Goal: Transaction & Acquisition: Purchase product/service

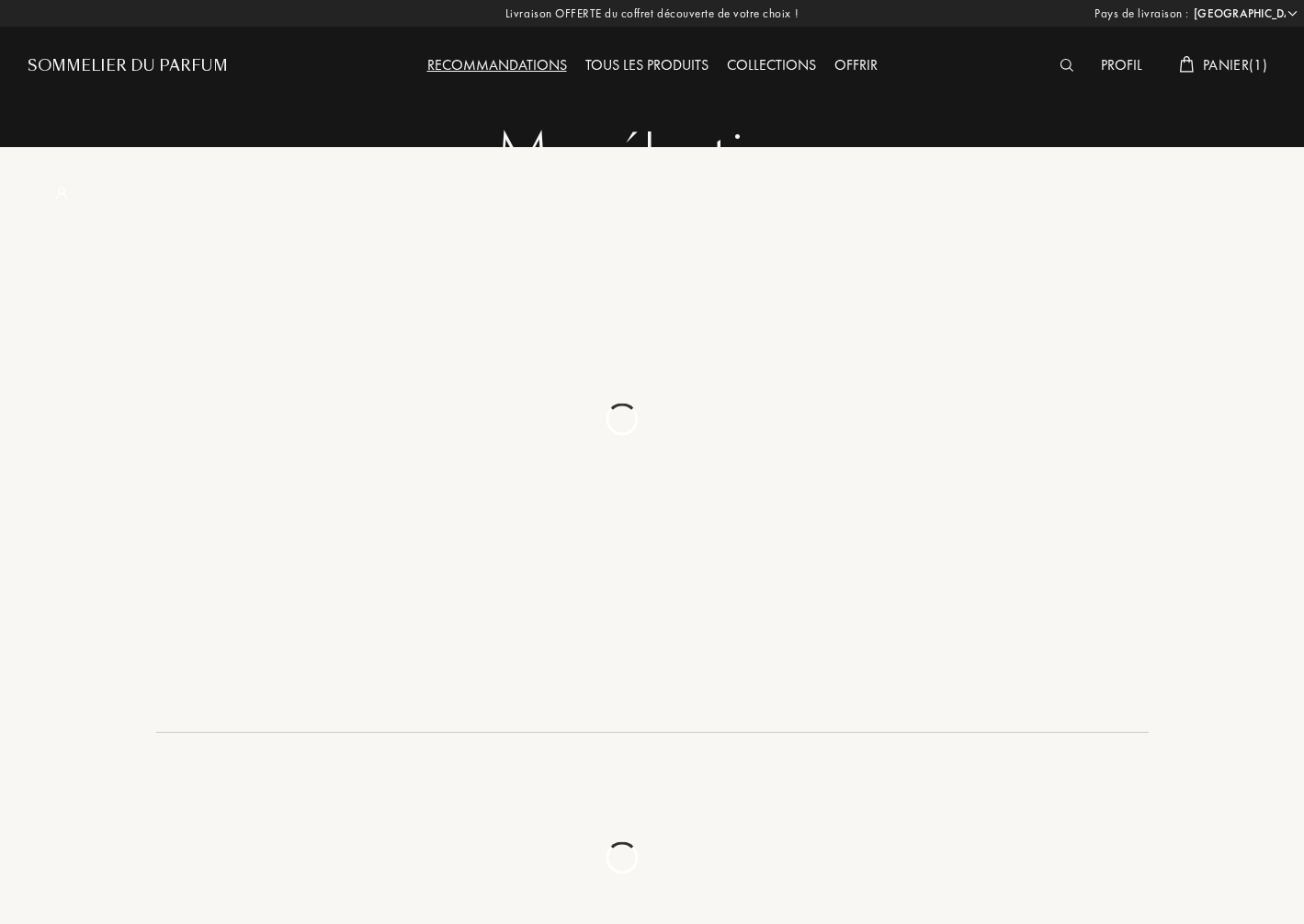
select select "ES"
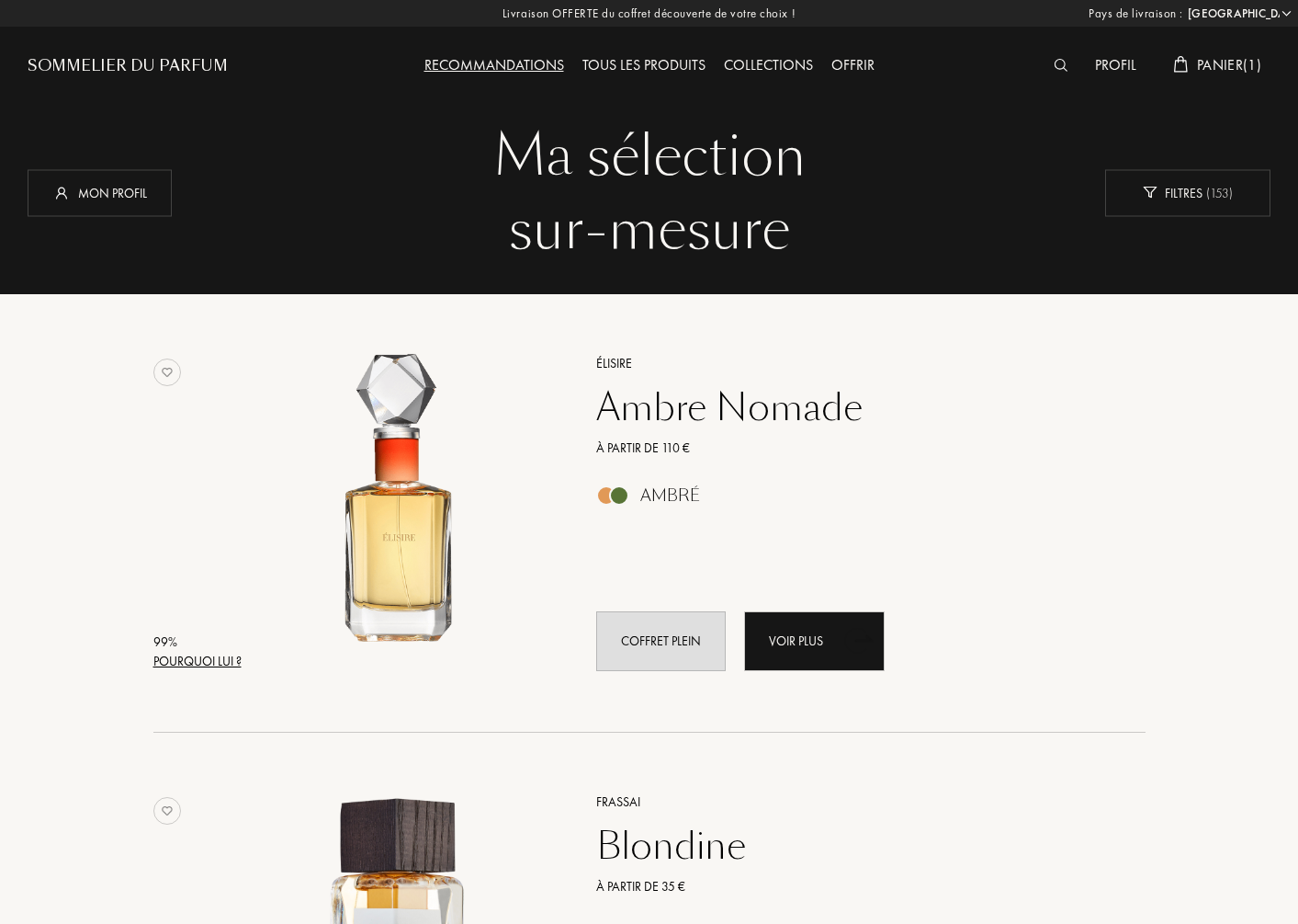
click at [1226, 57] on span "Panier ( 1 )" at bounding box center [1230, 65] width 65 height 19
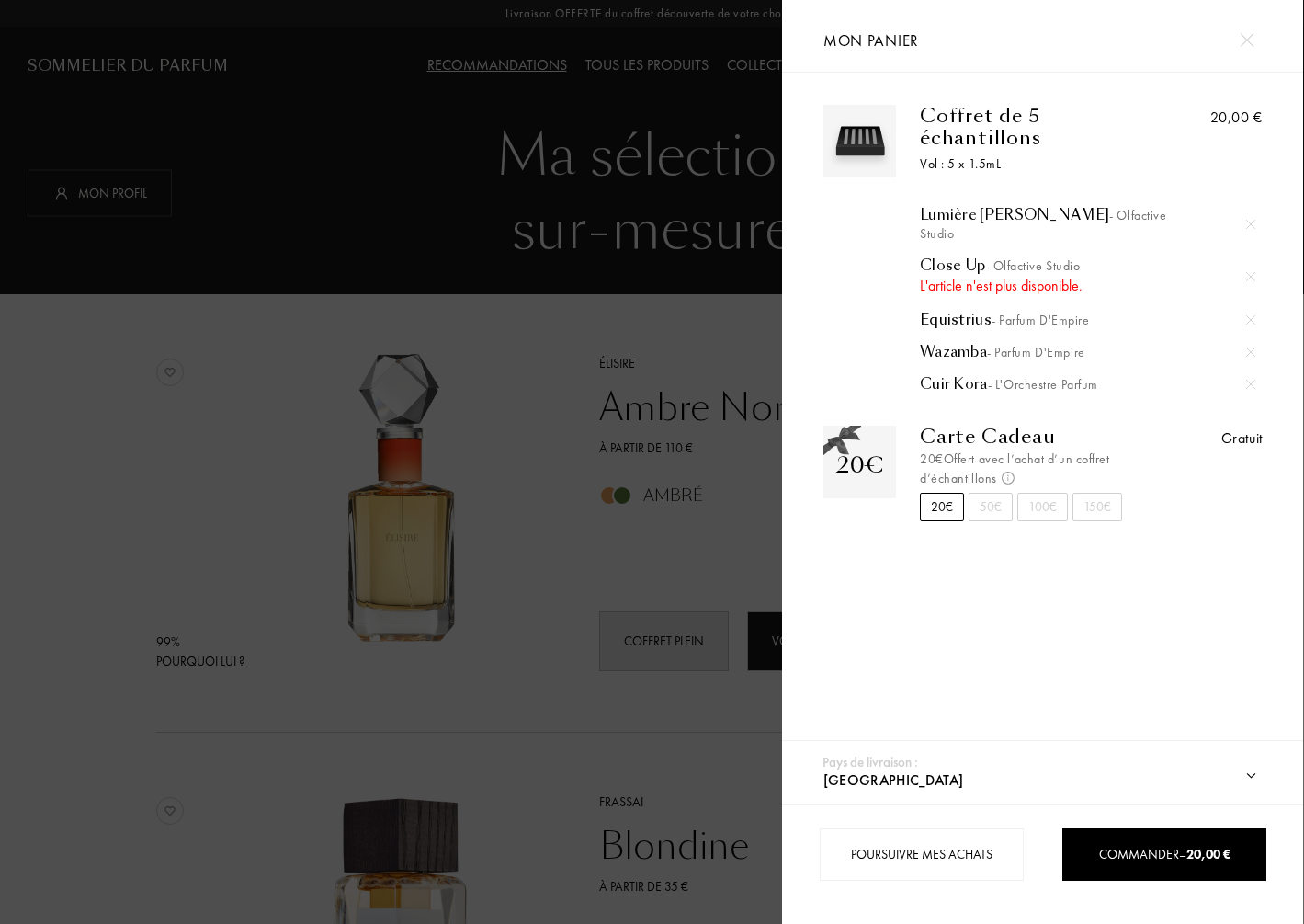
click at [1247, 262] on div at bounding box center [1251, 276] width 28 height 28
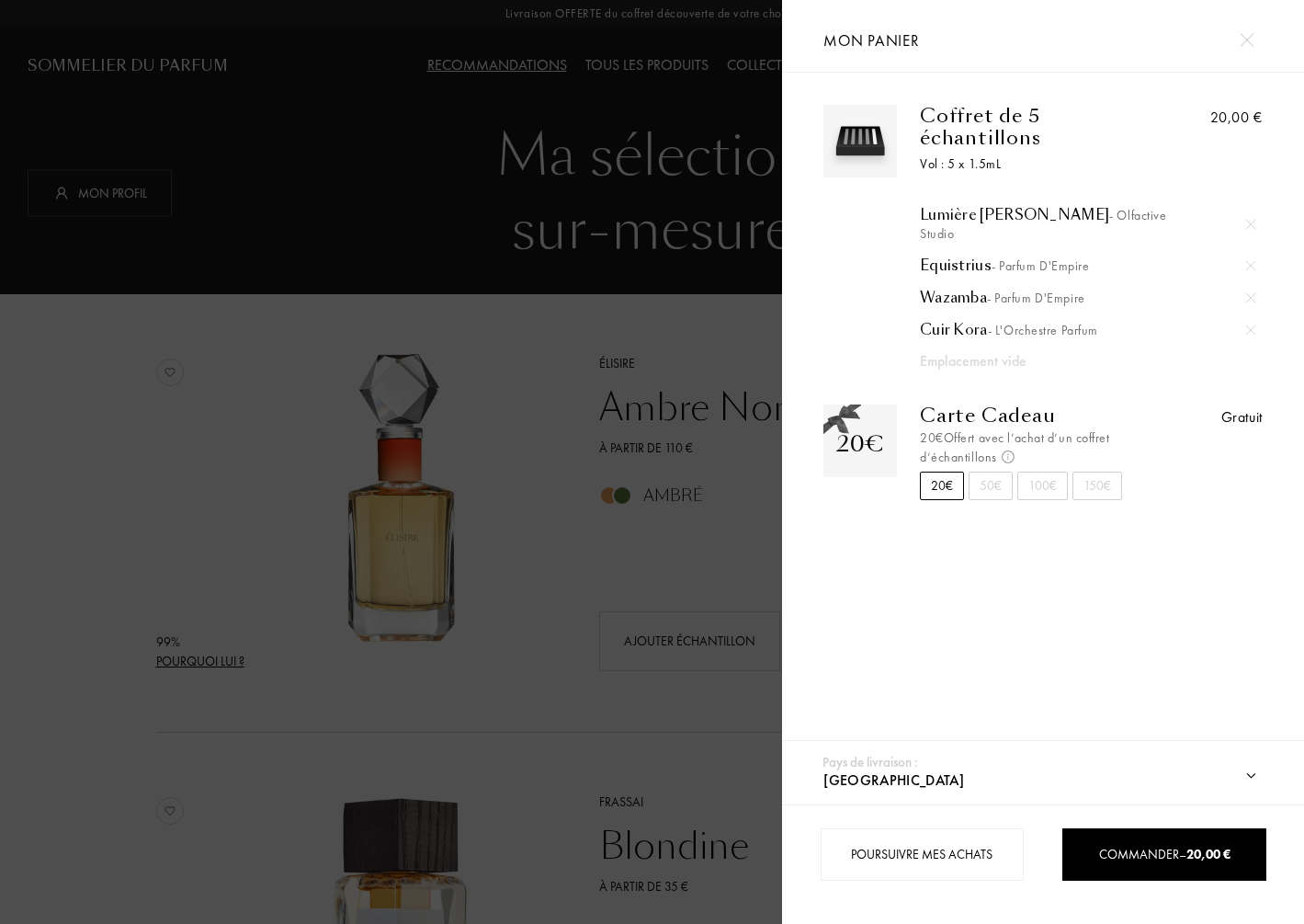
click at [567, 391] on div at bounding box center [391, 462] width 782 height 924
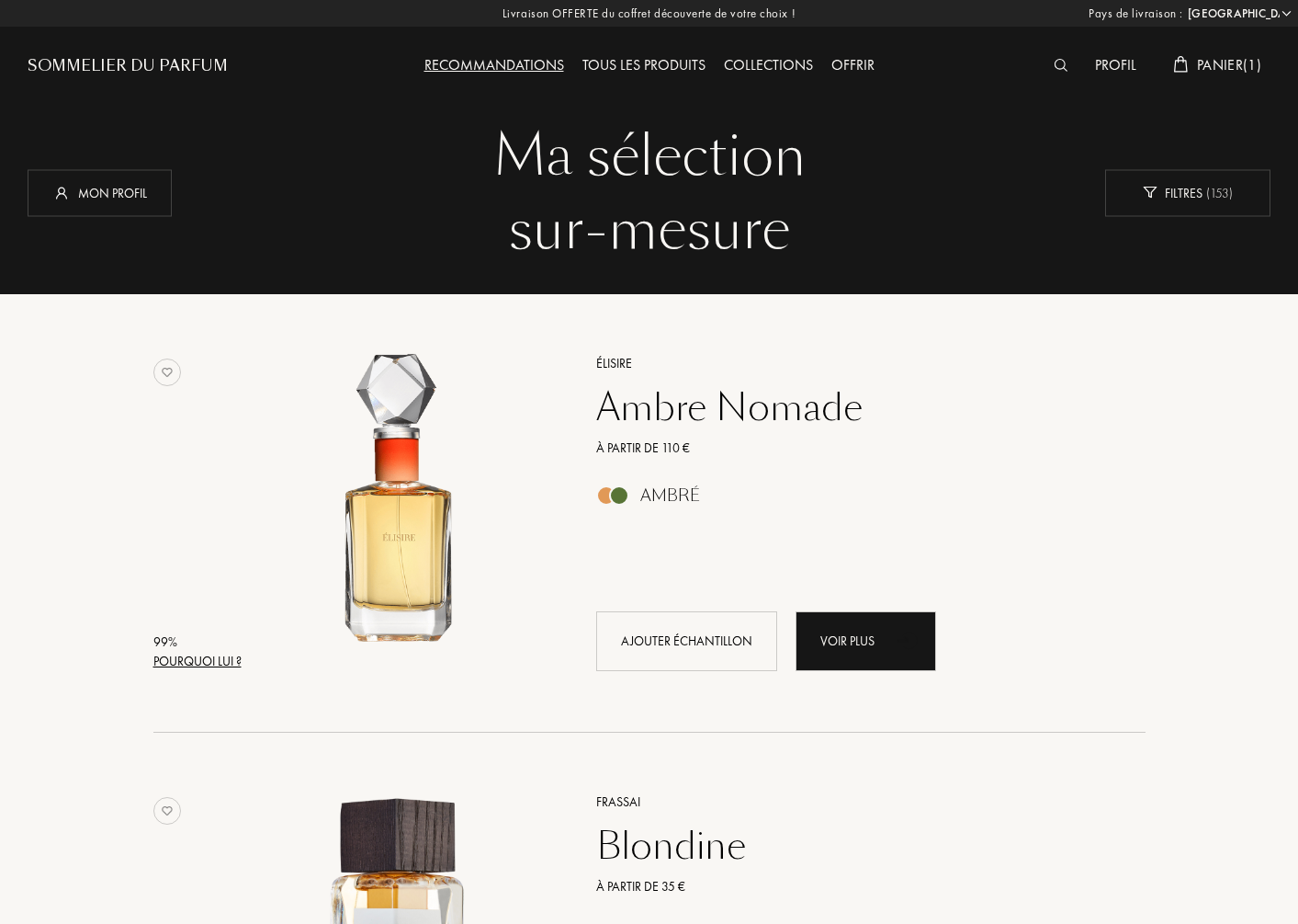
click at [1109, 64] on div "Profil" at bounding box center [1116, 67] width 60 height 24
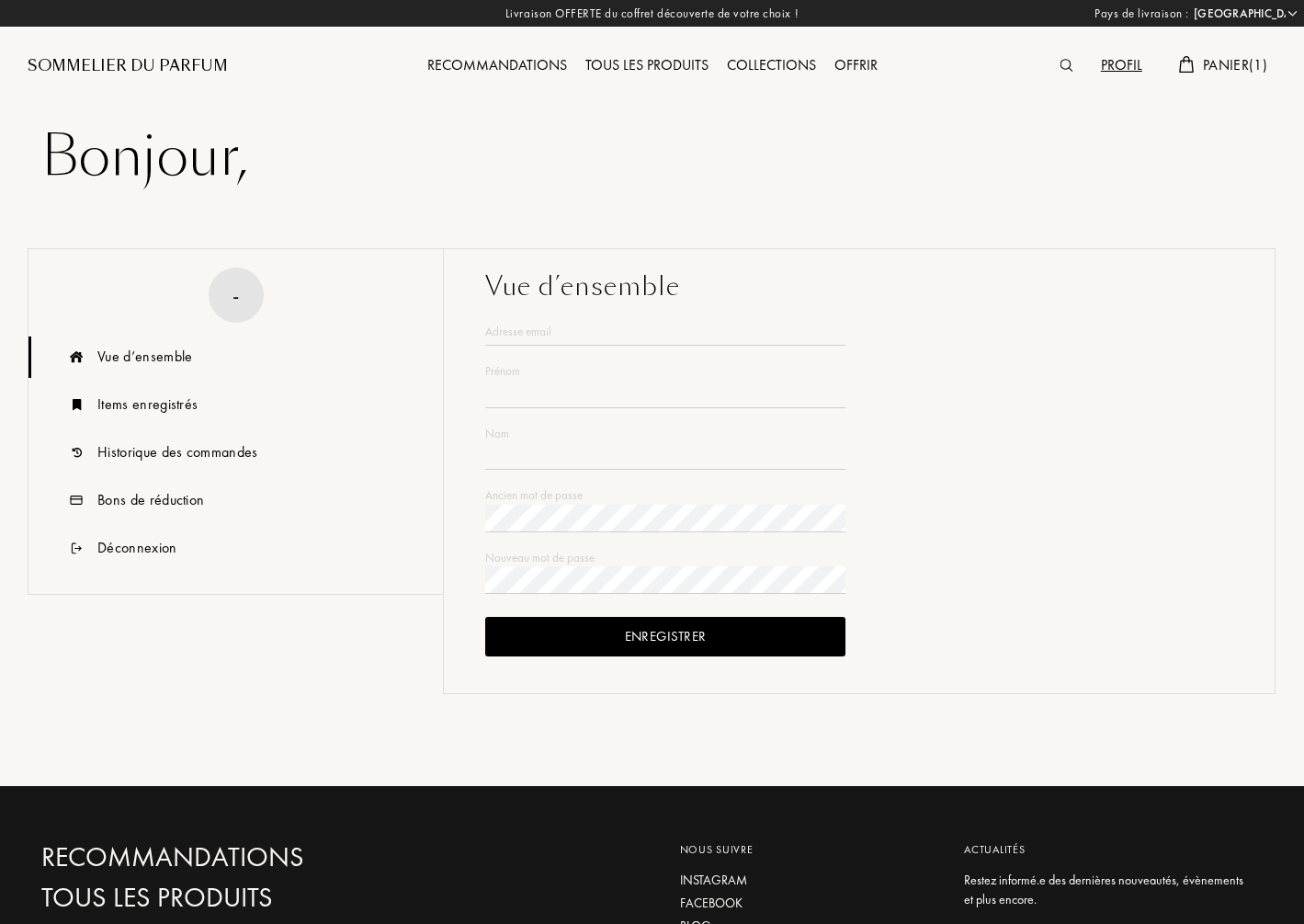
select select "ES"
type input "Silvia"
type input "Majada"
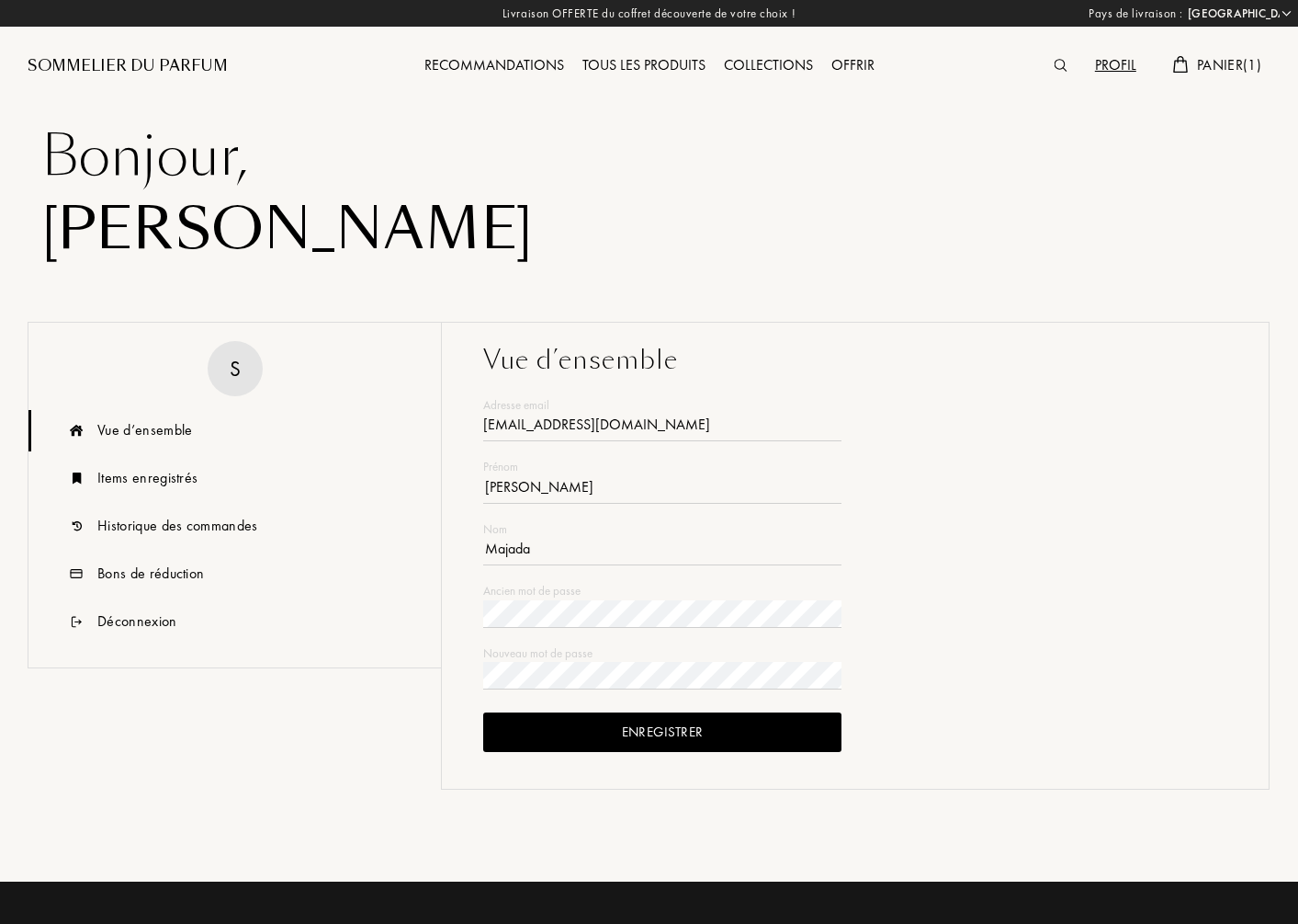
click at [480, 68] on div "Recommandations" at bounding box center [494, 67] width 158 height 24
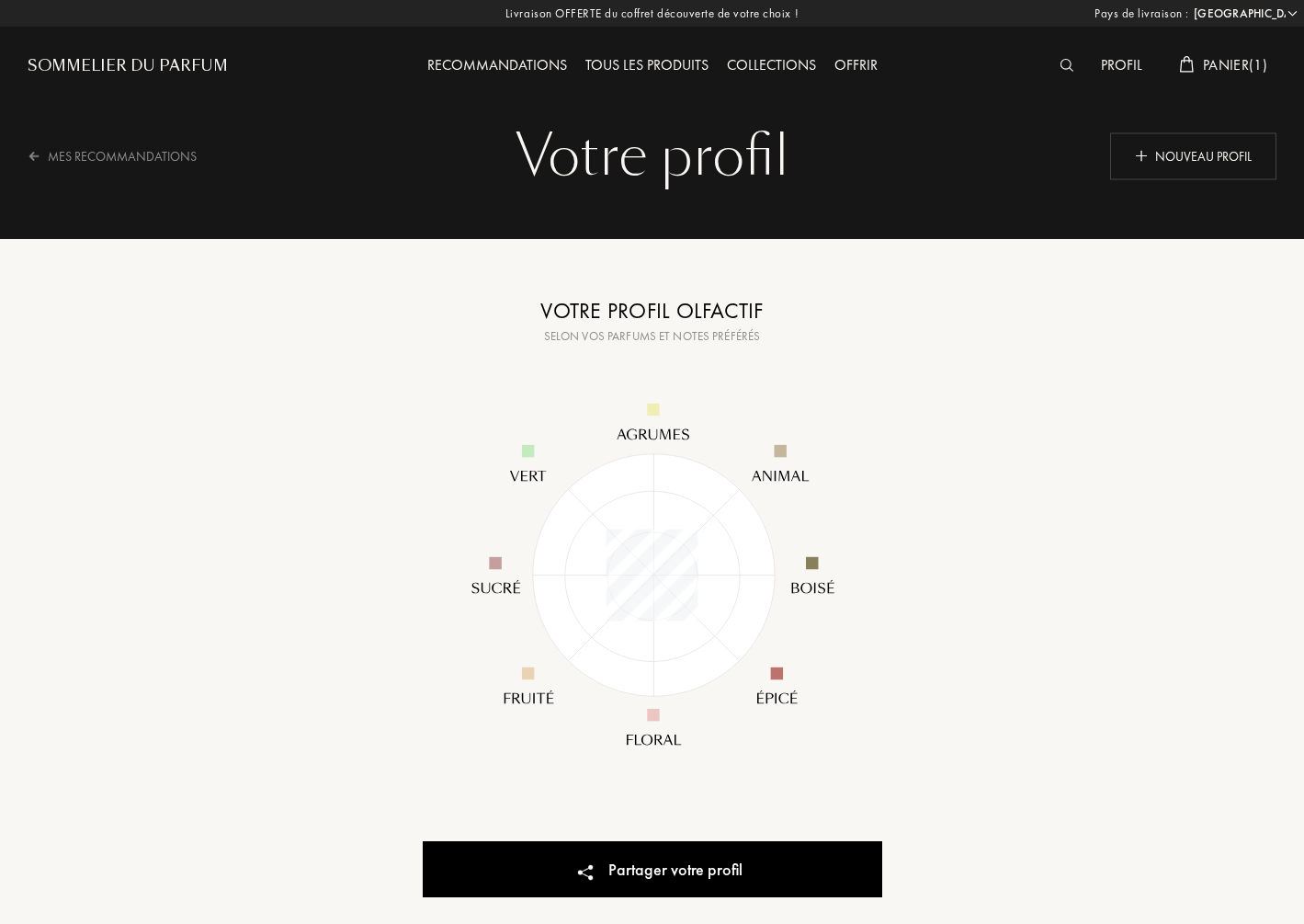
select select "ES"
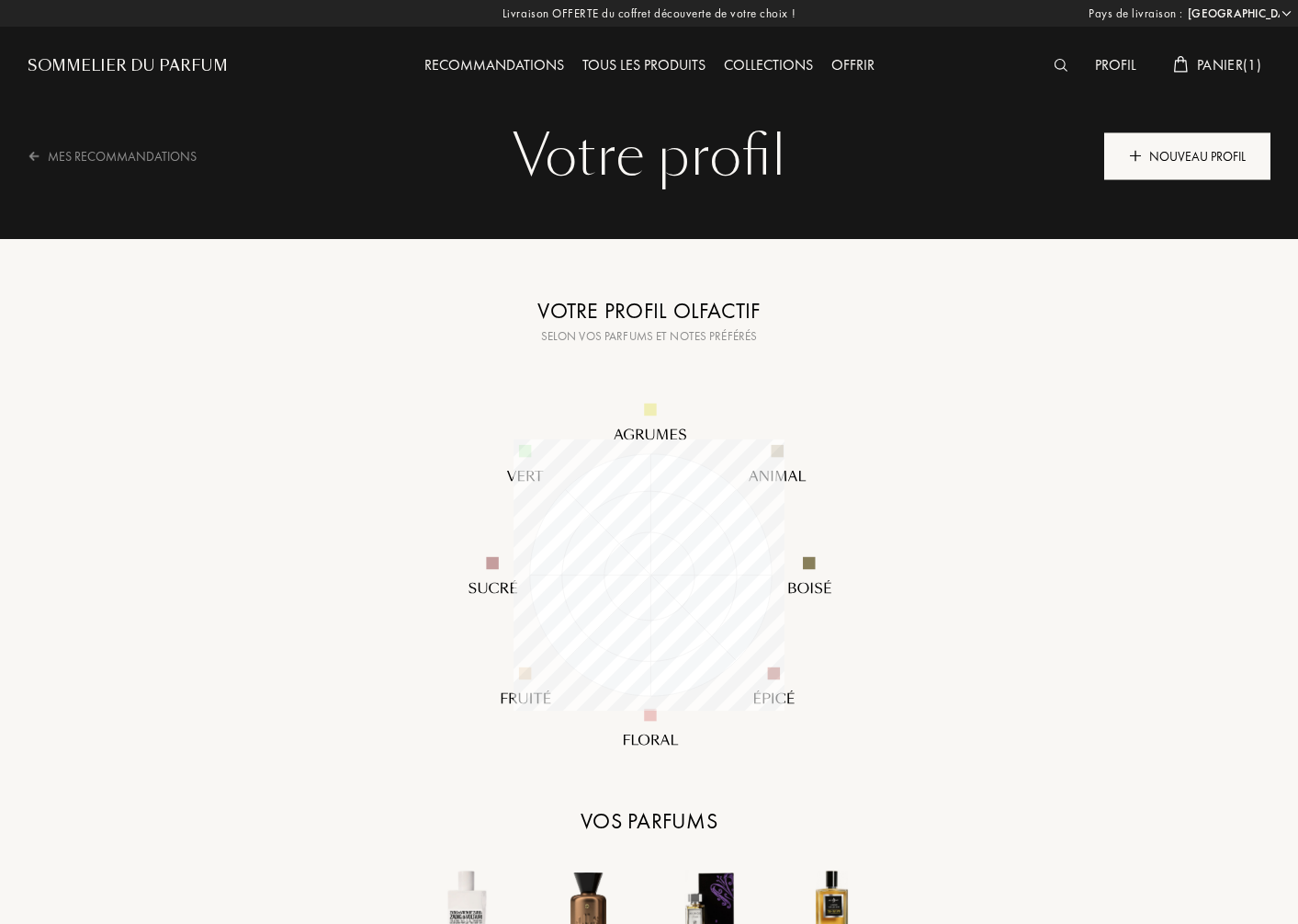
click at [1167, 140] on div "Nouveau profil" at bounding box center [1187, 155] width 166 height 47
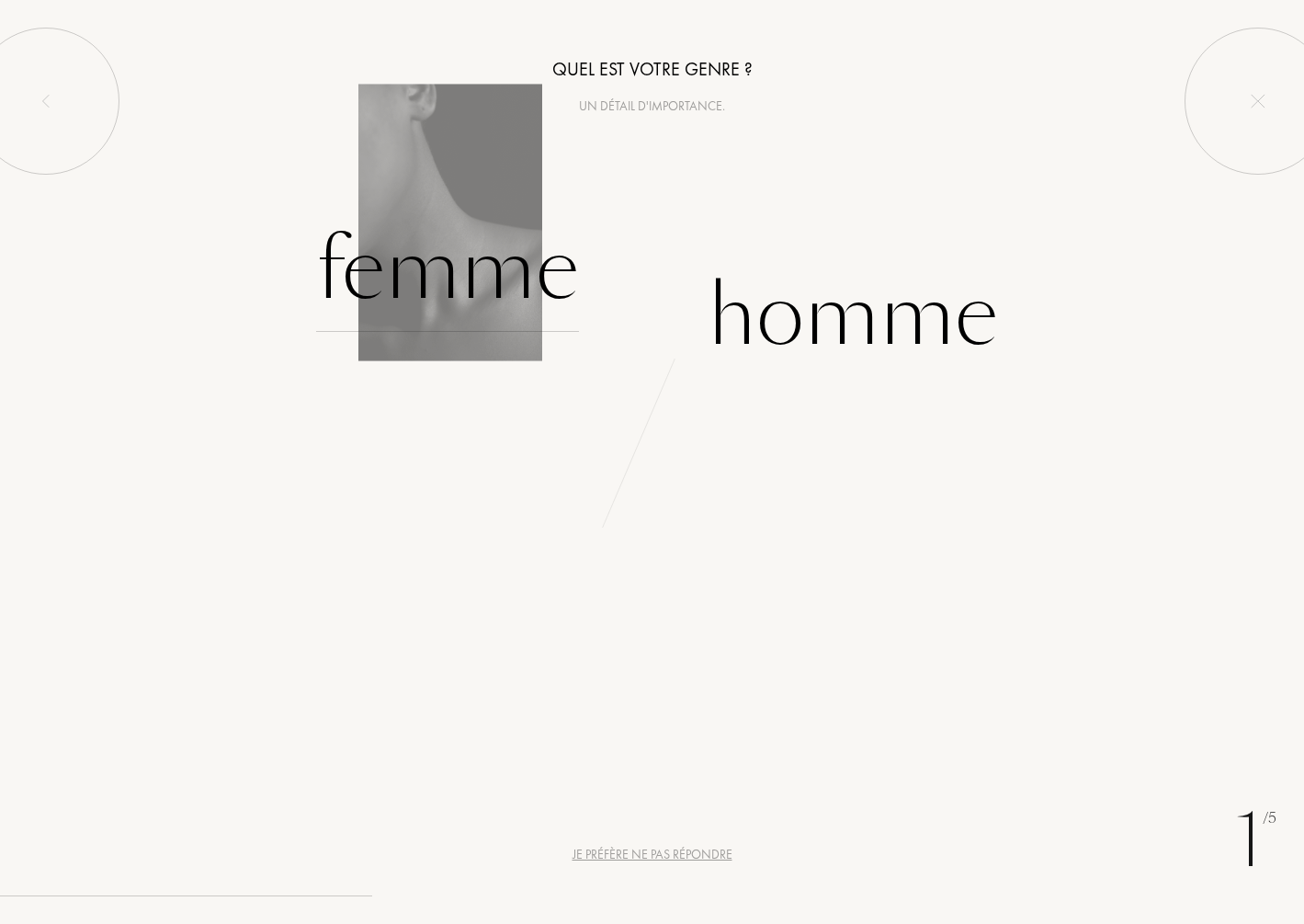
click at [384, 289] on div "Femme" at bounding box center [447, 270] width 262 height 124
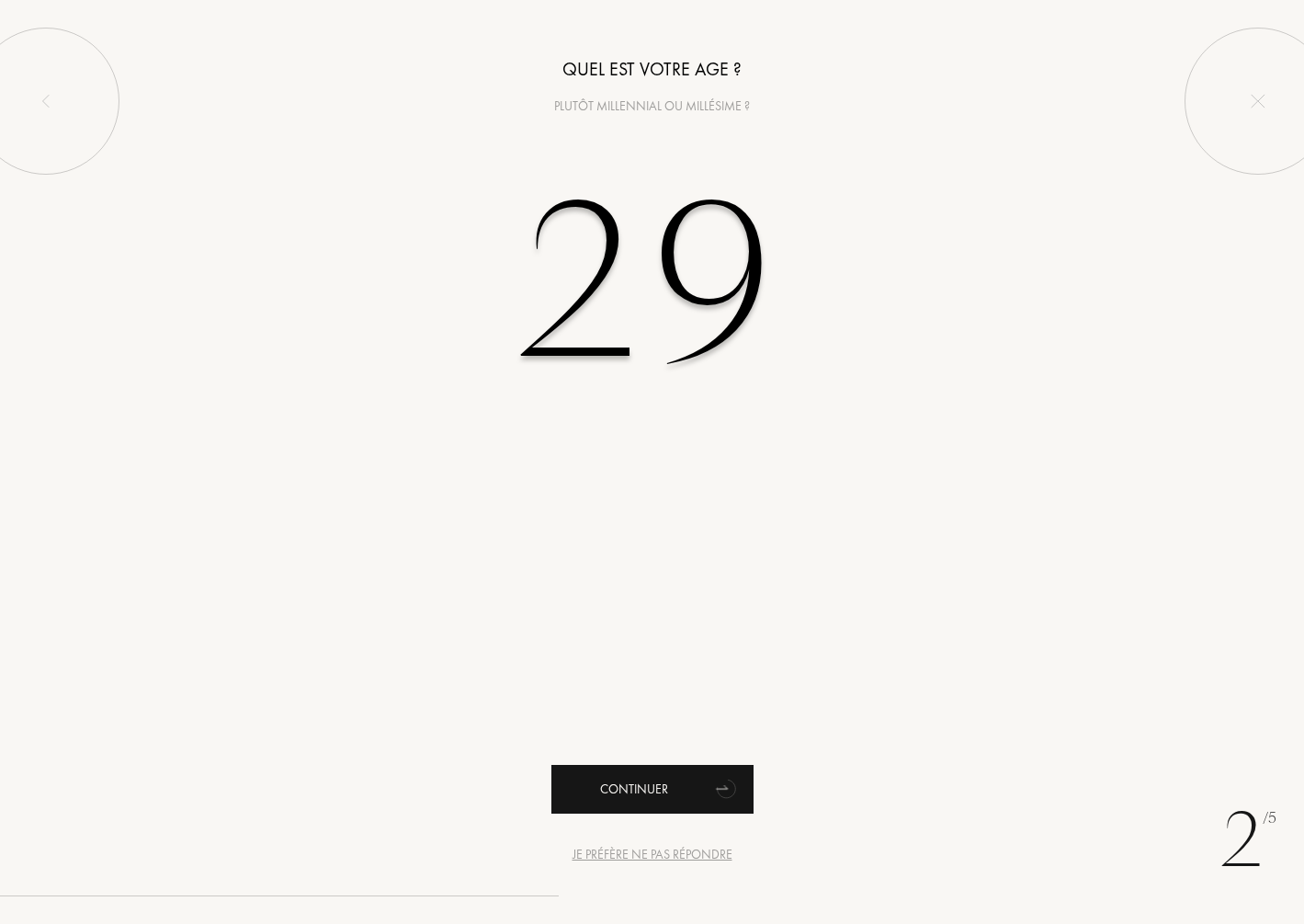
type input "29"
click at [644, 802] on div "Continuer" at bounding box center [652, 788] width 202 height 49
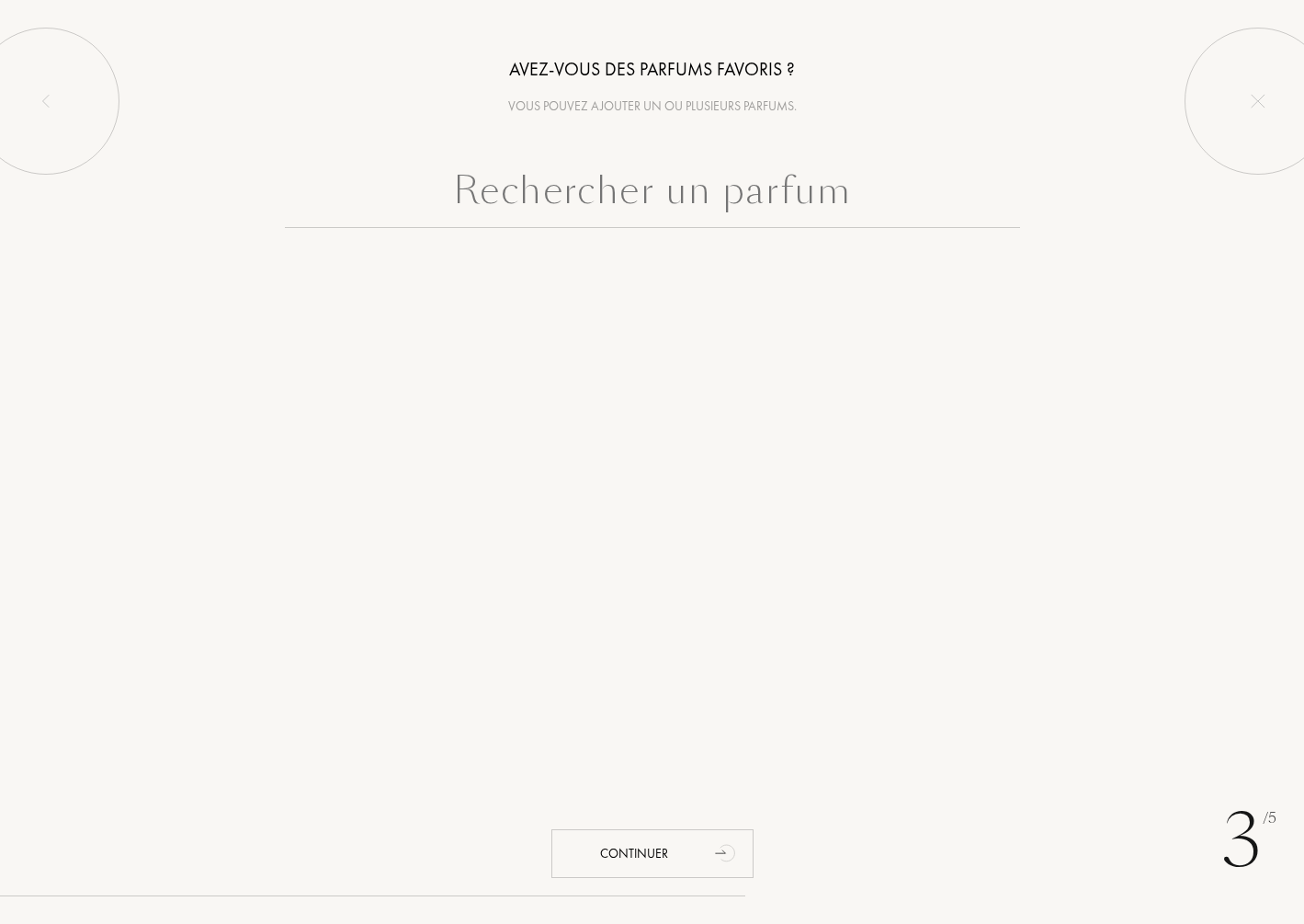
click at [628, 193] on input "text" at bounding box center [652, 195] width 736 height 67
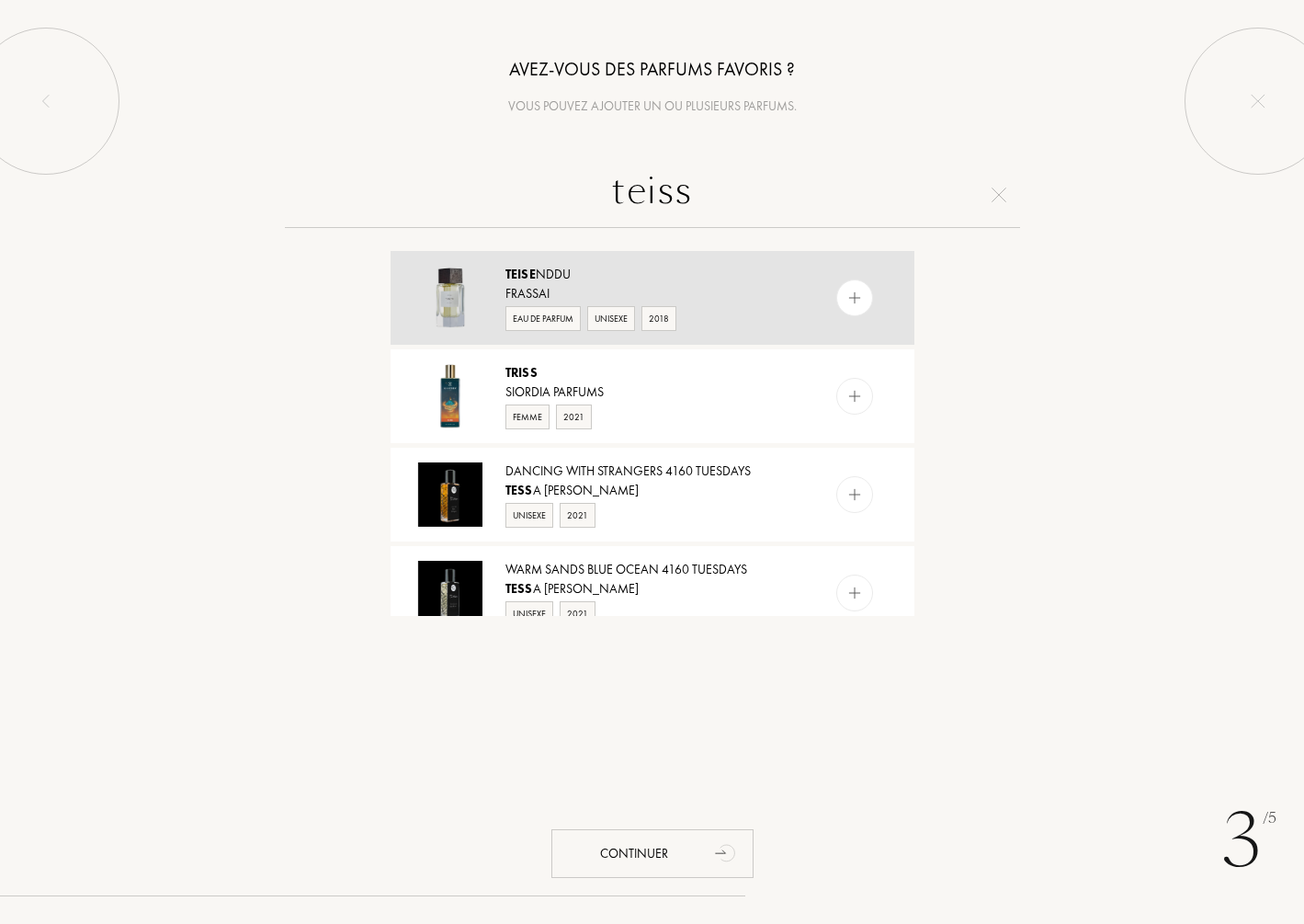
type input "teiss"
click at [854, 298] on img at bounding box center [854, 298] width 18 height 18
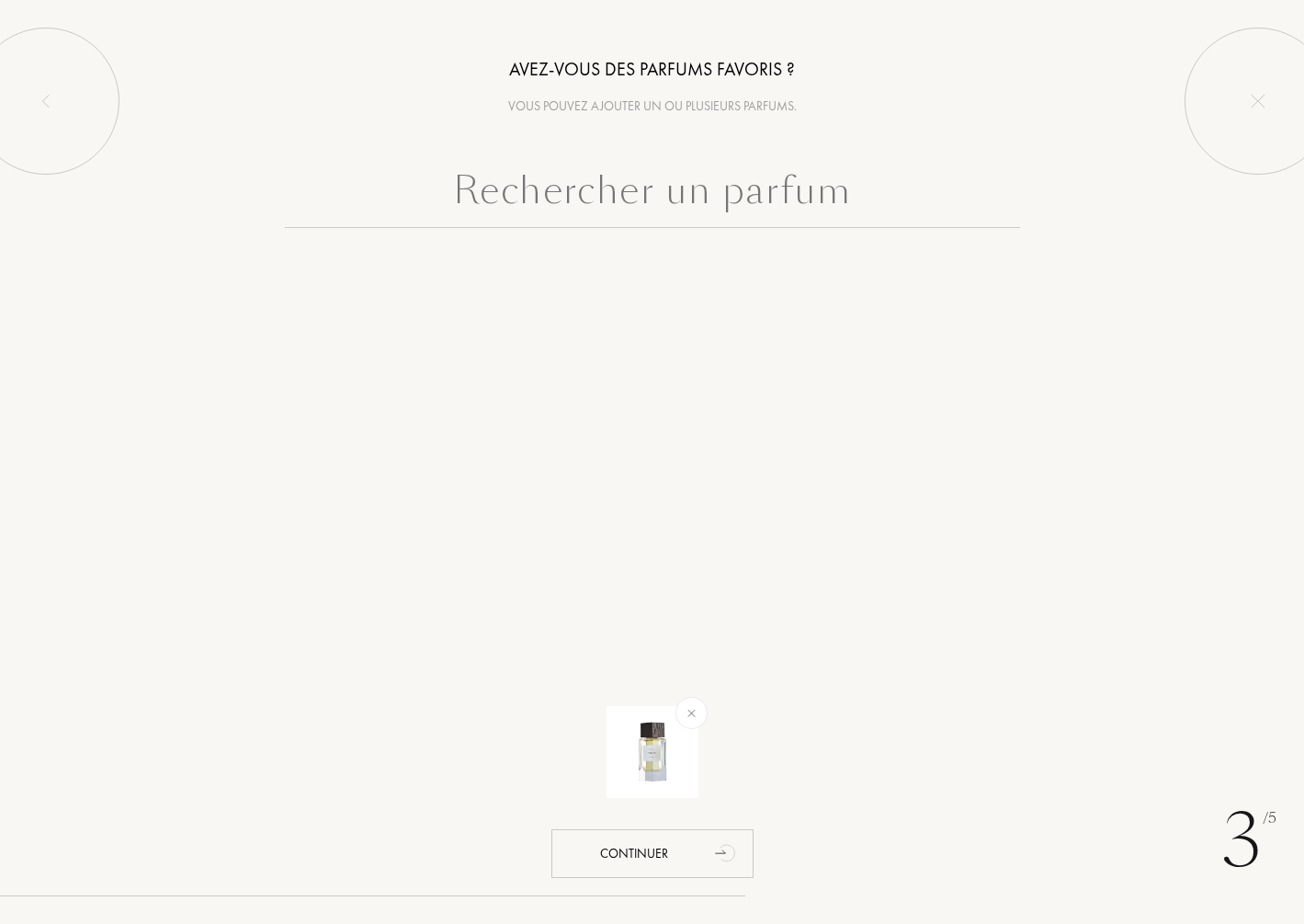
click at [707, 191] on input "text" at bounding box center [652, 195] width 736 height 67
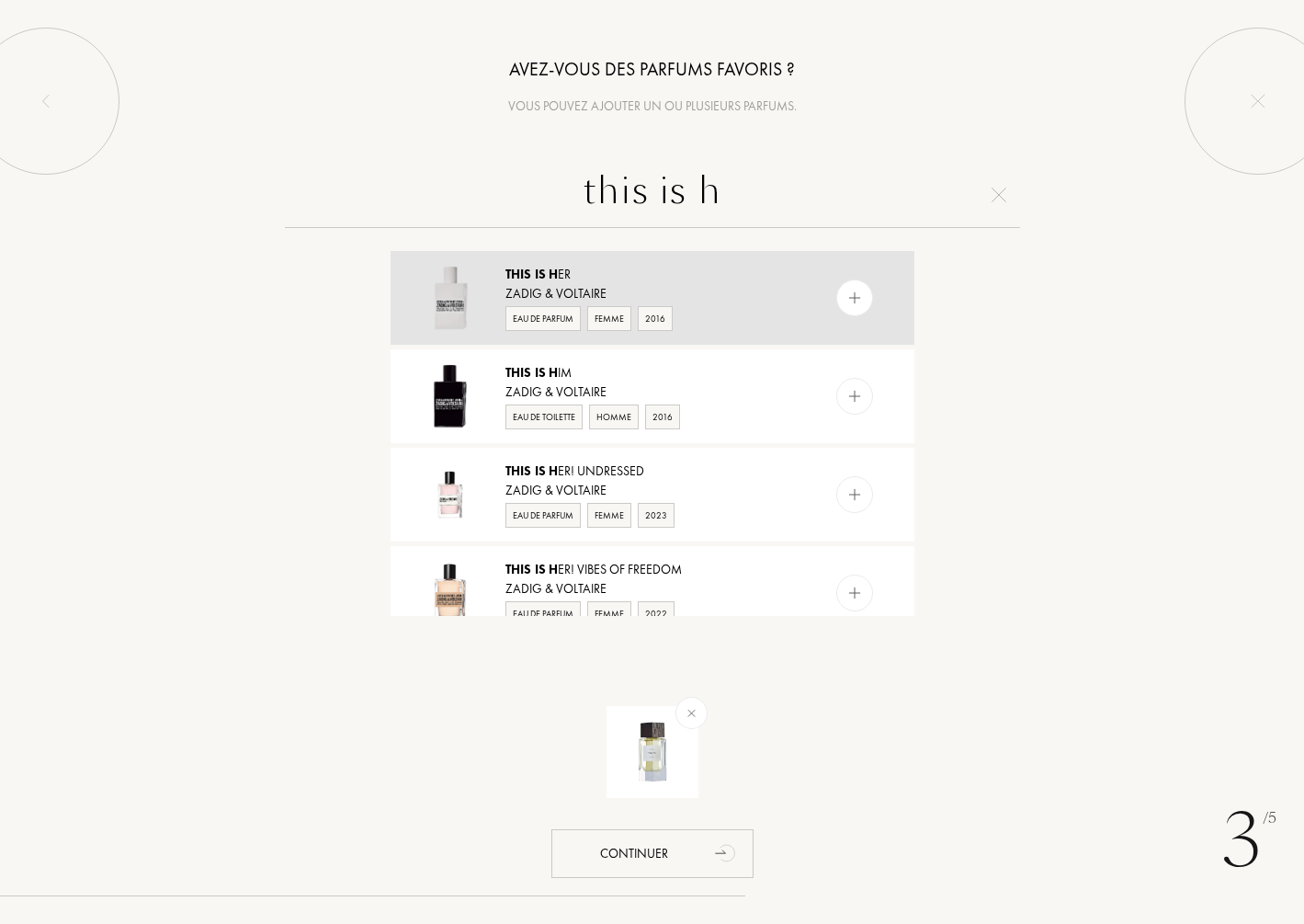
type input "this is h"
click at [862, 307] on div at bounding box center [855, 298] width 37 height 37
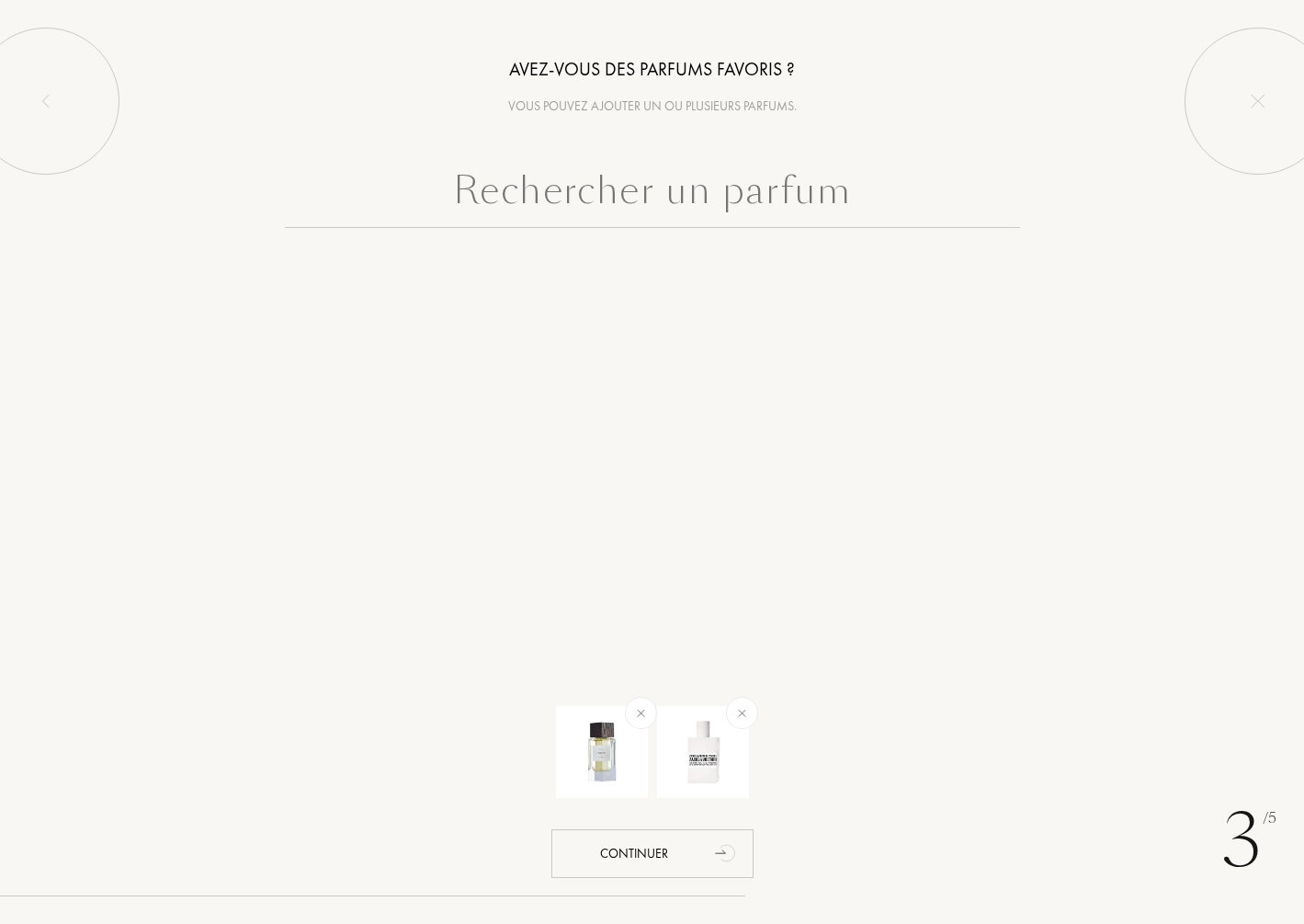
click at [683, 196] on input "text" at bounding box center [652, 195] width 736 height 67
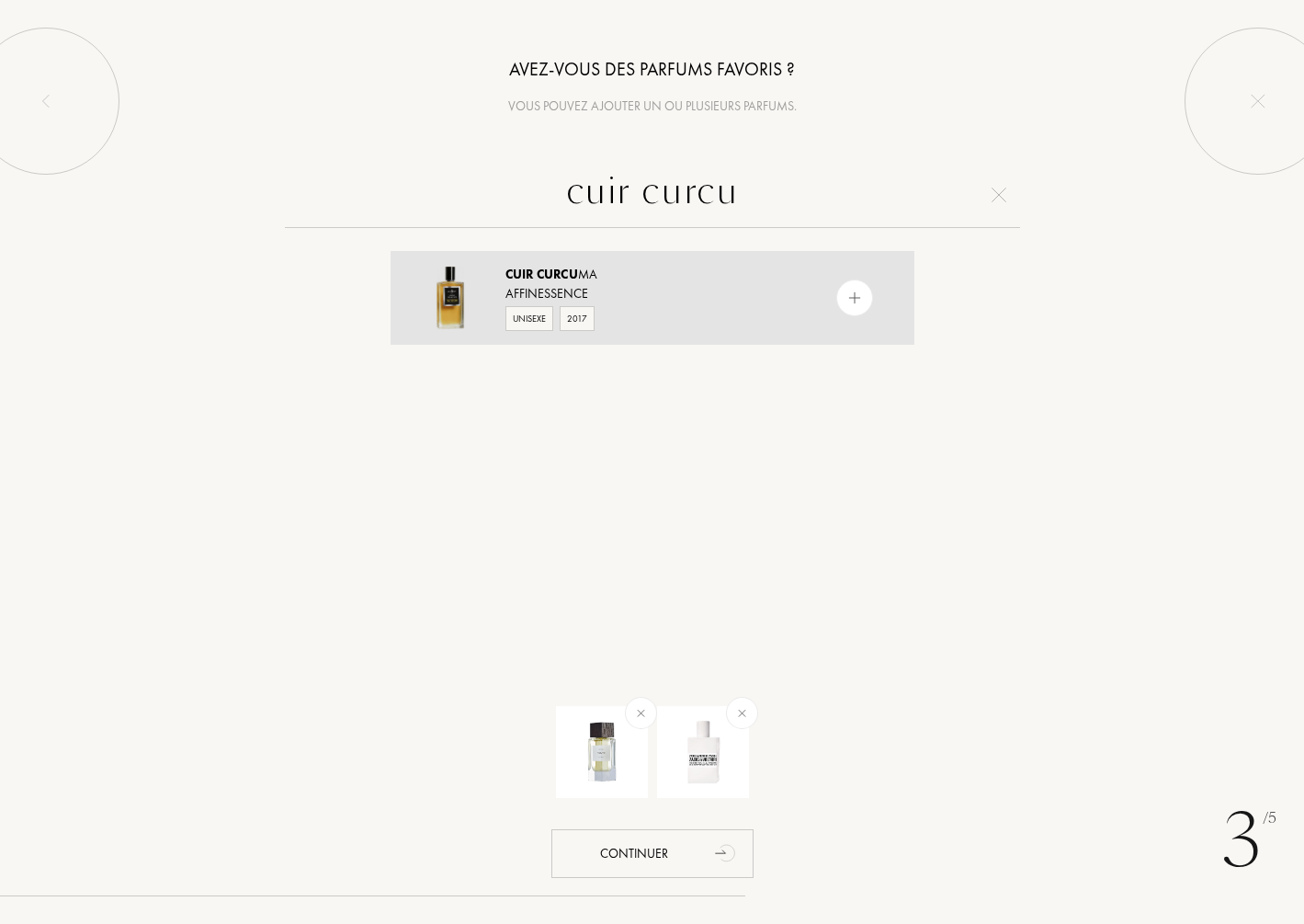
type input "cuir curcu"
click at [855, 298] on img at bounding box center [854, 298] width 18 height 18
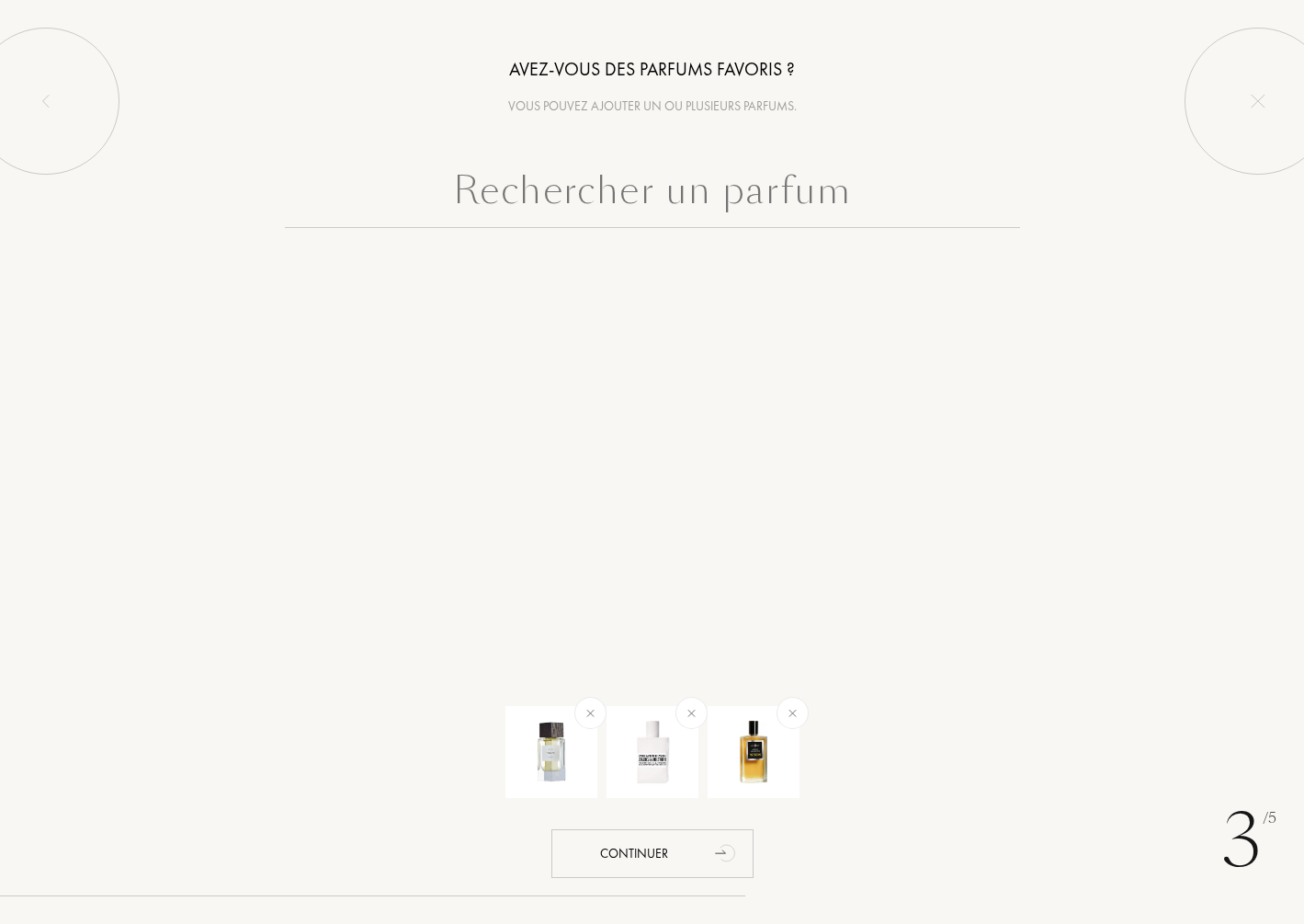
click at [741, 204] on input "text" at bounding box center [652, 195] width 736 height 67
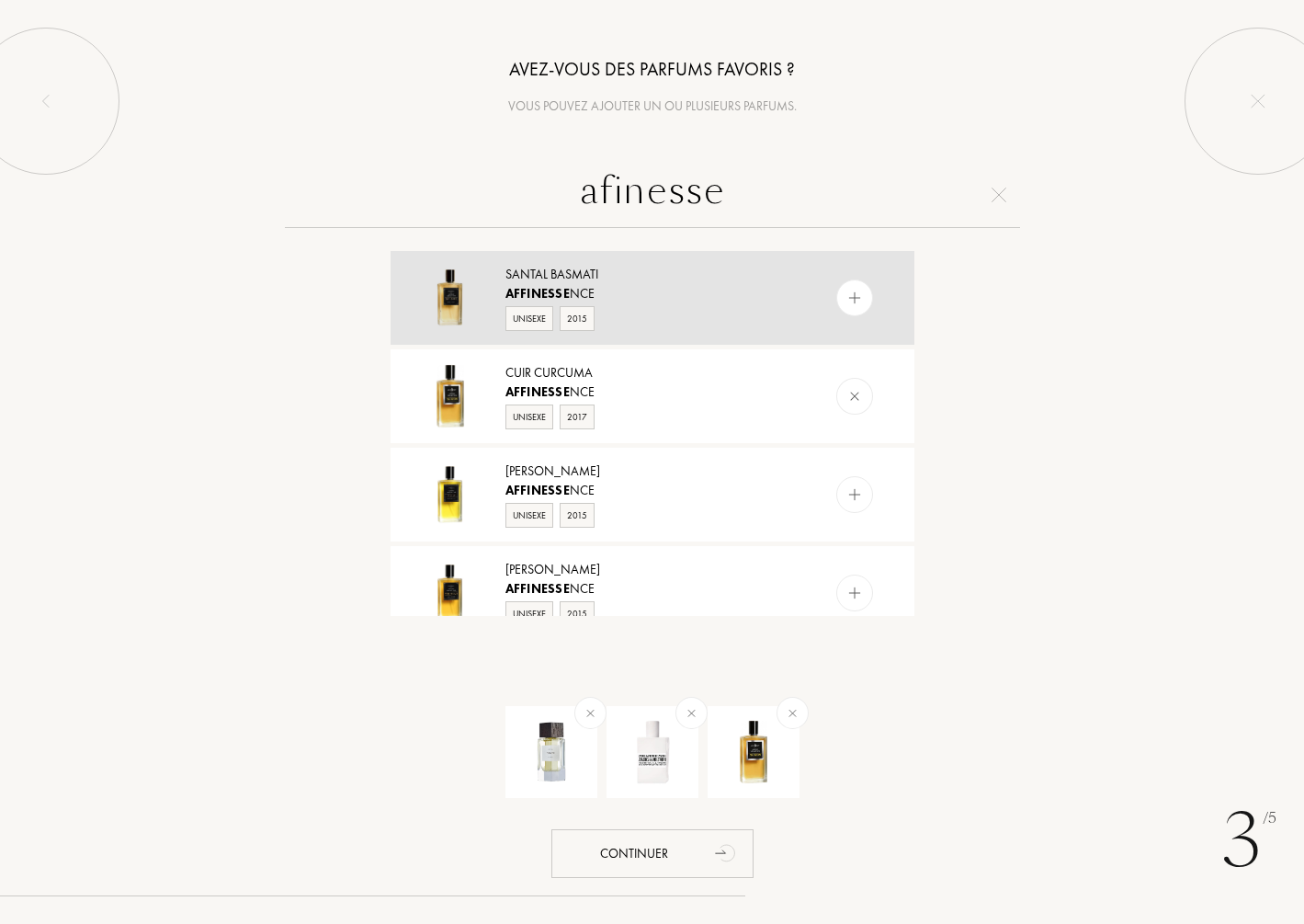
type input "afinesse"
click at [859, 298] on img at bounding box center [854, 298] width 18 height 18
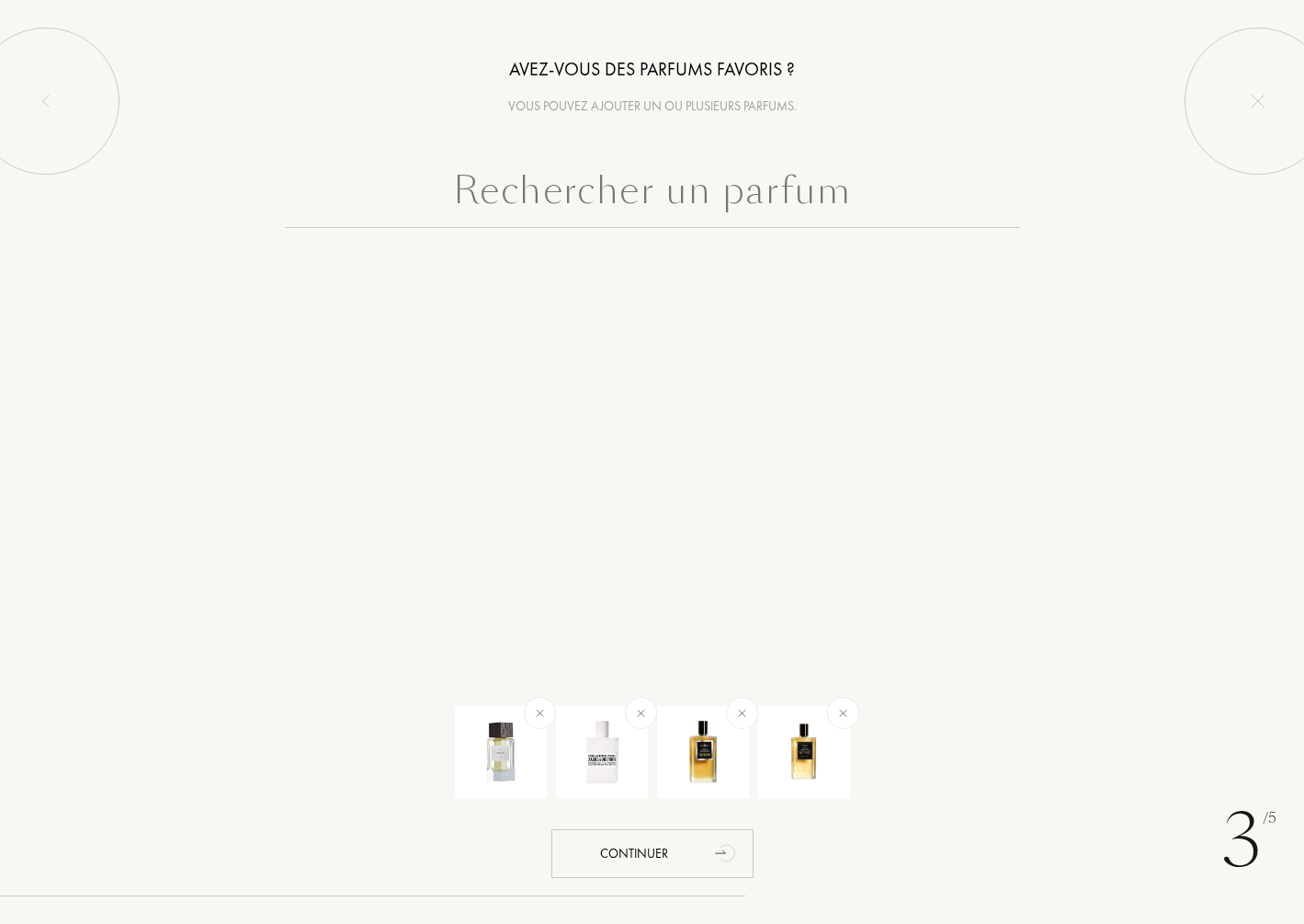
click at [742, 211] on input "text" at bounding box center [652, 195] width 736 height 67
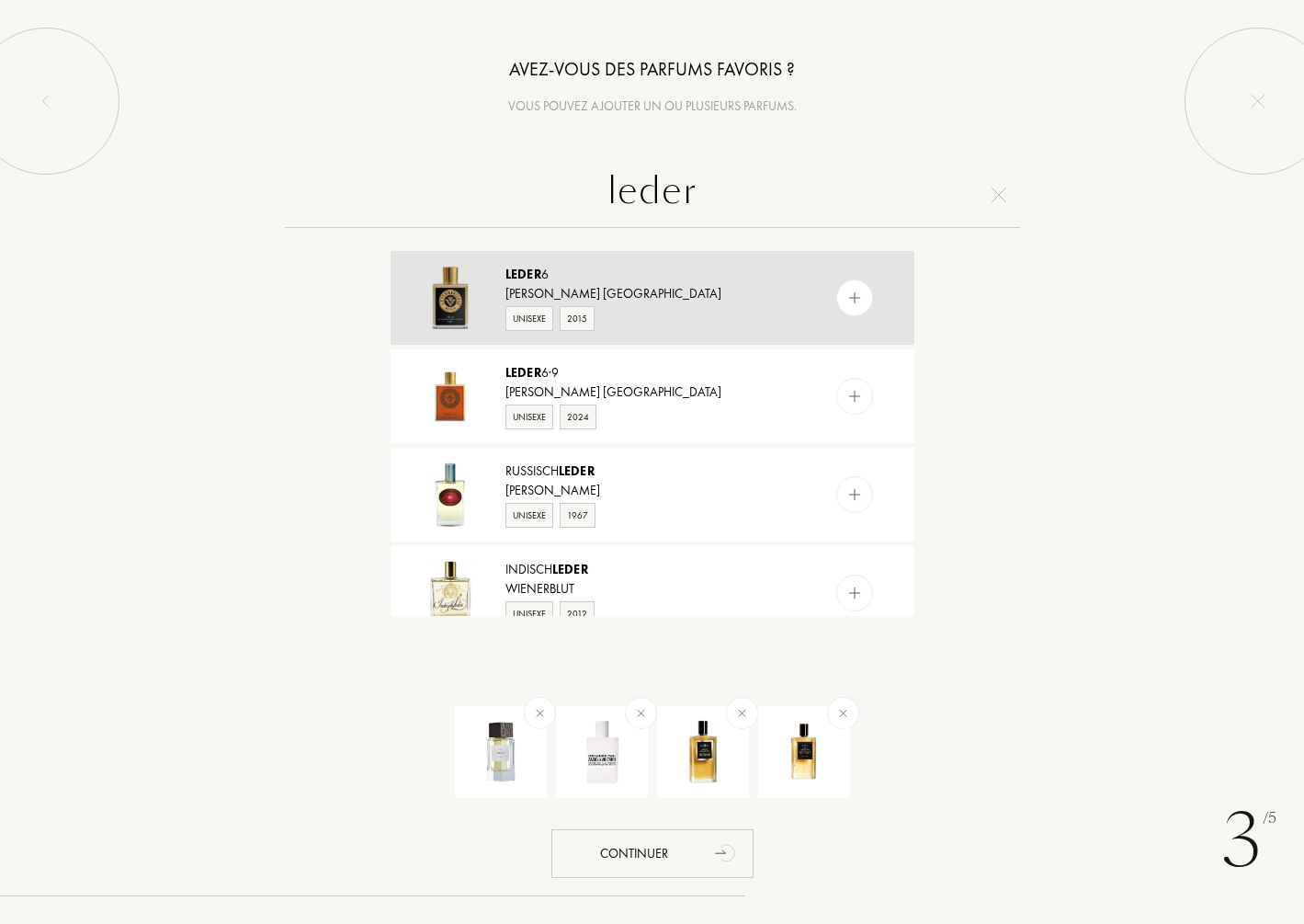
type input "leder"
click at [848, 298] on img at bounding box center [854, 298] width 18 height 18
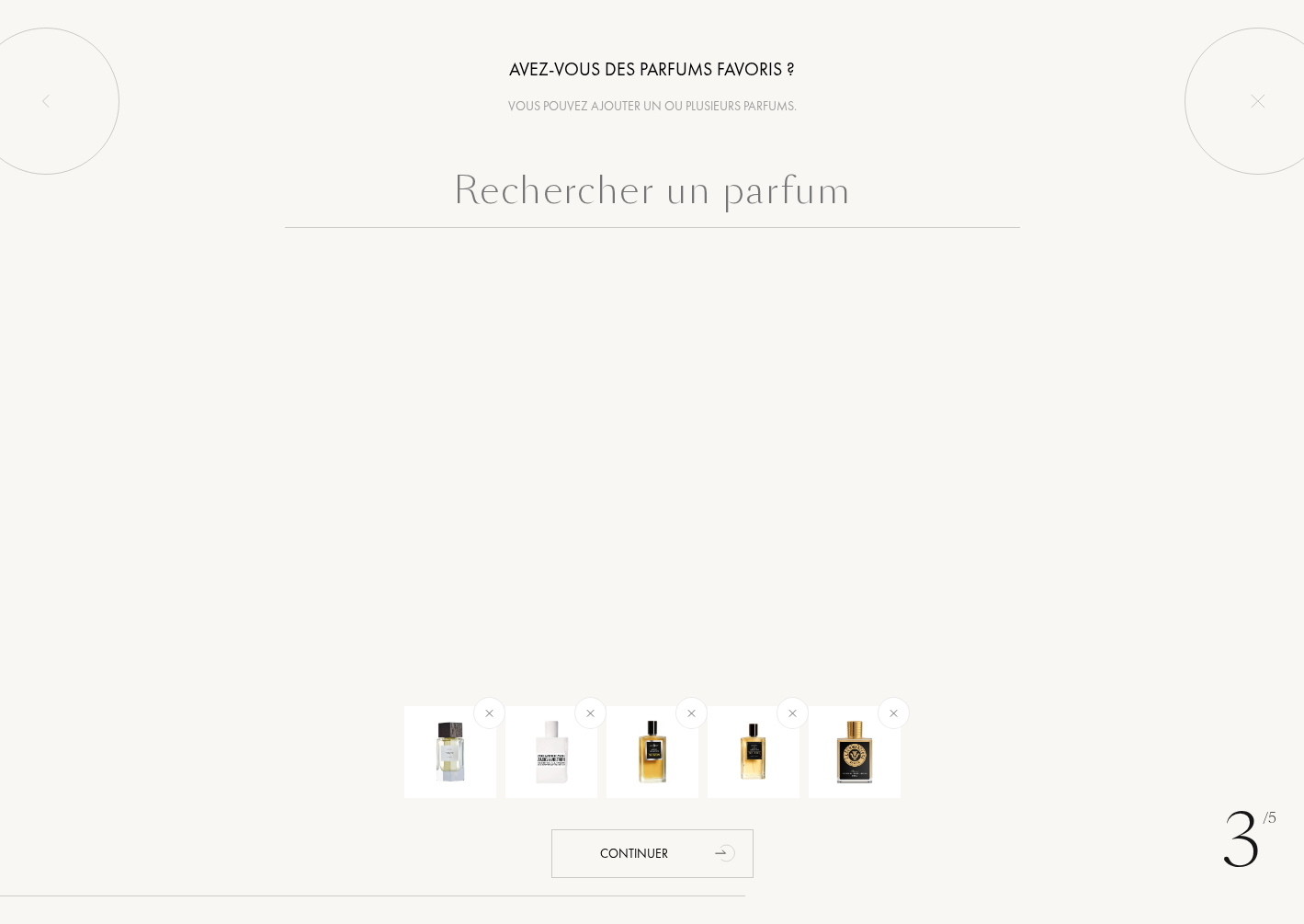
click at [708, 188] on input "text" at bounding box center [652, 195] width 736 height 67
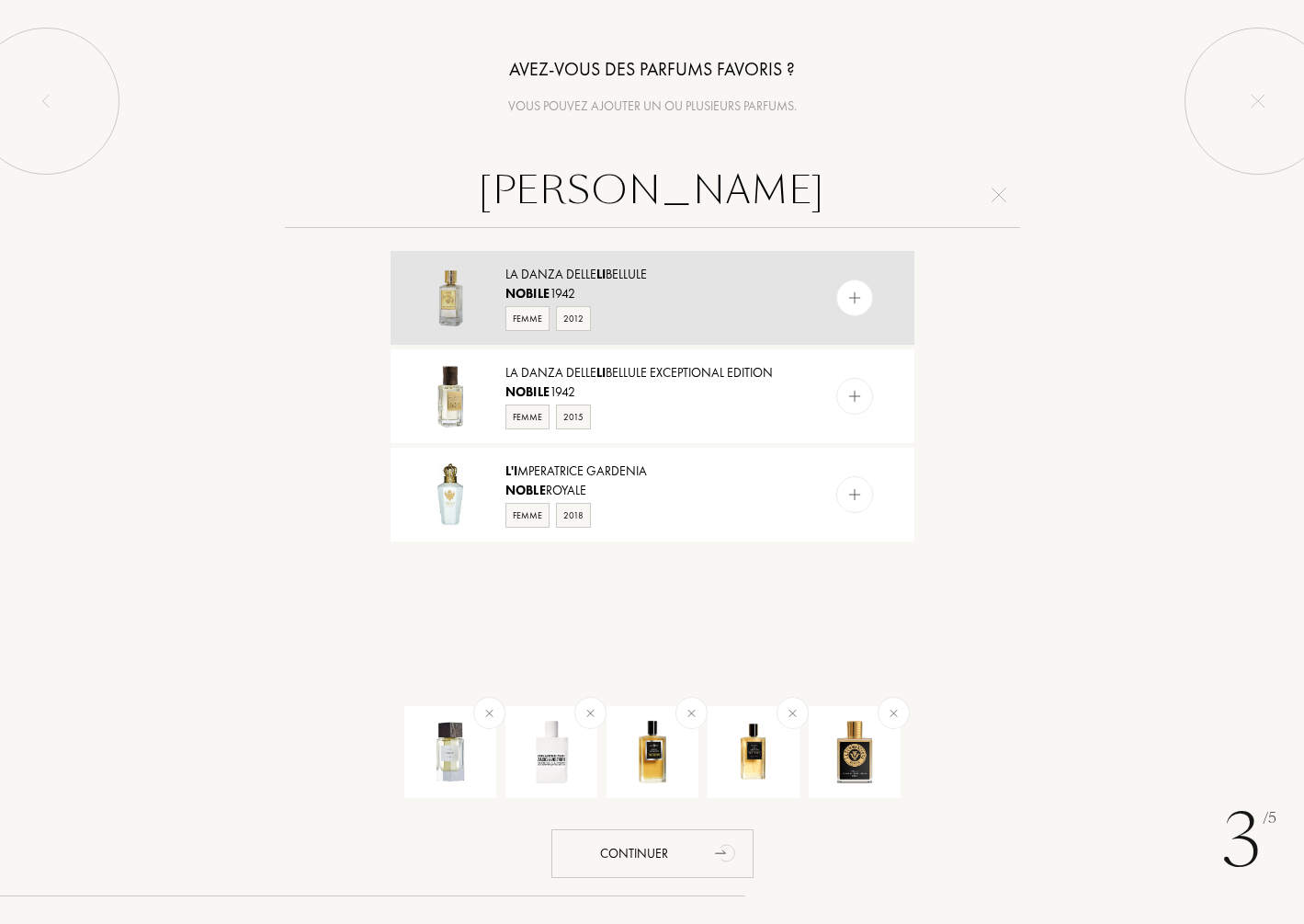
type input "nobile li"
click at [851, 304] on img at bounding box center [854, 298] width 18 height 18
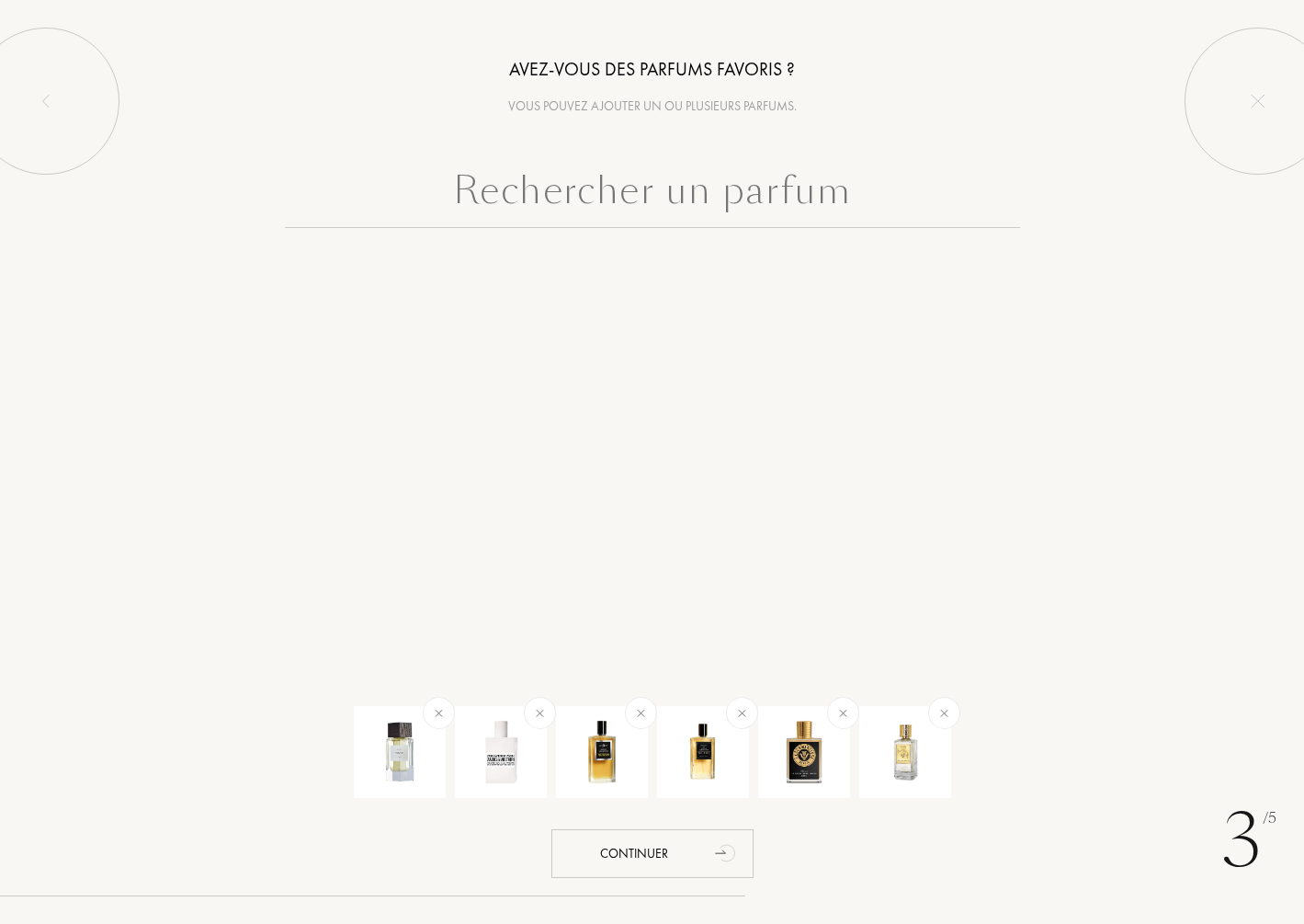
click at [706, 171] on input "text" at bounding box center [652, 195] width 736 height 67
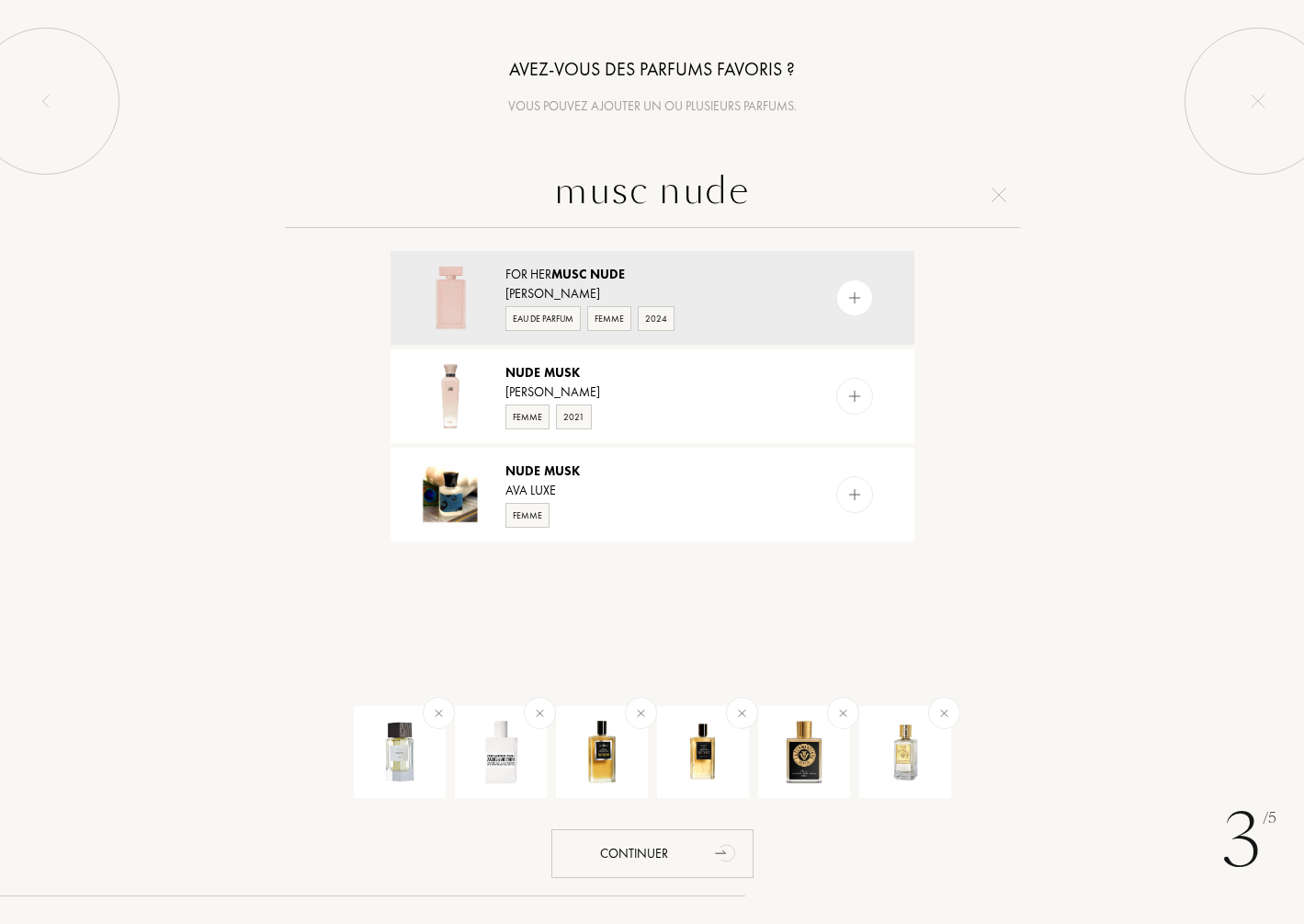
drag, startPoint x: 771, startPoint y: 186, endPoint x: 659, endPoint y: 183, distance: 112.0
click at [659, 183] on input "musc nude" at bounding box center [652, 195] width 736 height 67
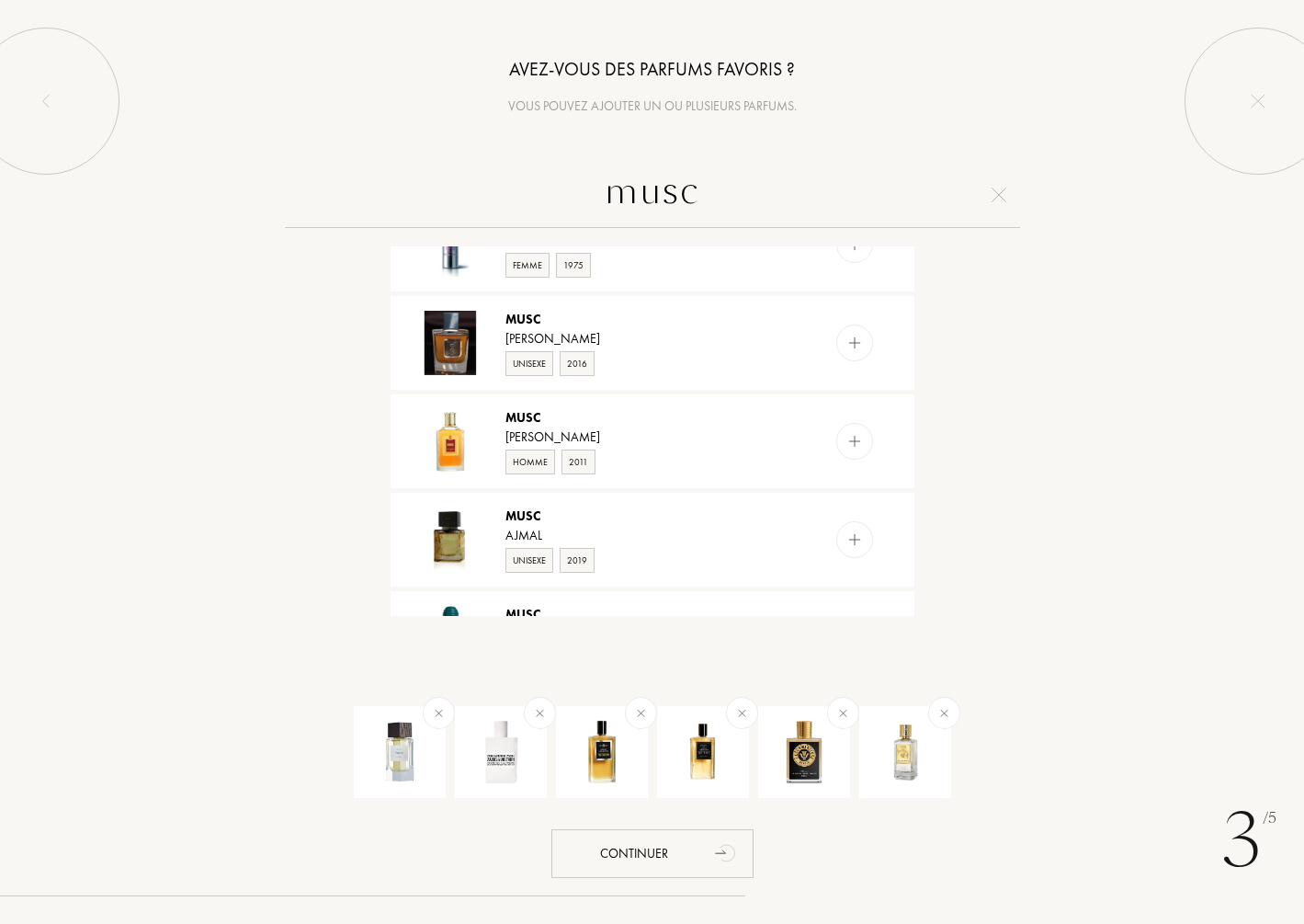
scroll to position [1011, 0]
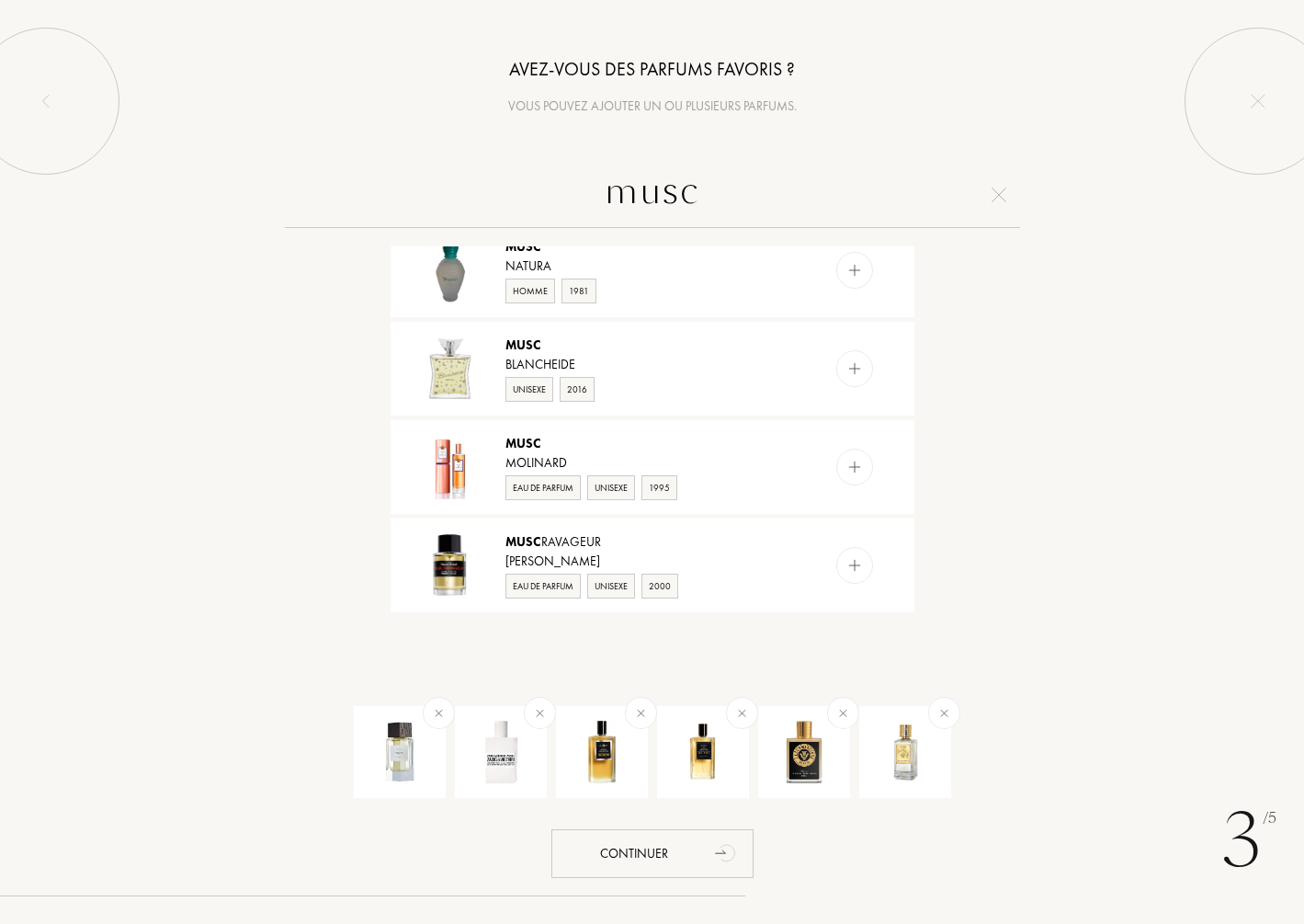
click at [615, 189] on input "musc" at bounding box center [652, 195] width 736 height 67
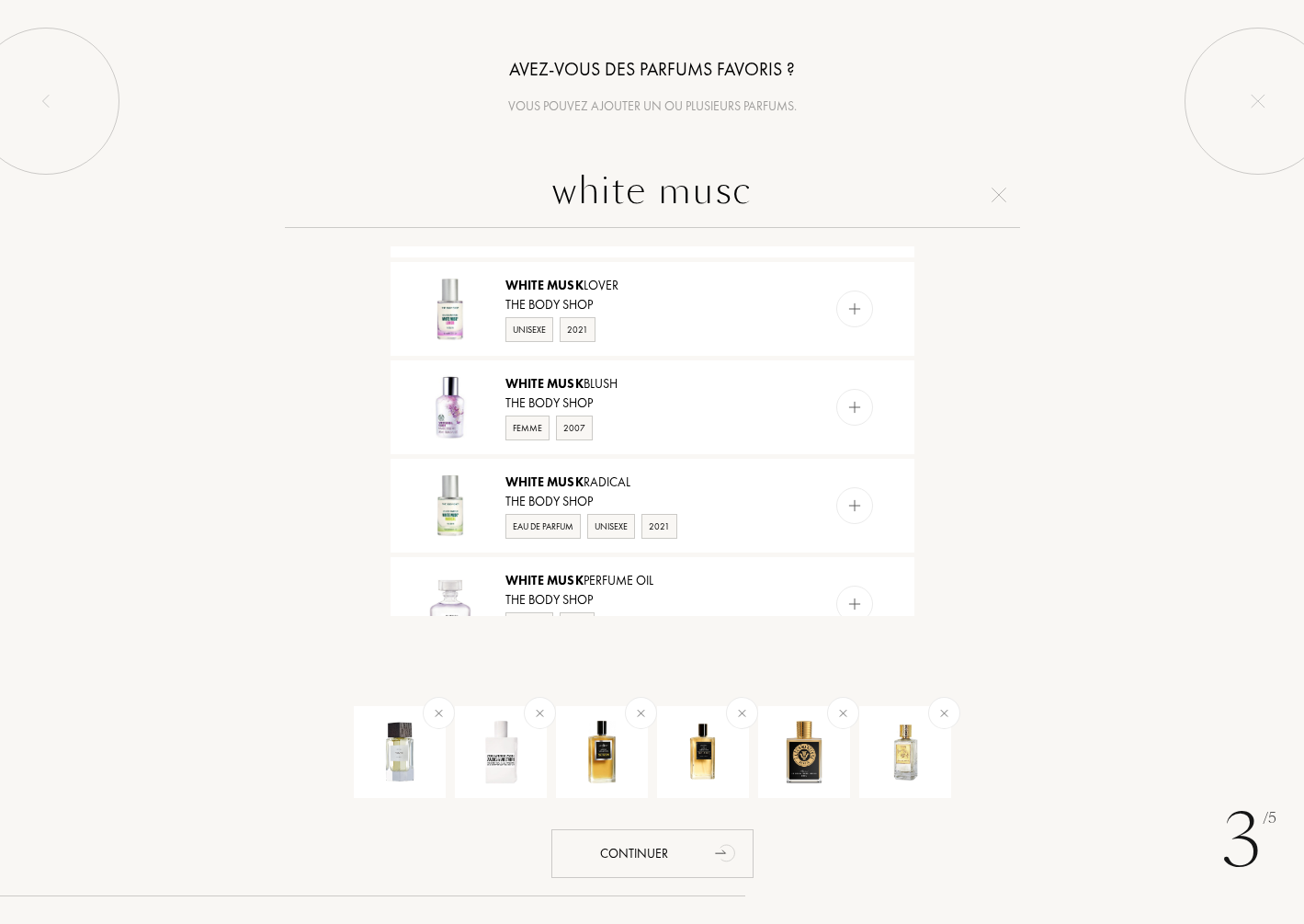
scroll to position [1598, 0]
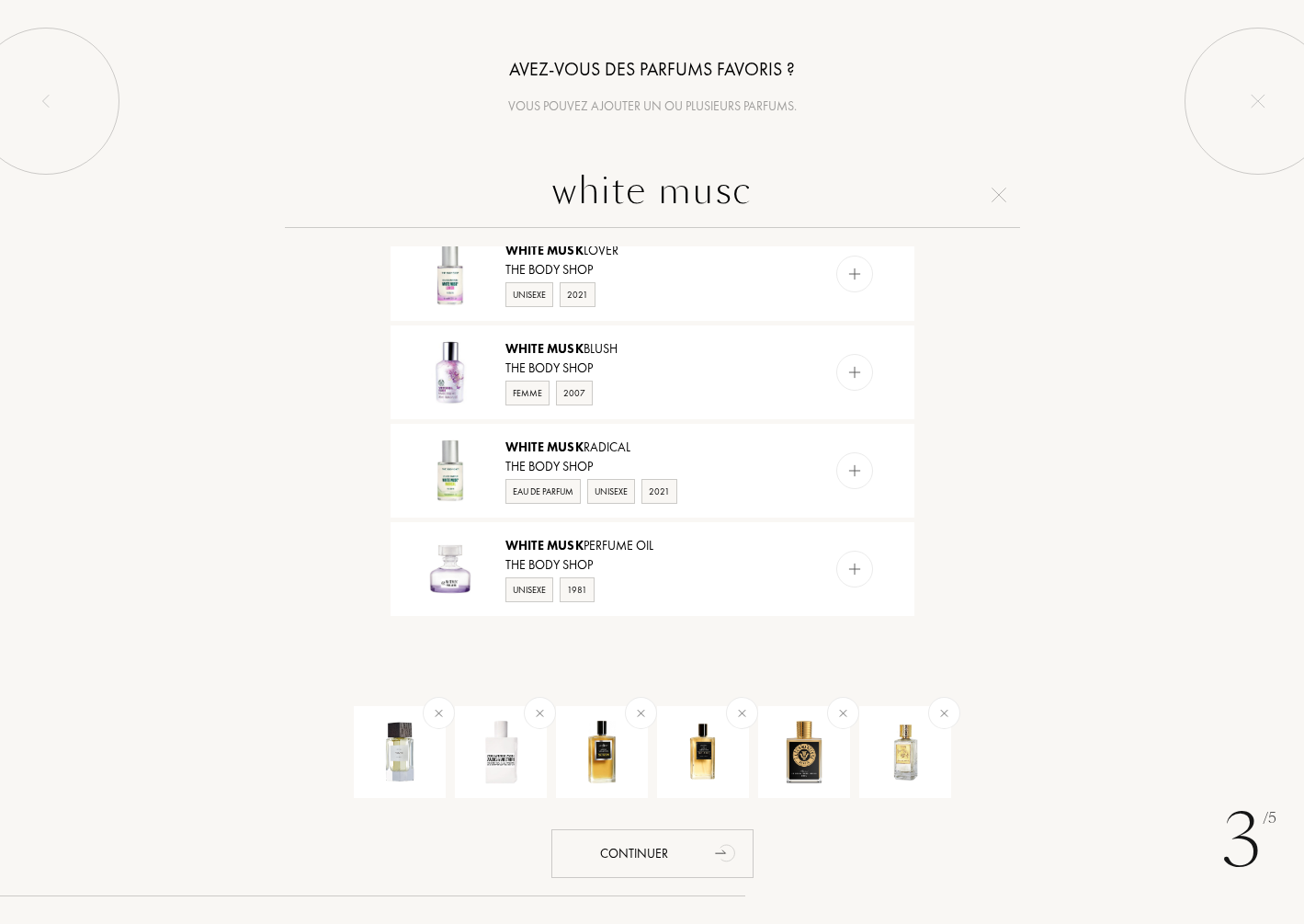
drag, startPoint x: 714, startPoint y: 204, endPoint x: 507, endPoint y: 197, distance: 207.1
click at [507, 197] on input "white musc" at bounding box center [652, 195] width 736 height 67
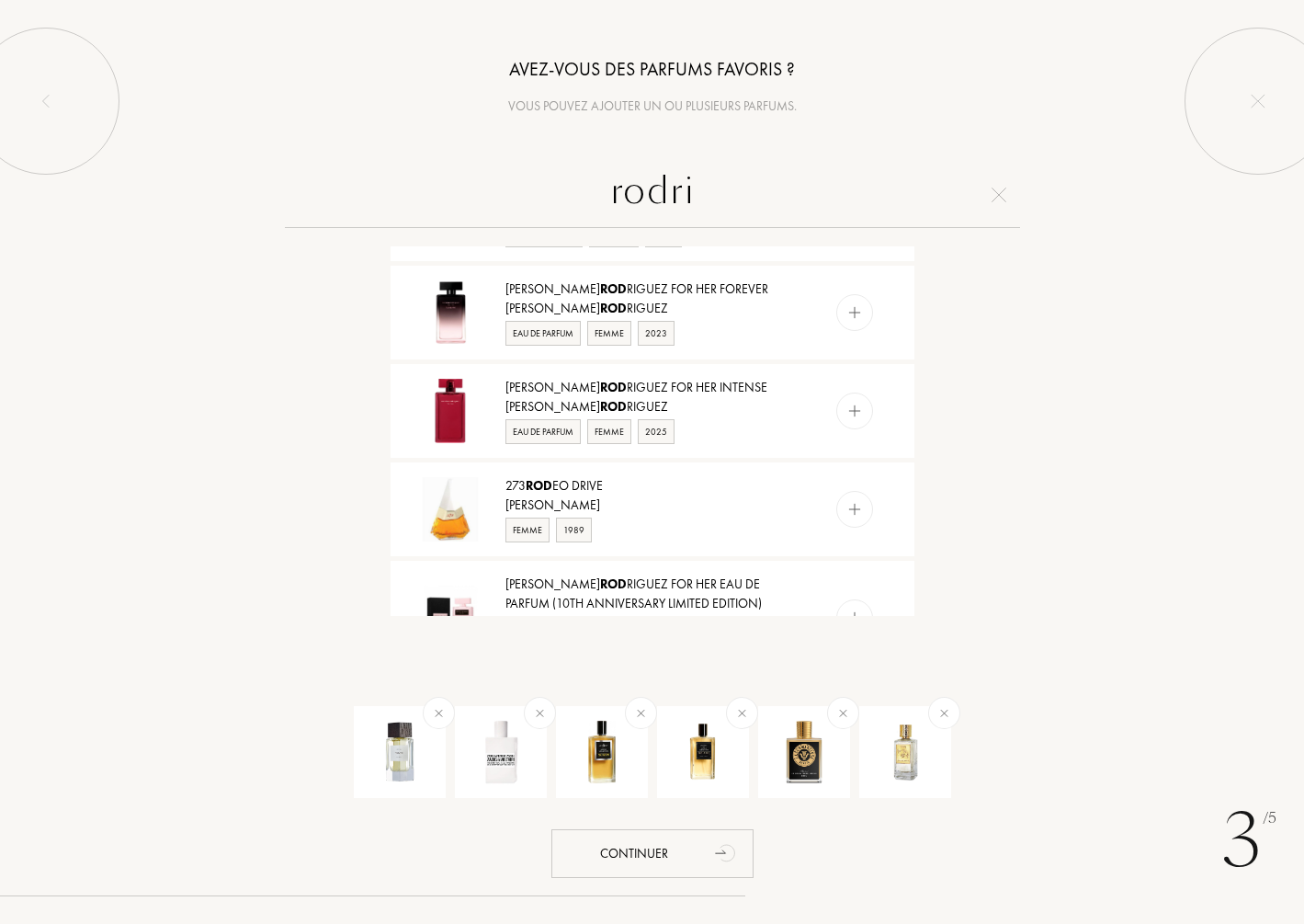
scroll to position [1694, 0]
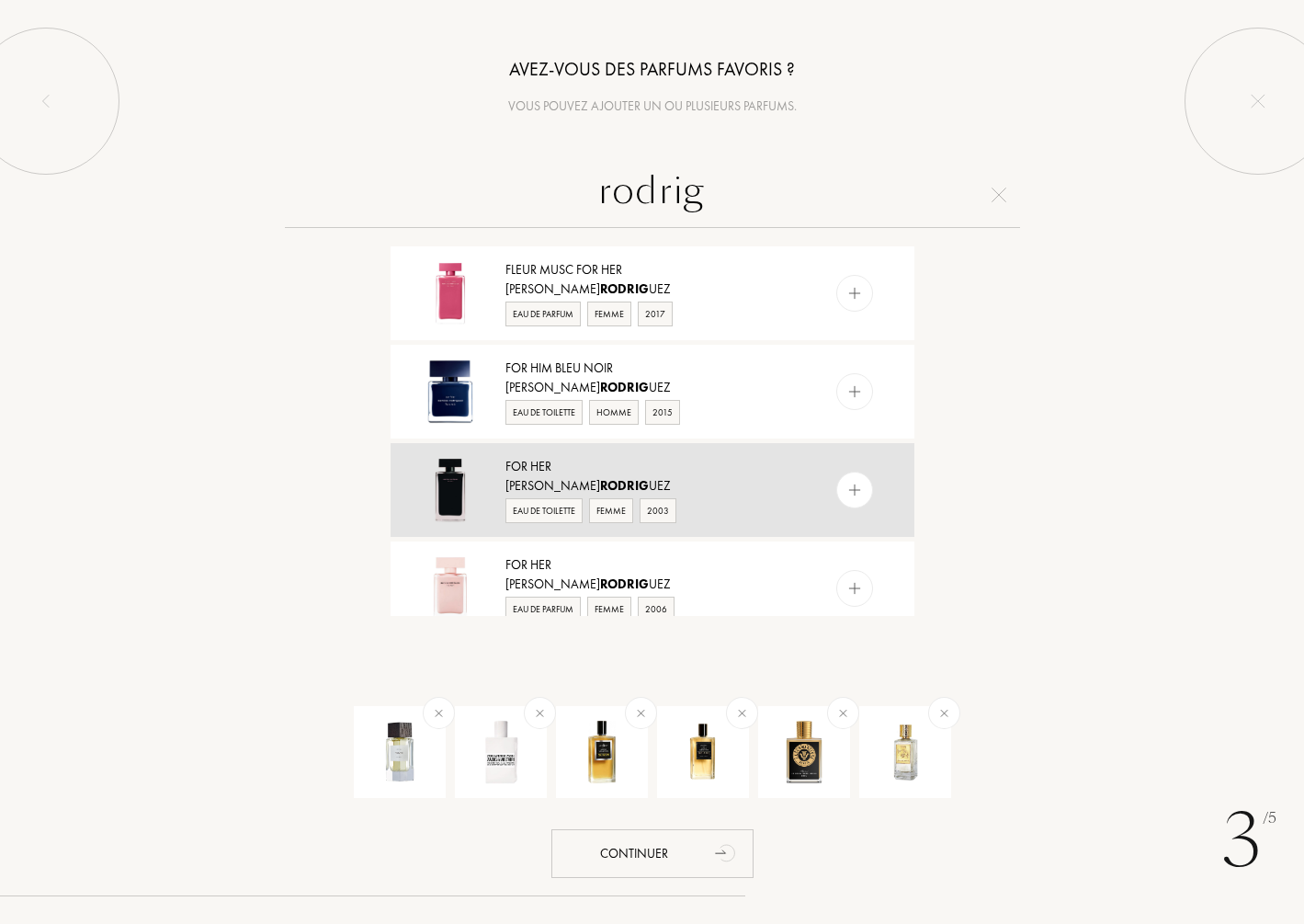
type input "rodrig"
click at [846, 481] on img at bounding box center [854, 490] width 18 height 18
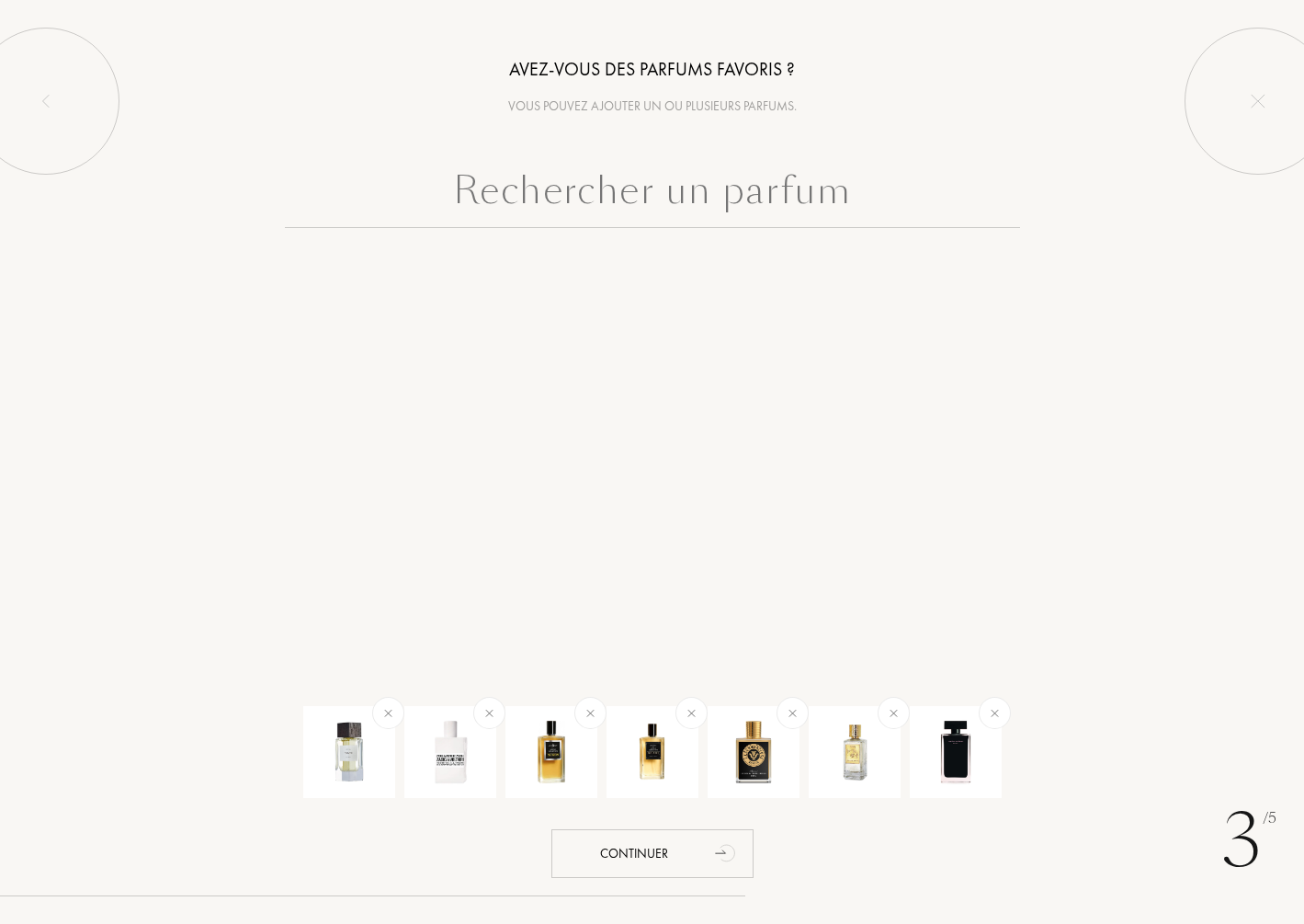
scroll to position [0, 0]
click at [704, 172] on input "text" at bounding box center [652, 195] width 736 height 67
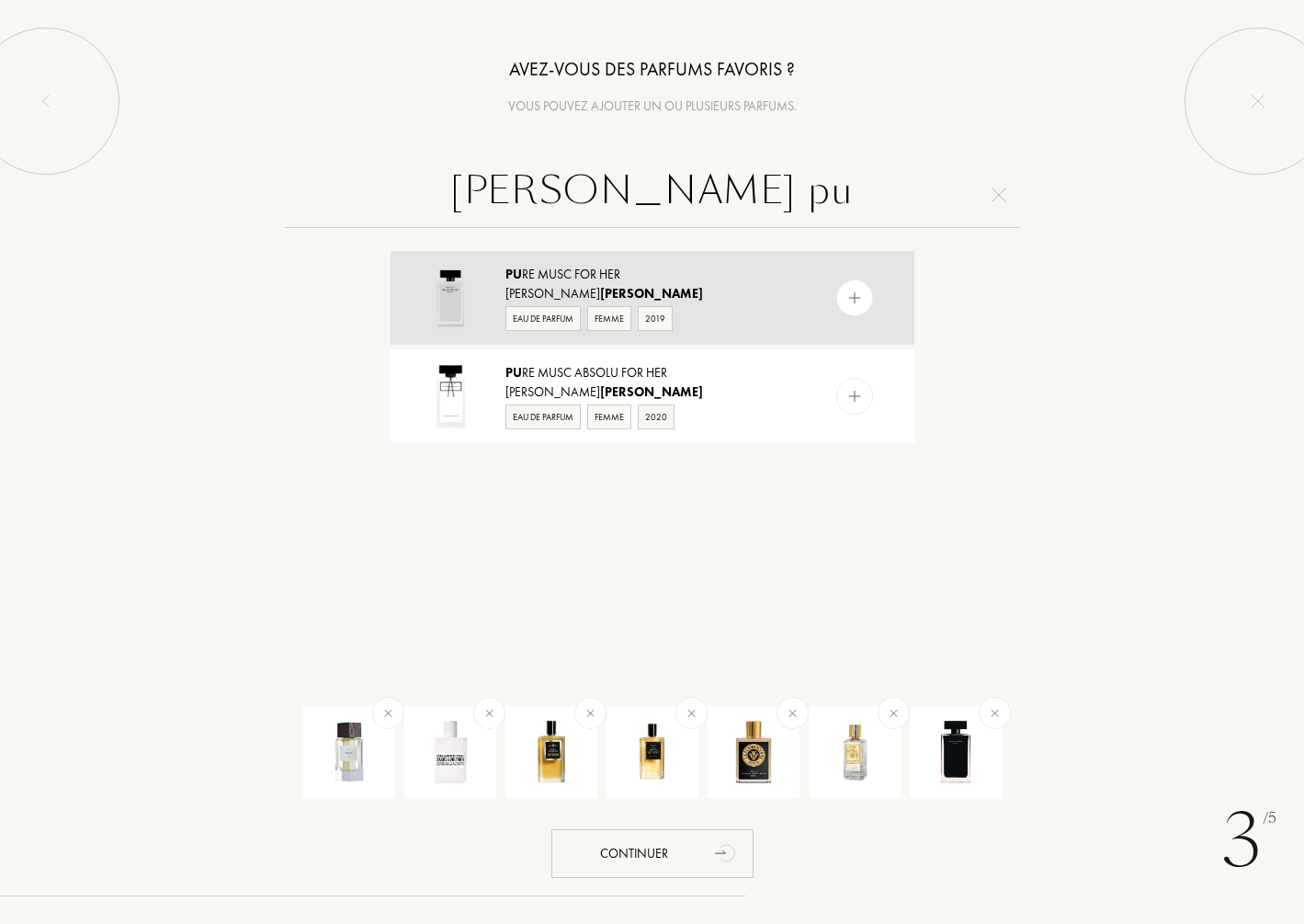
type input "rodriguez pu"
click at [868, 292] on div at bounding box center [855, 298] width 37 height 37
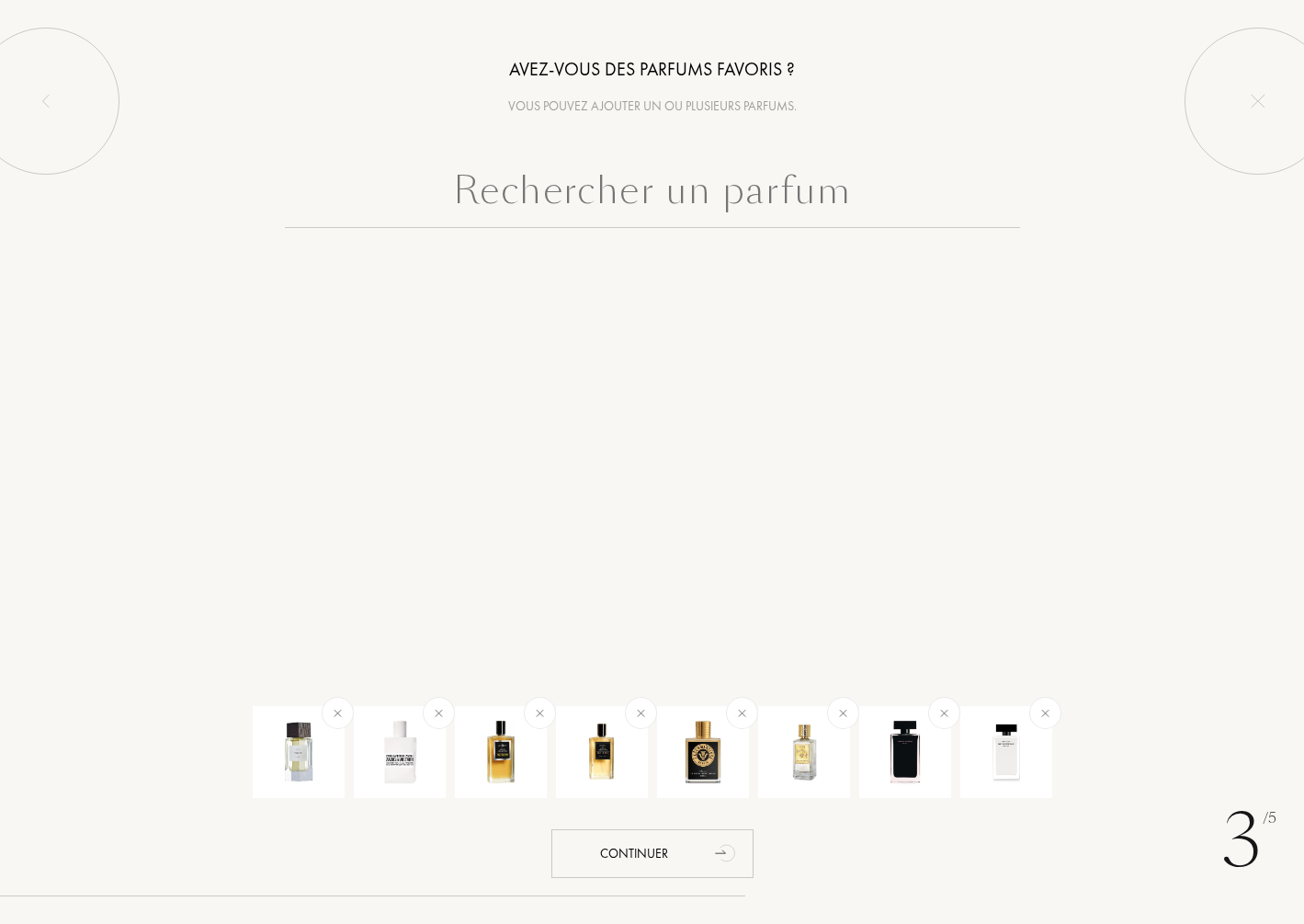
click at [572, 180] on input "text" at bounding box center [652, 195] width 736 height 67
click at [575, 191] on input "text" at bounding box center [652, 195] width 736 height 67
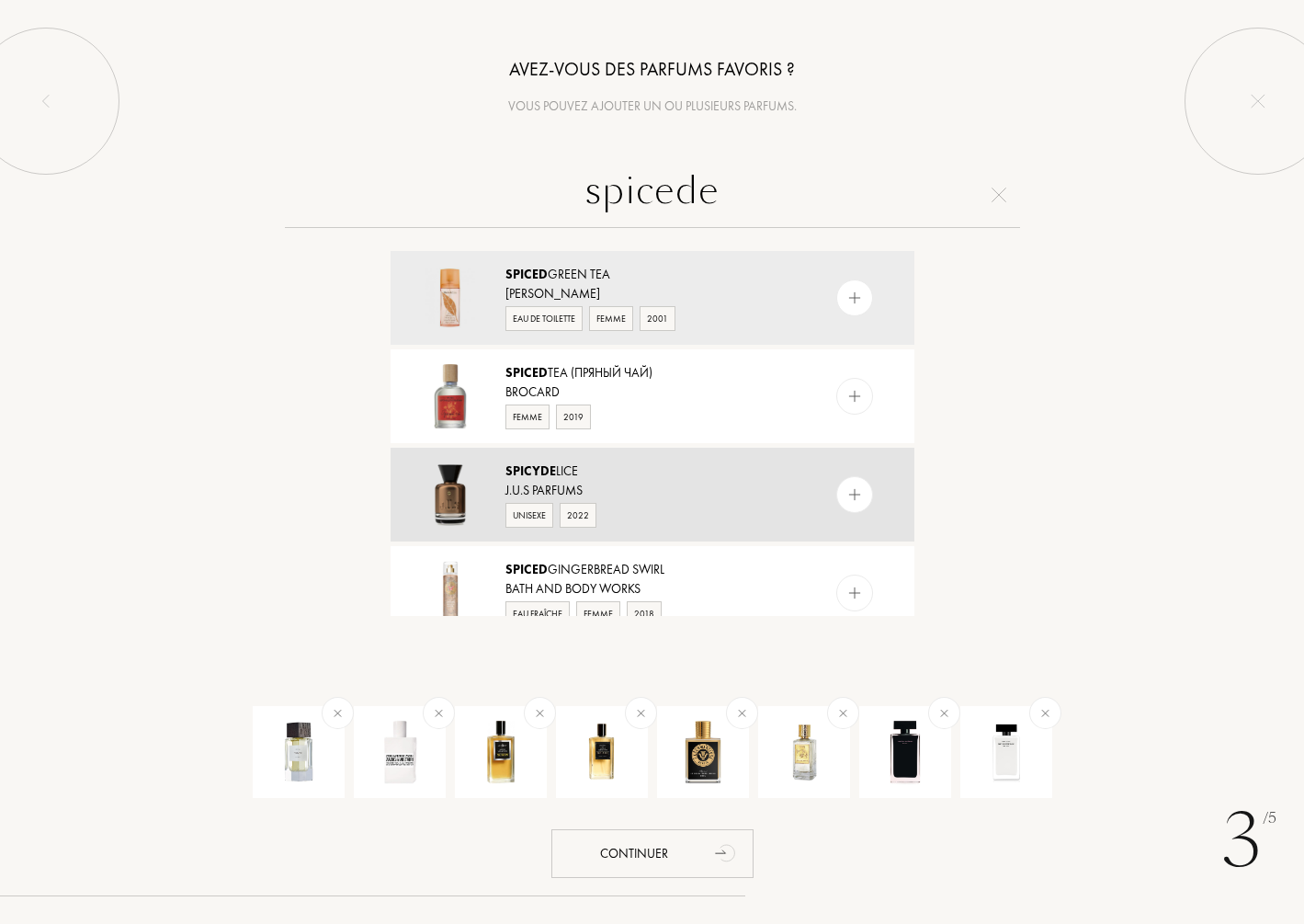
type input "spicede"
click at [859, 492] on img at bounding box center [854, 494] width 18 height 18
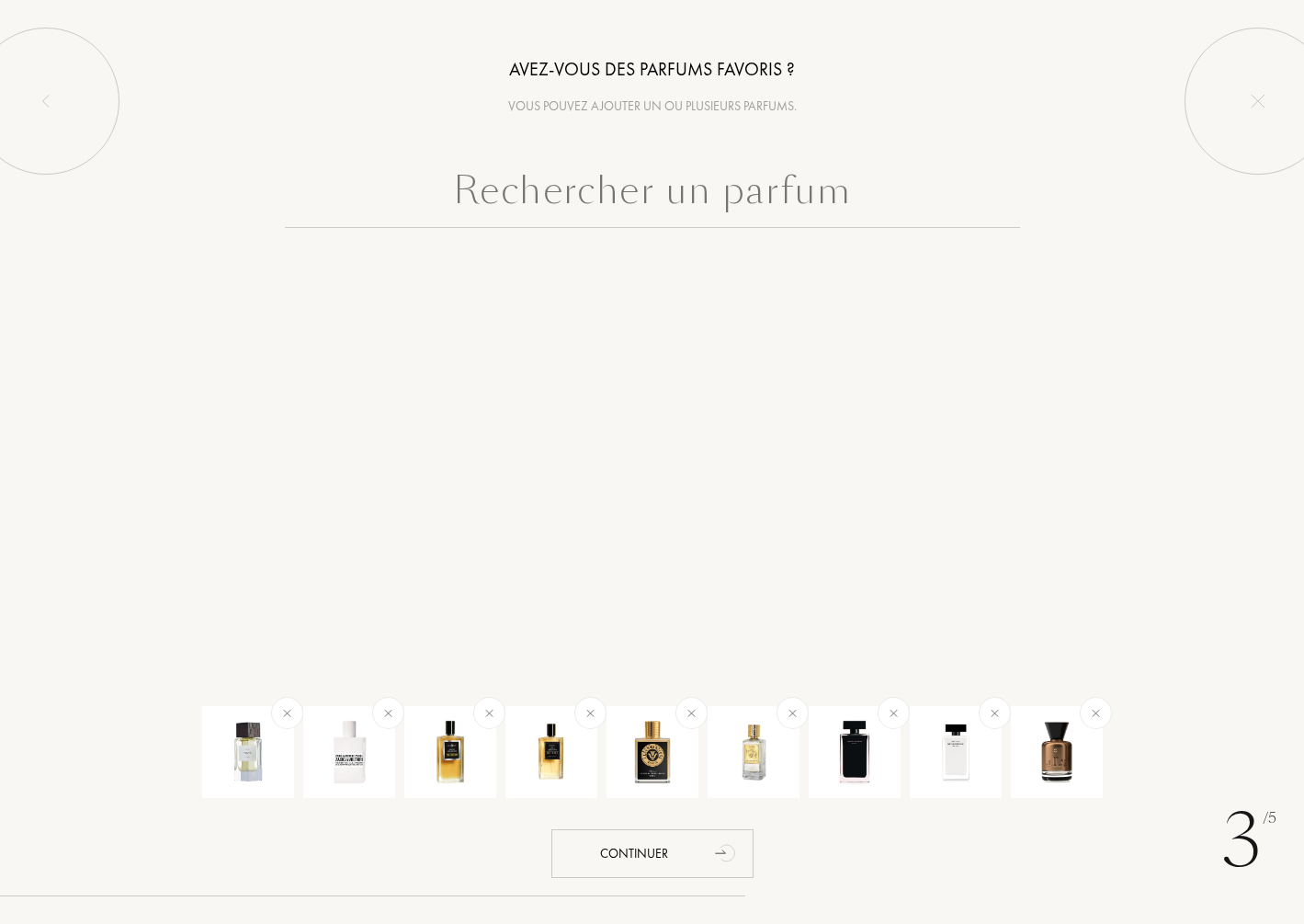
click at [672, 199] on input "text" at bounding box center [652, 195] width 736 height 67
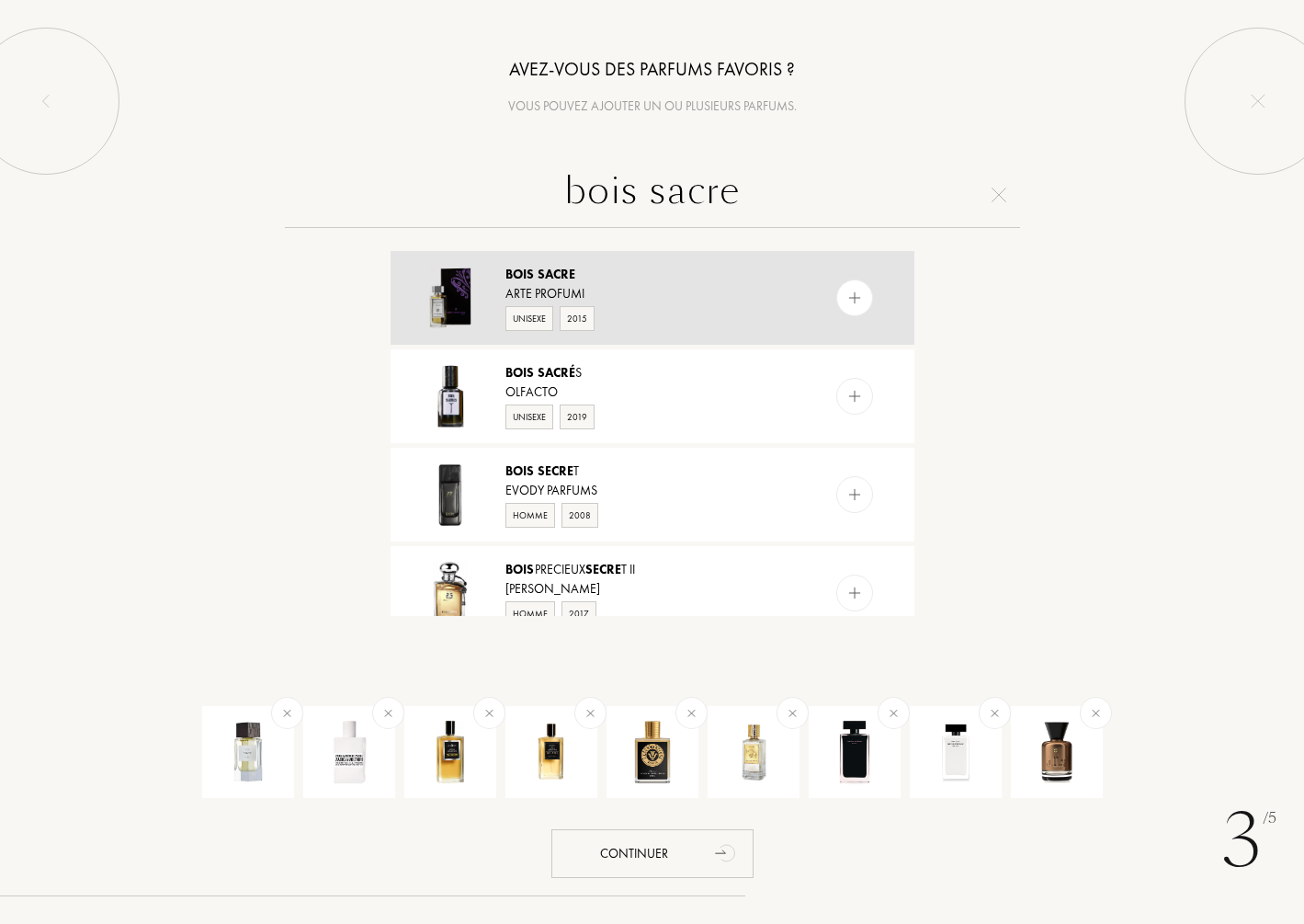
type input "bois sacre"
click at [859, 291] on img at bounding box center [854, 298] width 18 height 18
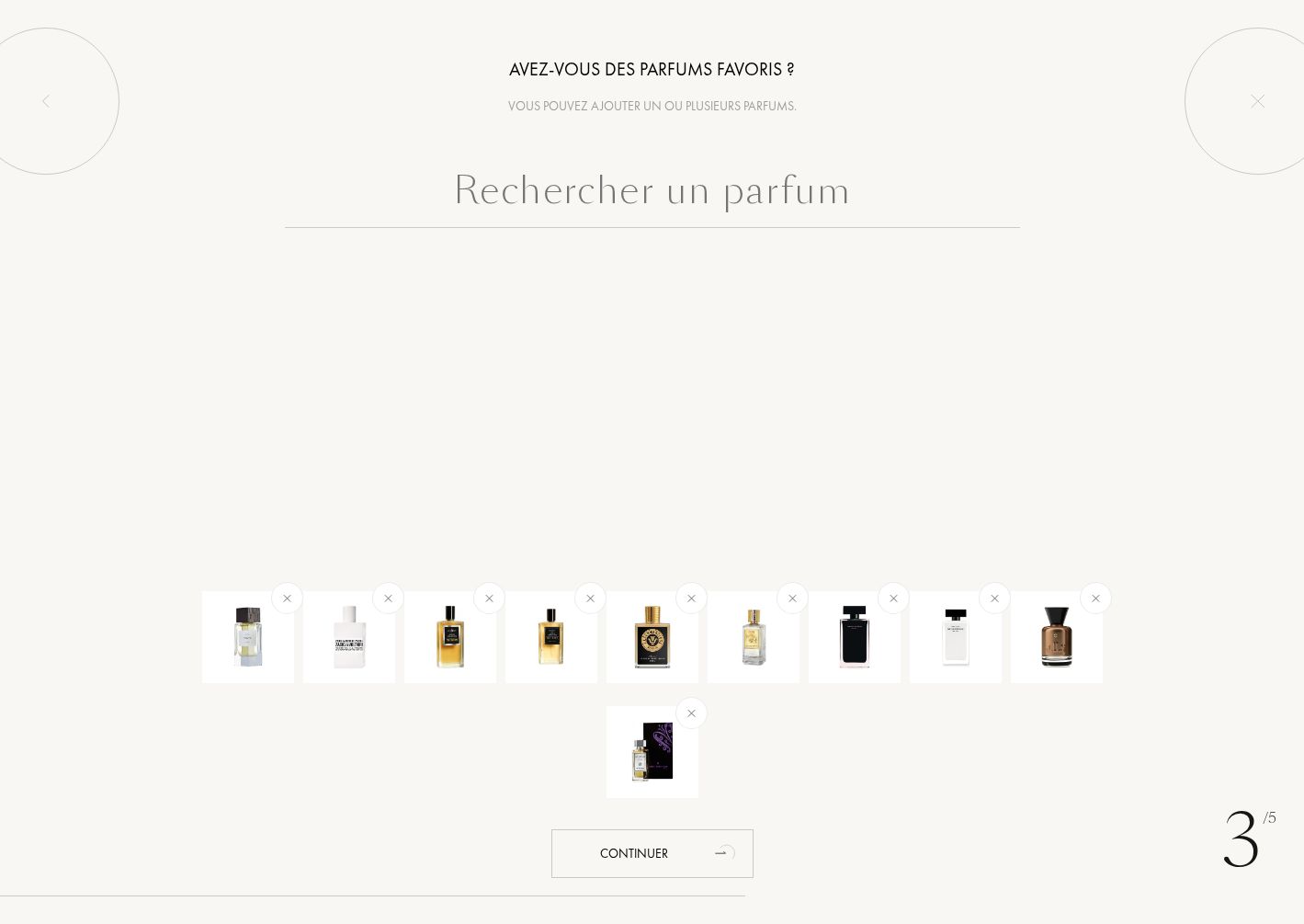
click at [583, 193] on input "text" at bounding box center [652, 195] width 736 height 67
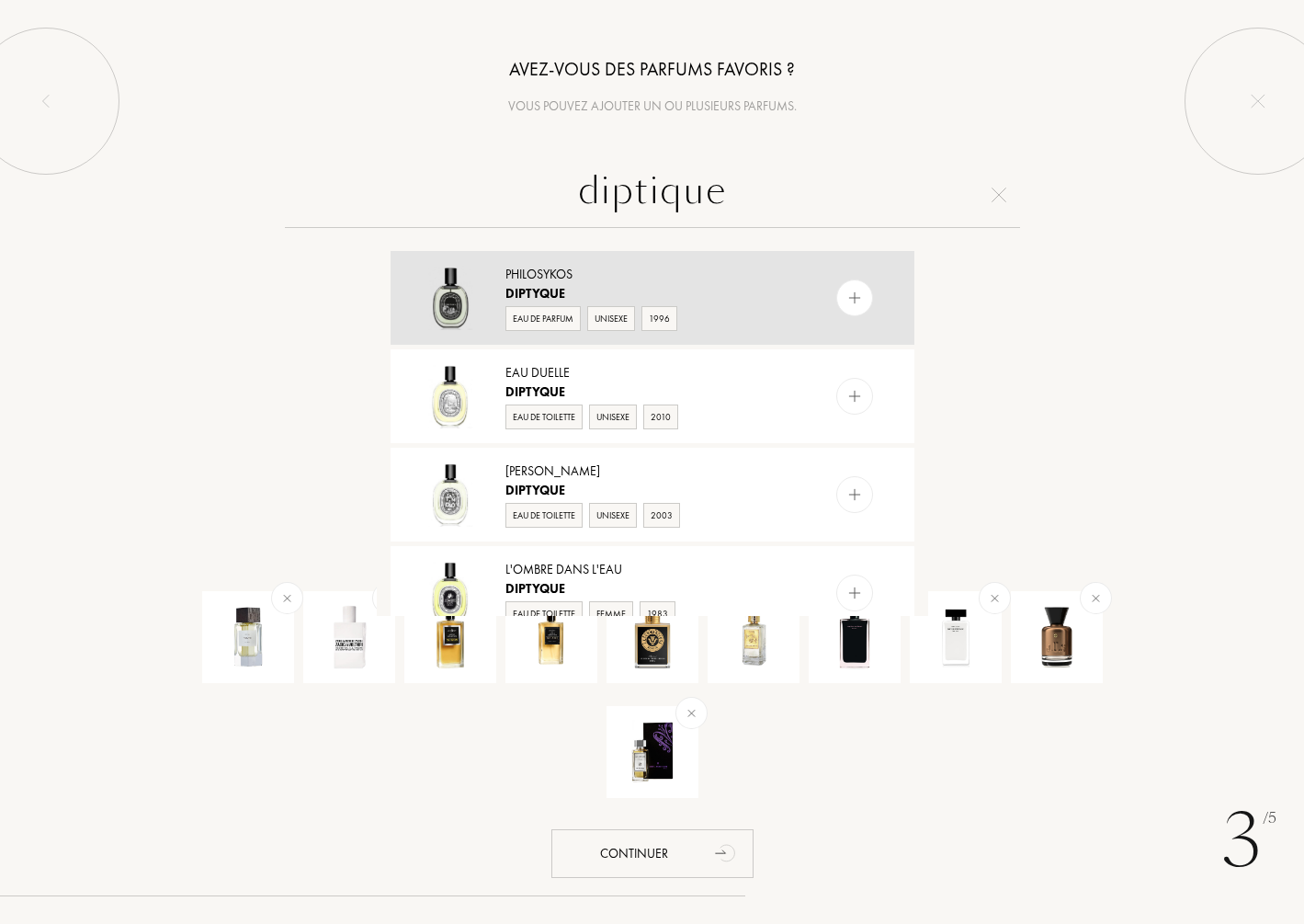
type input "diptique"
click at [856, 289] on img at bounding box center [854, 298] width 18 height 18
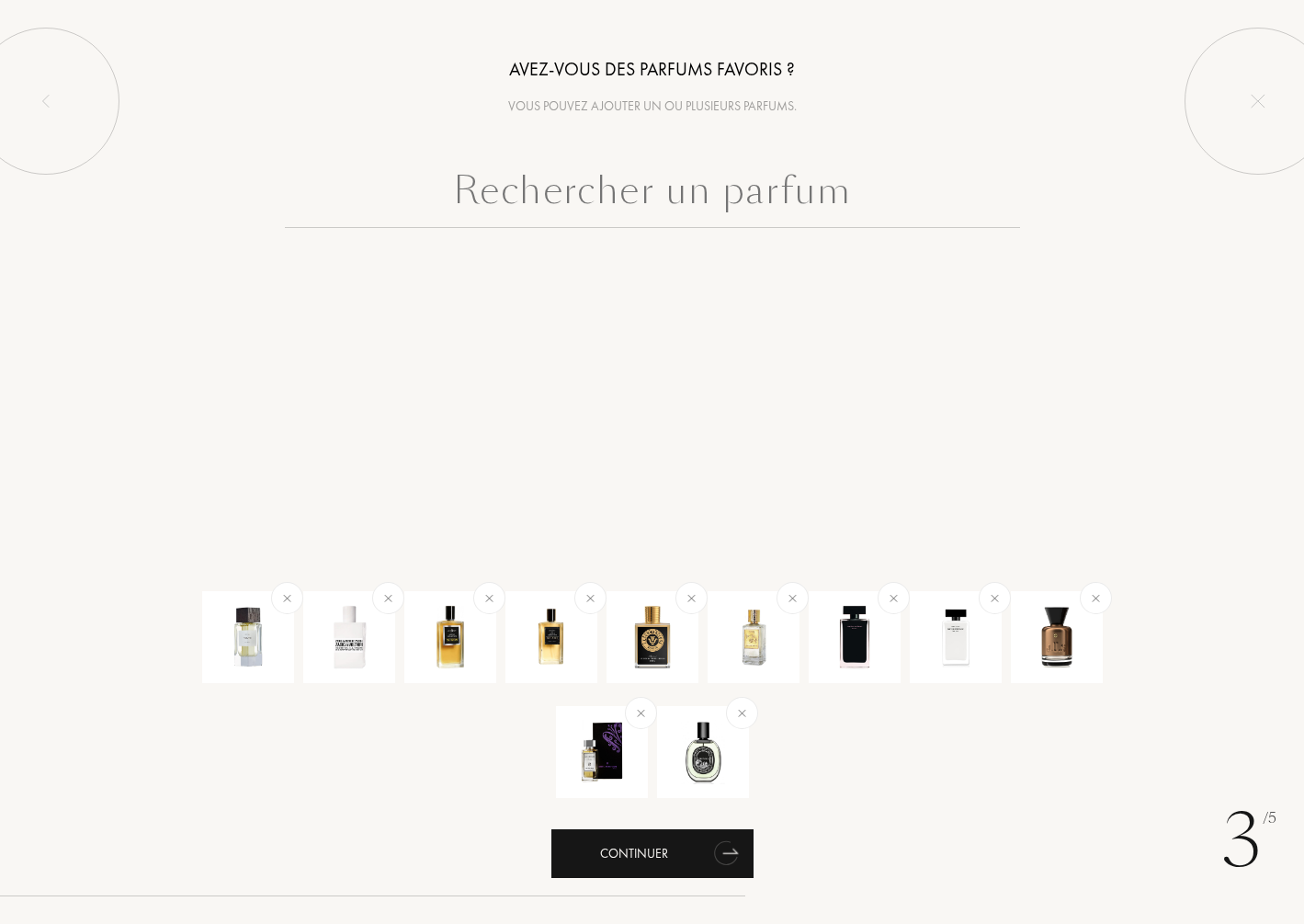
click at [656, 857] on div "Continuer" at bounding box center [652, 853] width 202 height 49
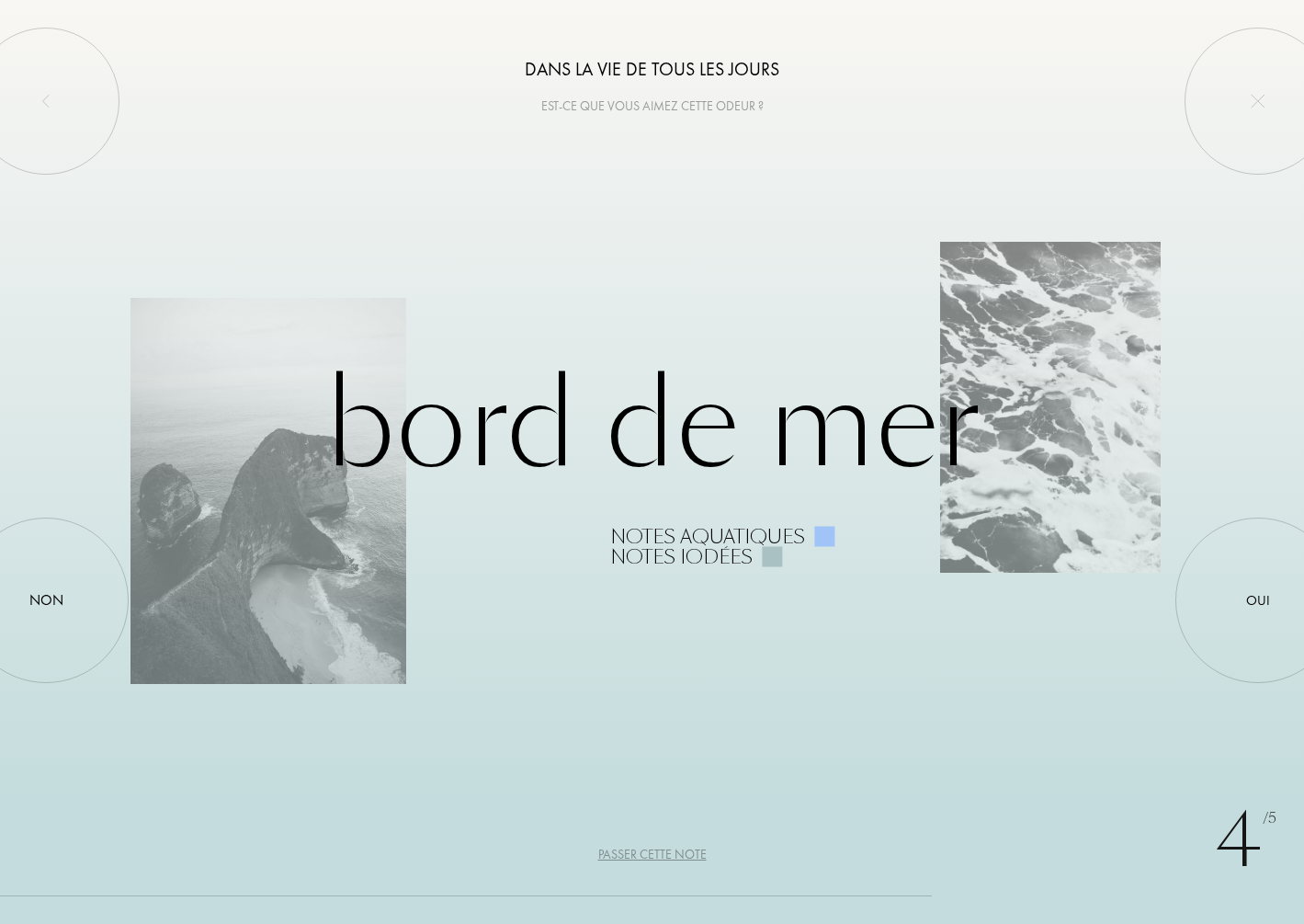
click at [688, 849] on div "Passer cette note" at bounding box center [652, 854] width 108 height 19
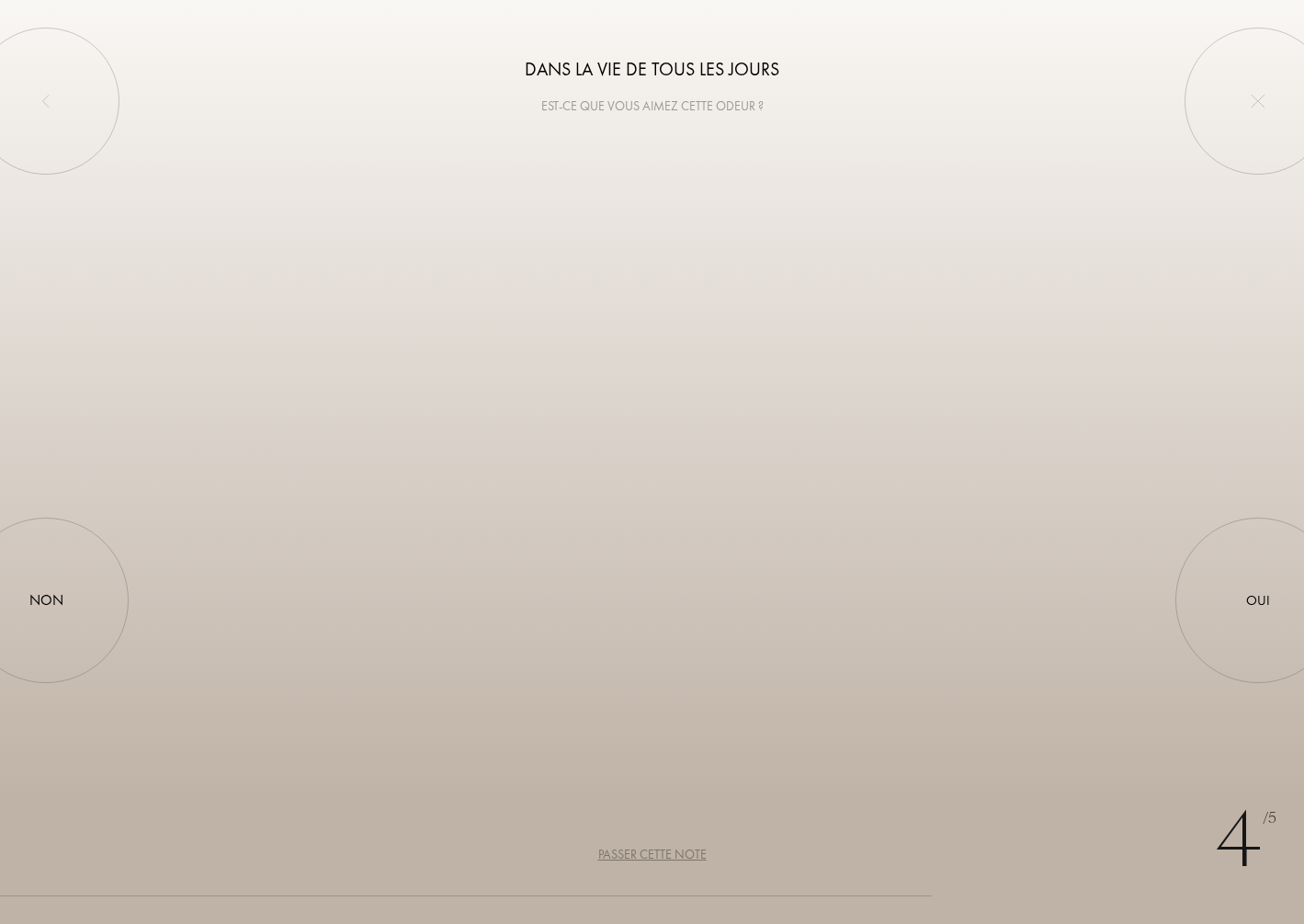
click at [688, 849] on div "Passer cette note" at bounding box center [652, 854] width 108 height 19
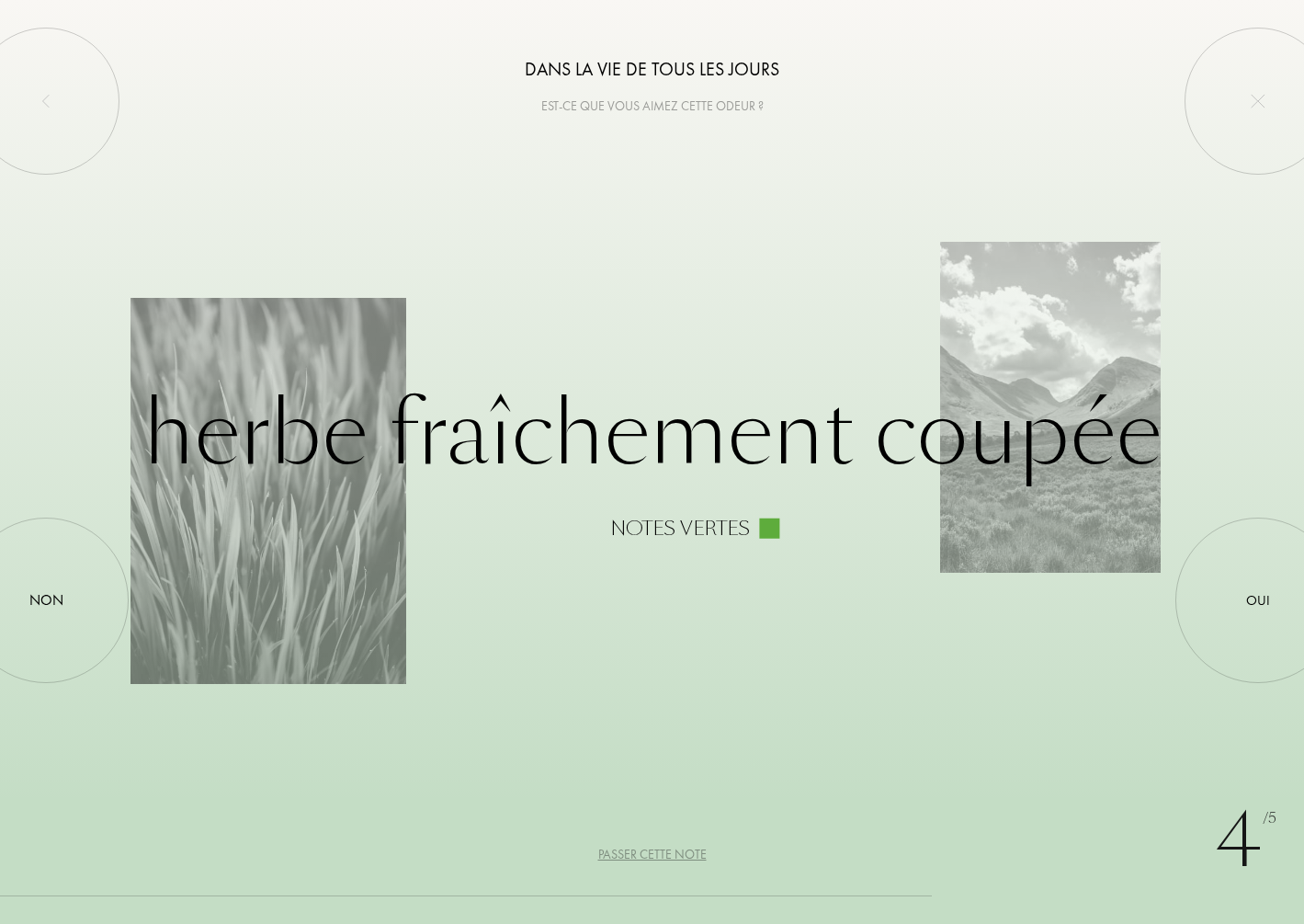
click at [688, 849] on div "Passer cette note" at bounding box center [652, 854] width 108 height 19
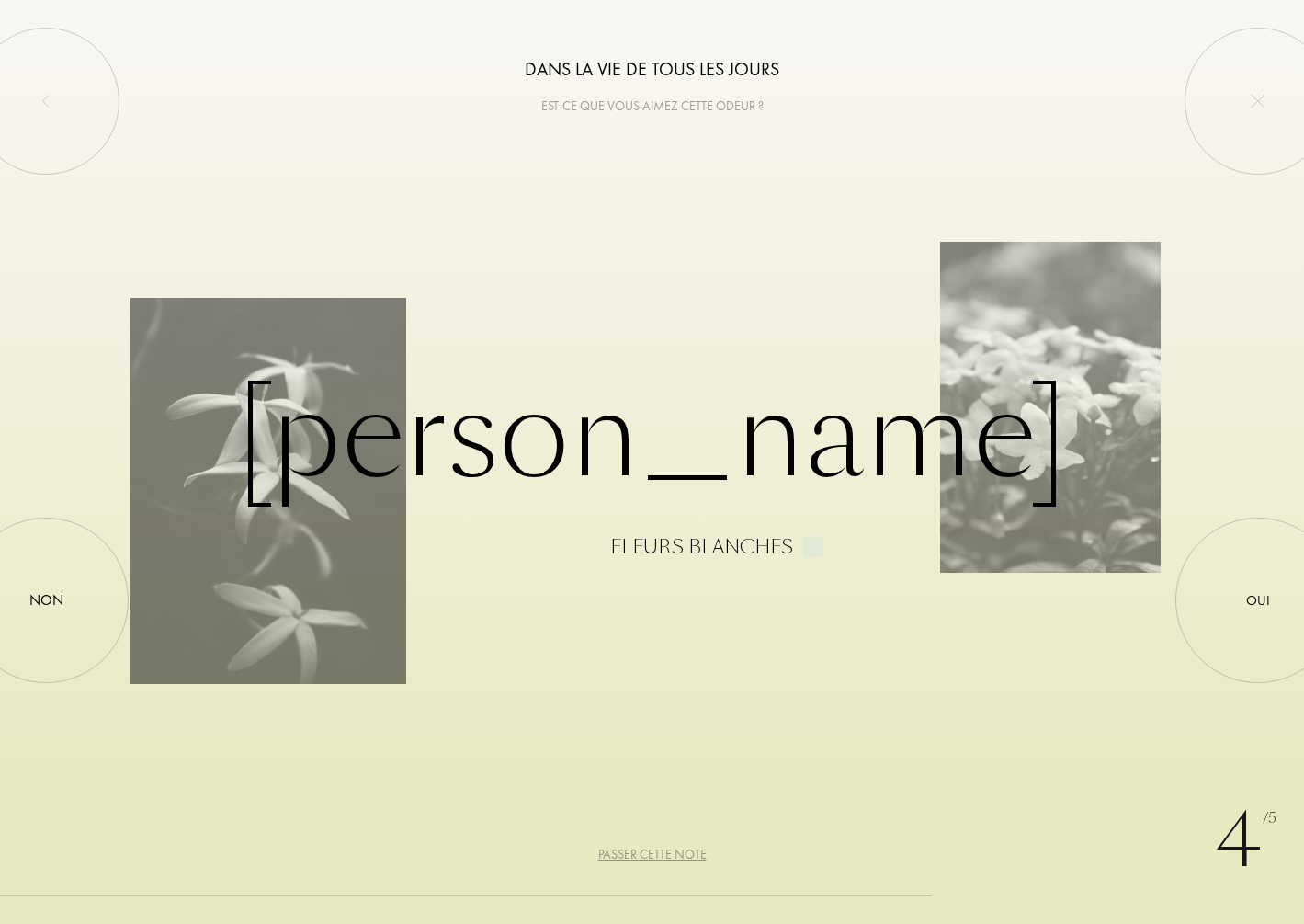
click at [688, 849] on div "Passer cette note" at bounding box center [652, 854] width 108 height 19
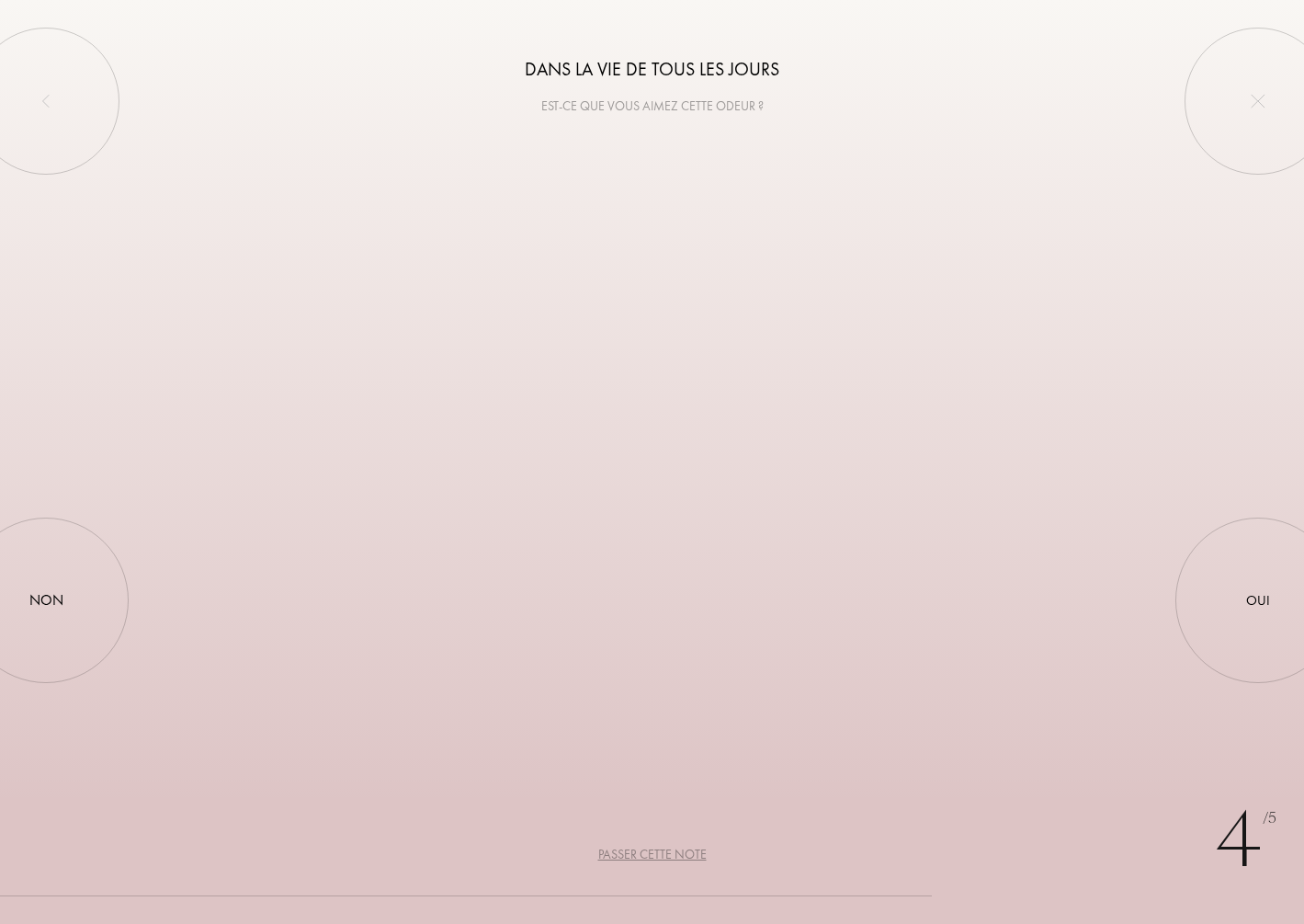
click at [688, 849] on div "Passer cette note" at bounding box center [652, 854] width 108 height 19
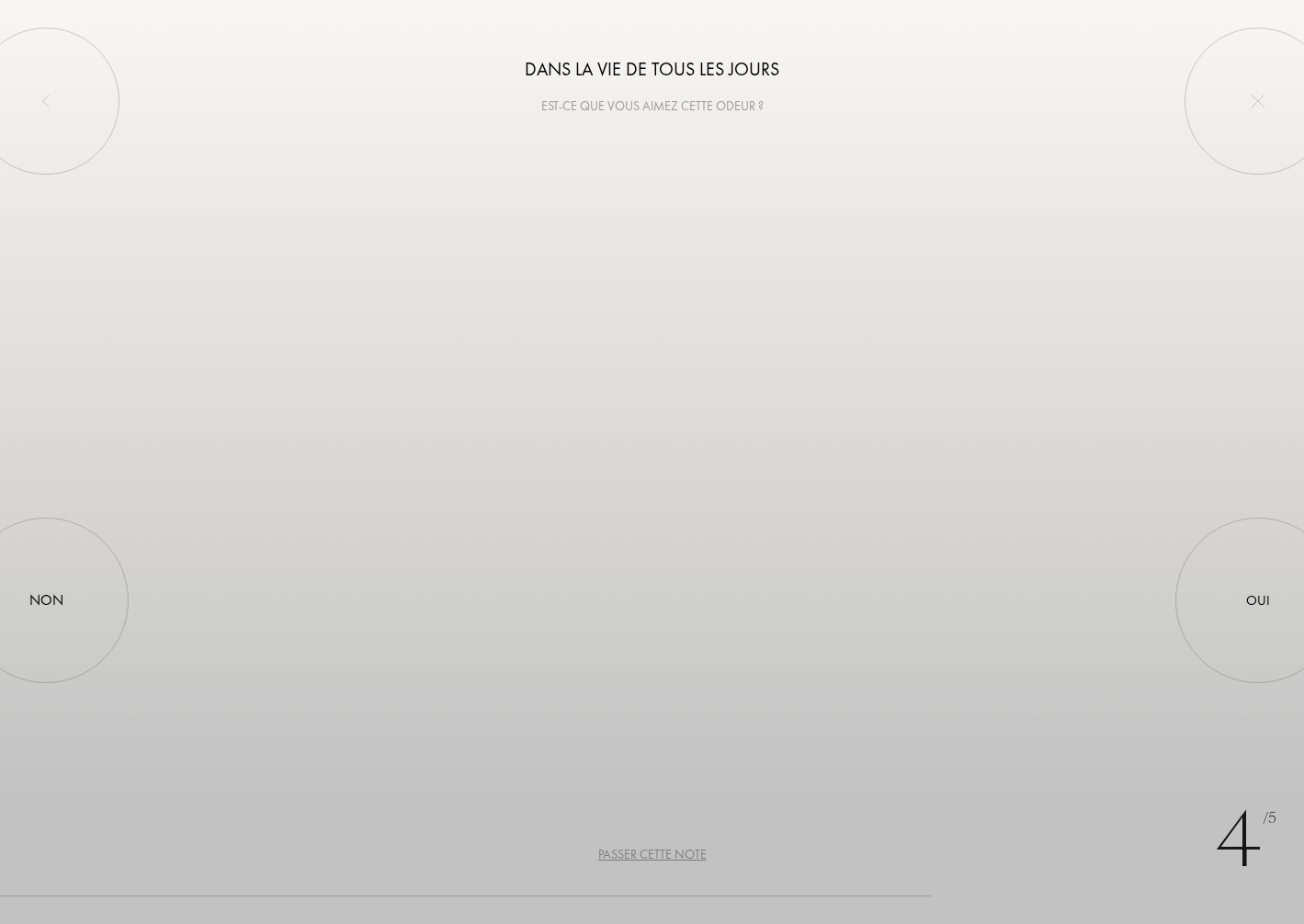
click at [688, 849] on div "Passer cette note" at bounding box center [652, 854] width 108 height 19
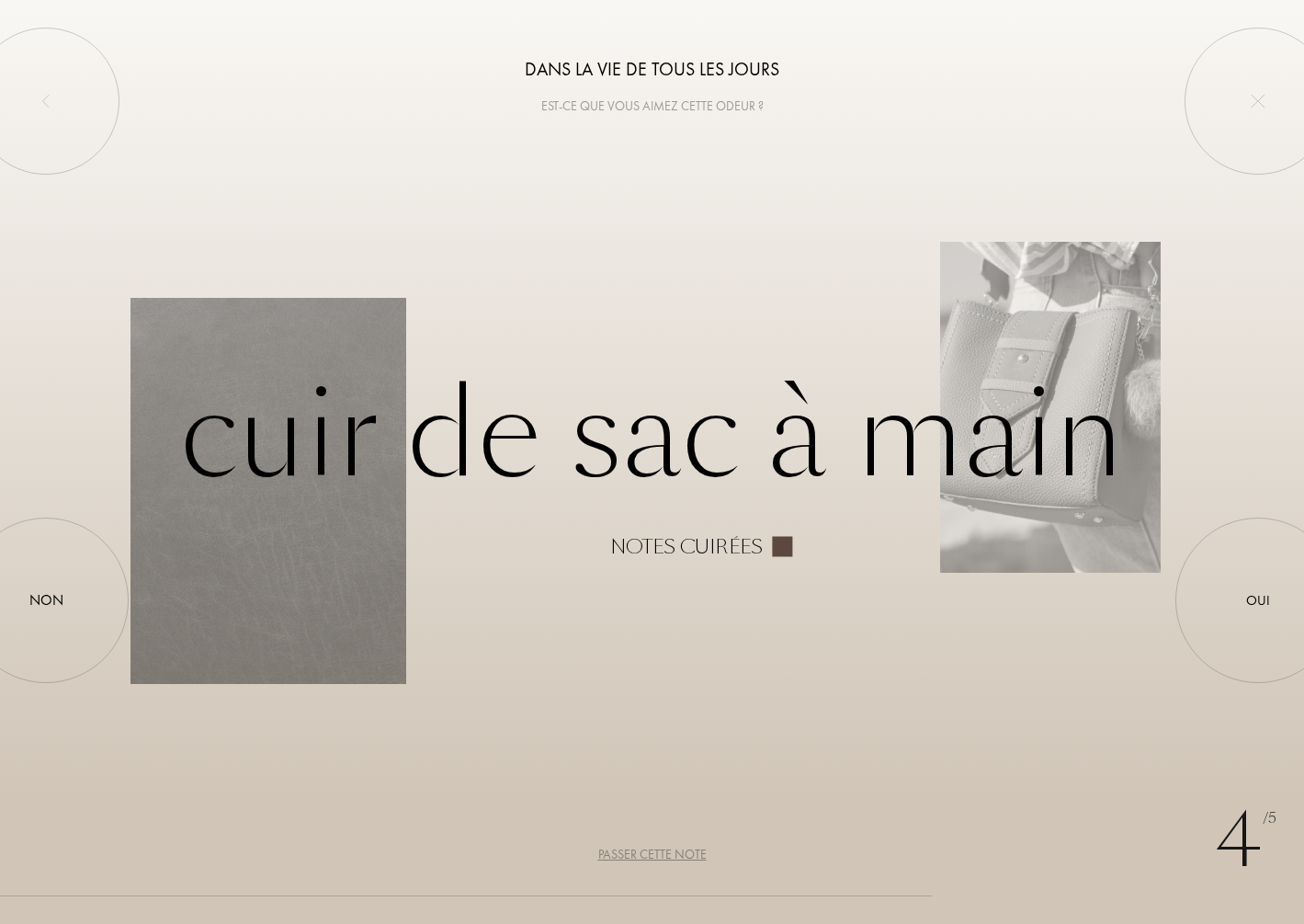
click at [688, 849] on div "Passer cette note" at bounding box center [652, 854] width 108 height 19
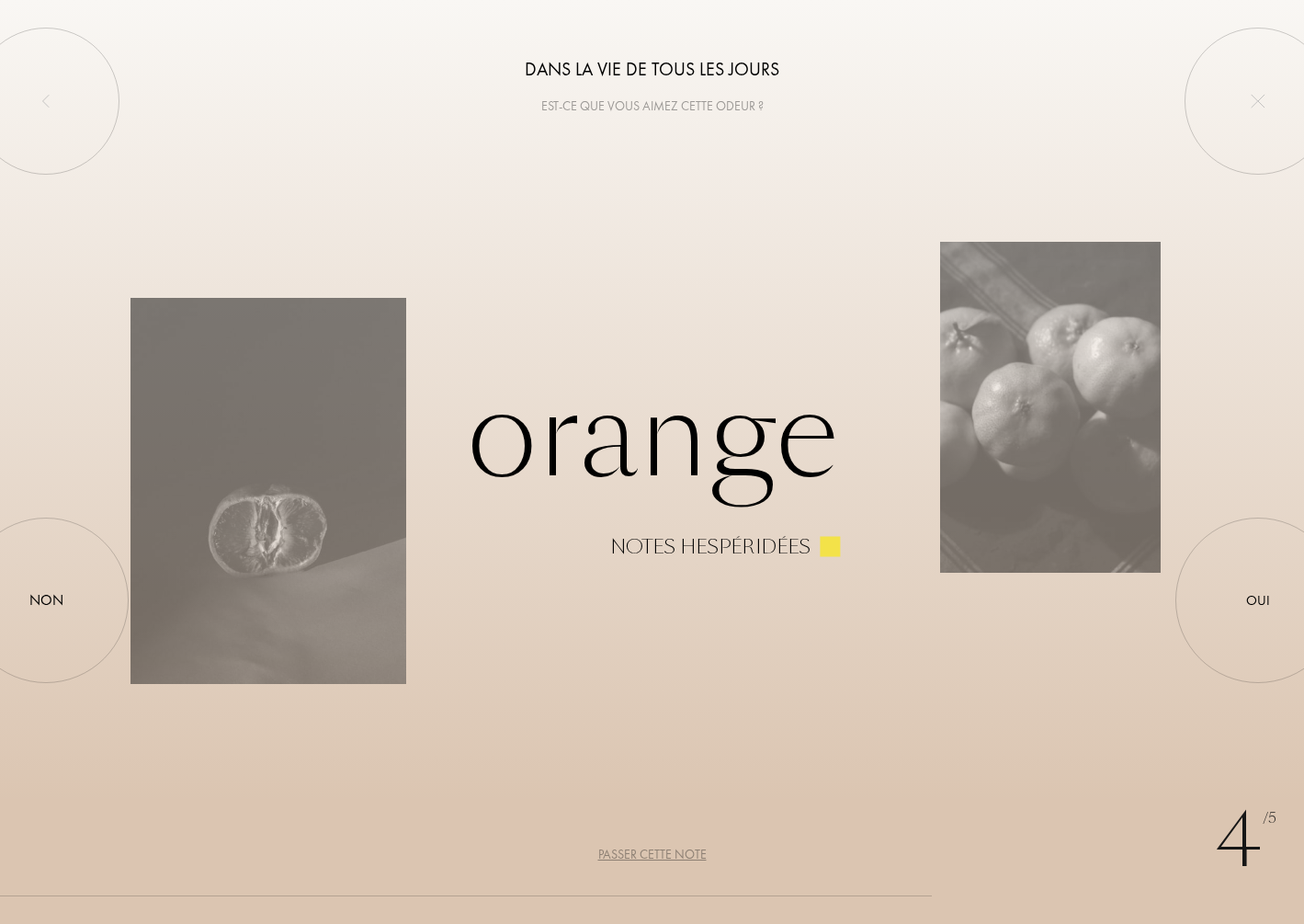
click at [688, 849] on div "Passer cette note" at bounding box center [652, 854] width 108 height 19
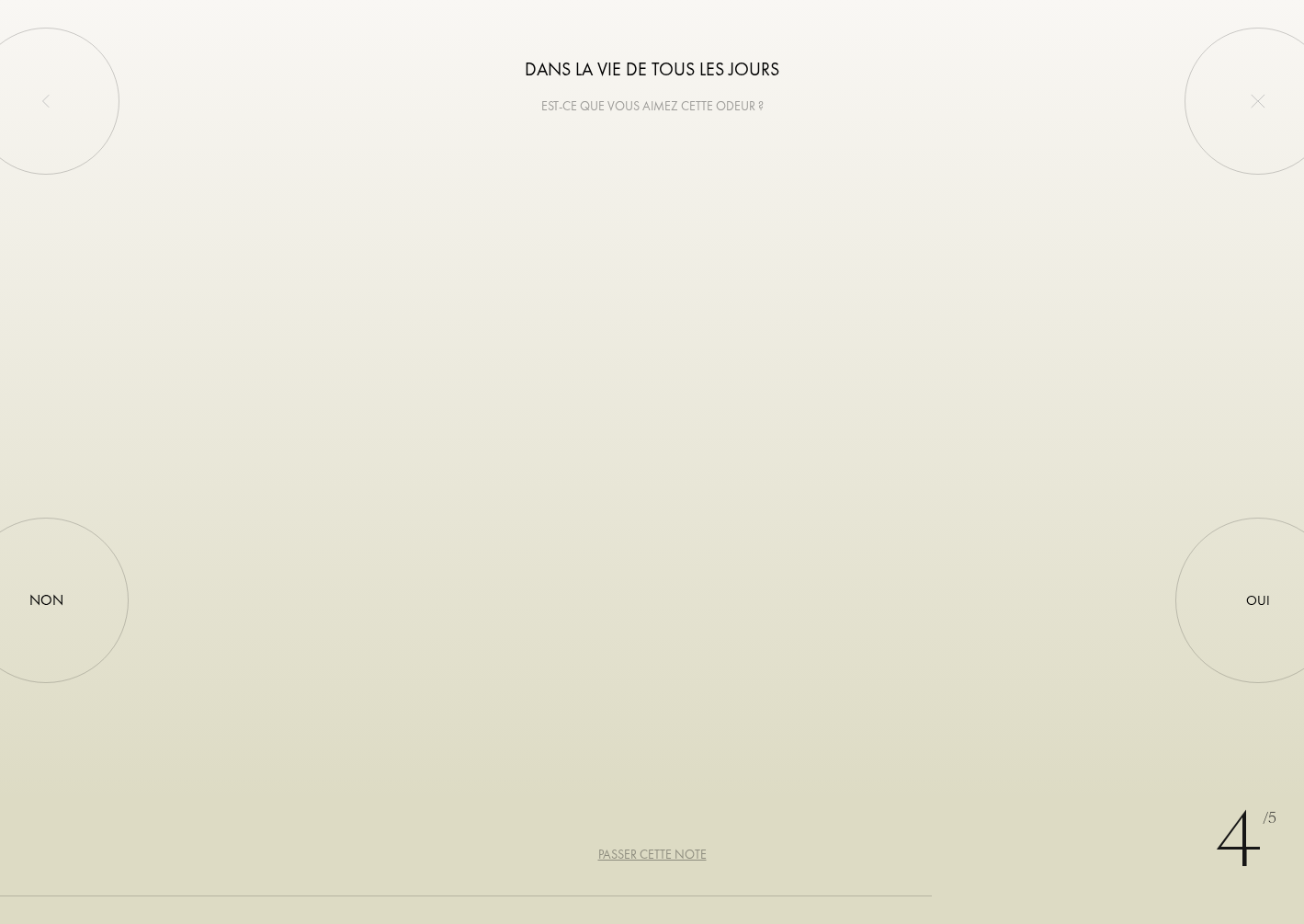
click at [688, 848] on div "Passer cette note" at bounding box center [652, 854] width 108 height 19
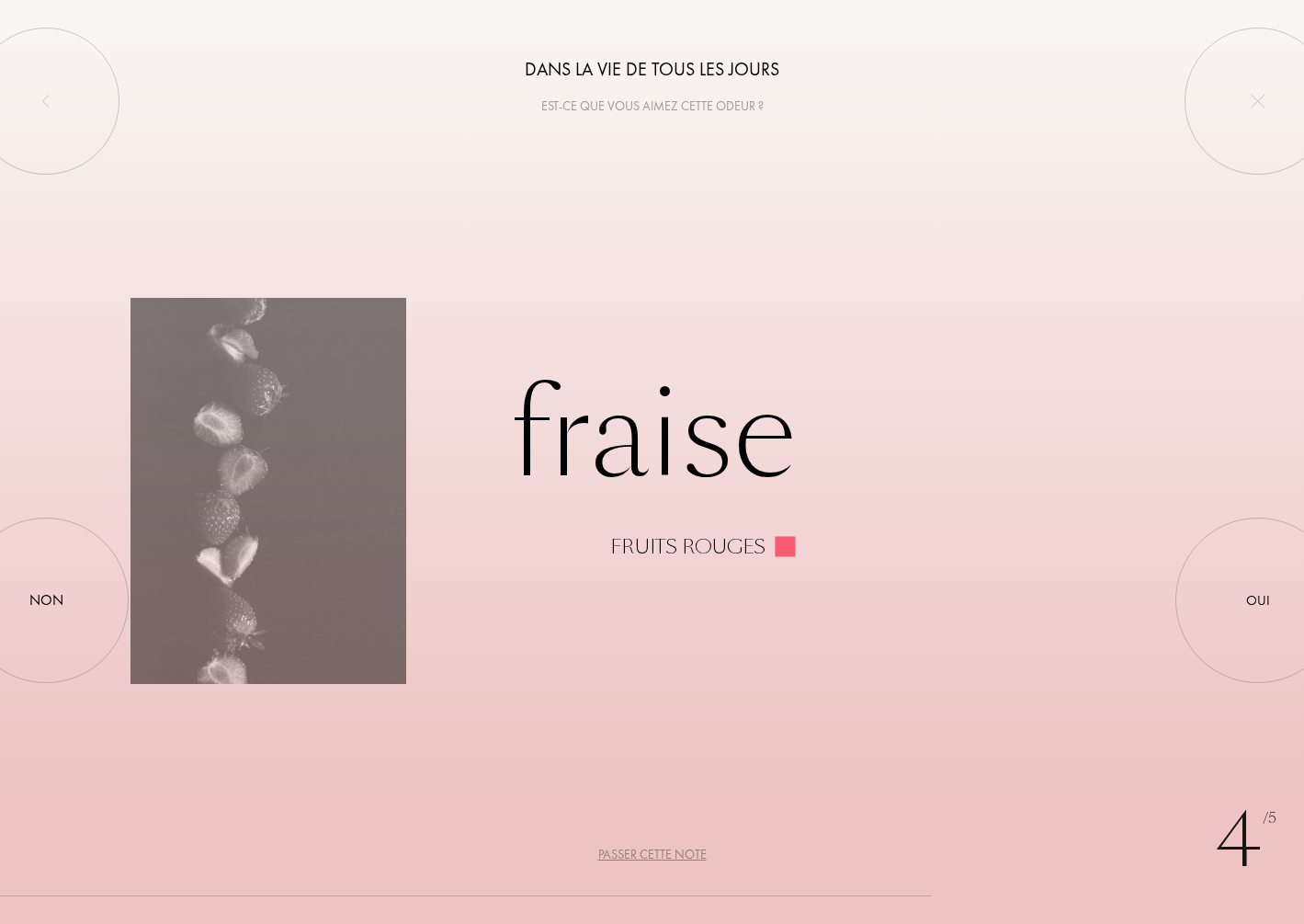
click at [688, 848] on div "Passer cette note" at bounding box center [652, 854] width 108 height 19
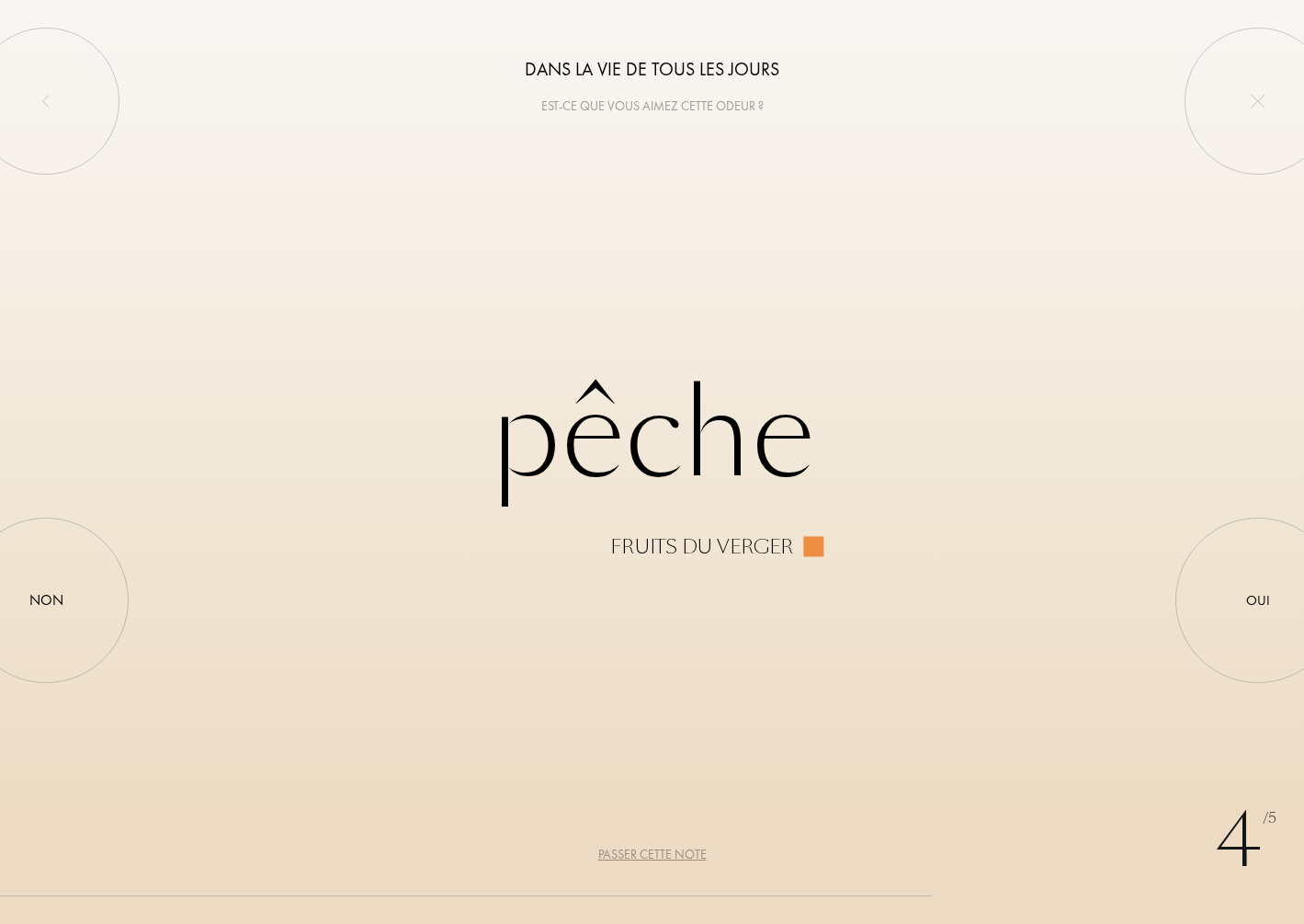
click at [688, 848] on div "Passer cette note" at bounding box center [652, 854] width 108 height 19
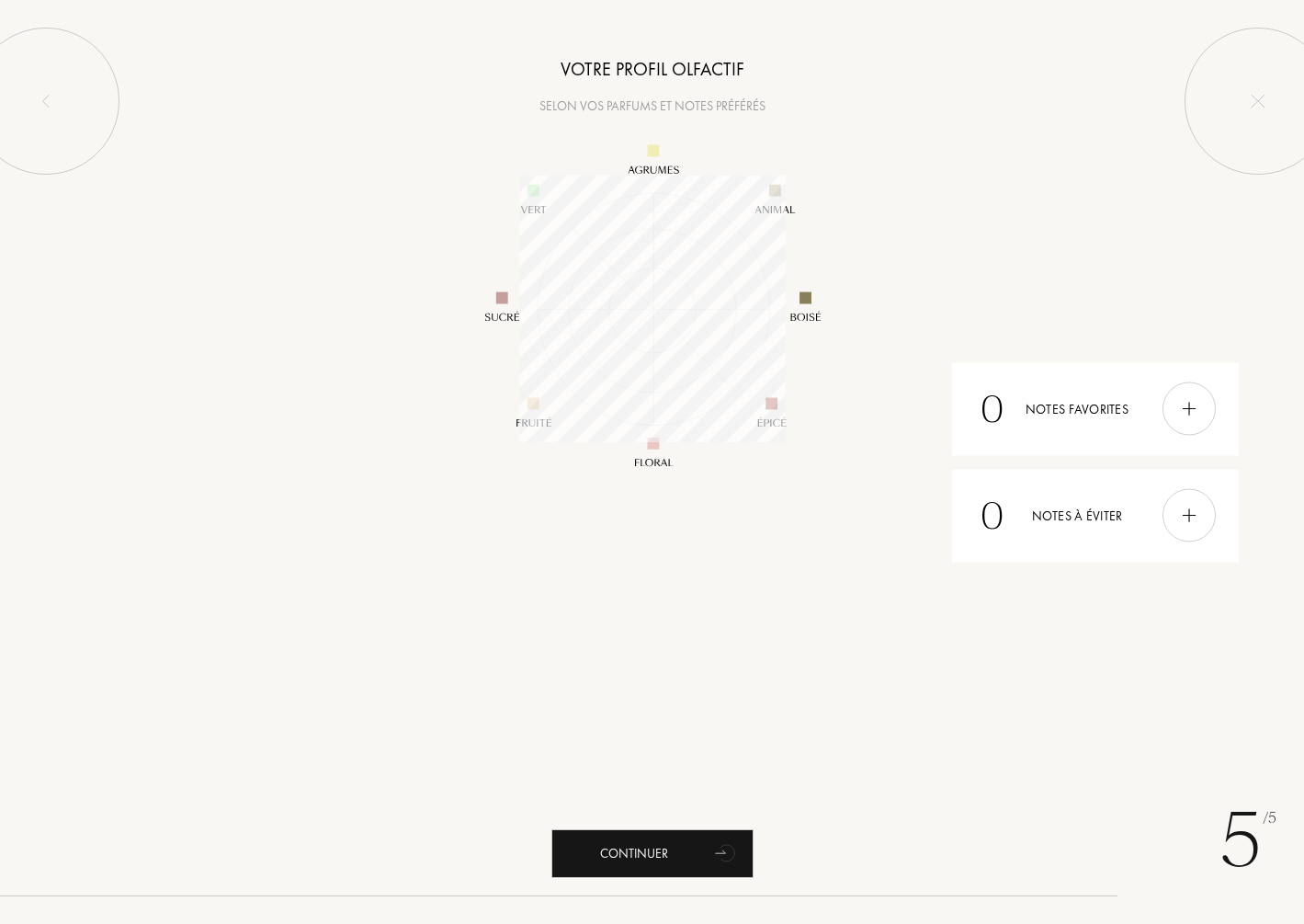
scroll to position [266, 266]
click at [706, 847] on div "Continuer" at bounding box center [652, 853] width 202 height 49
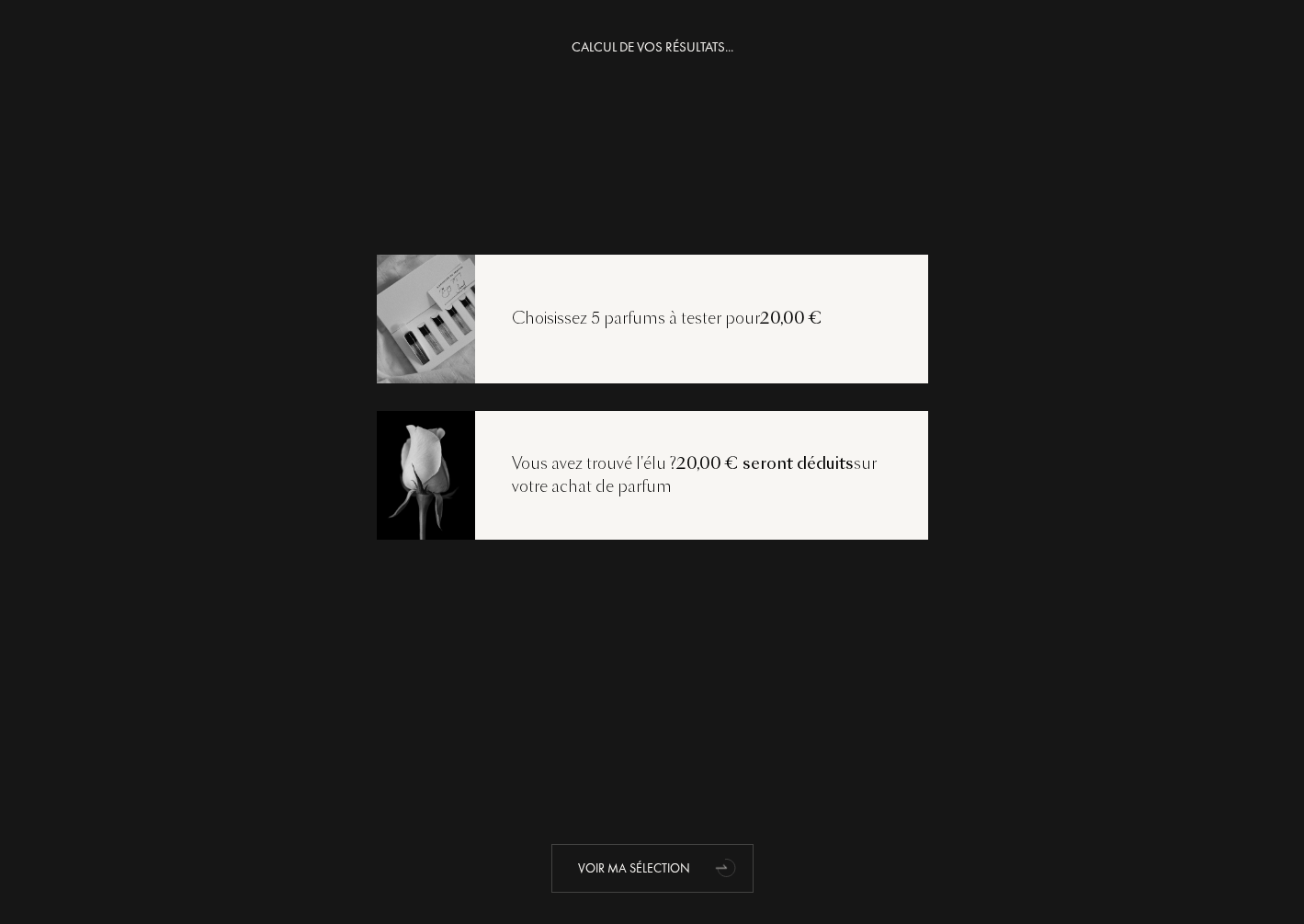
click at [695, 861] on div "Voir ma sélection" at bounding box center [652, 868] width 202 height 49
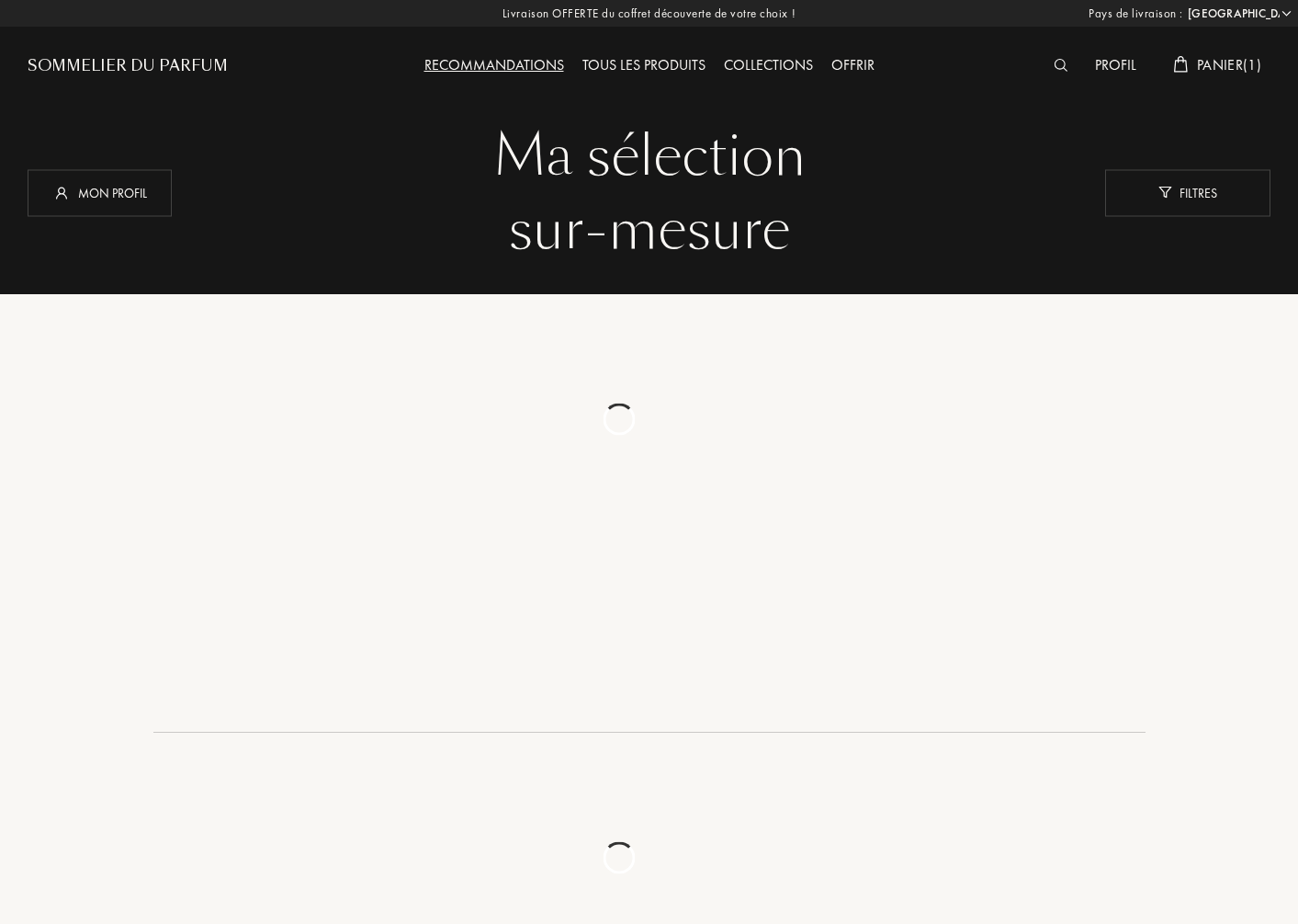
select select "ES"
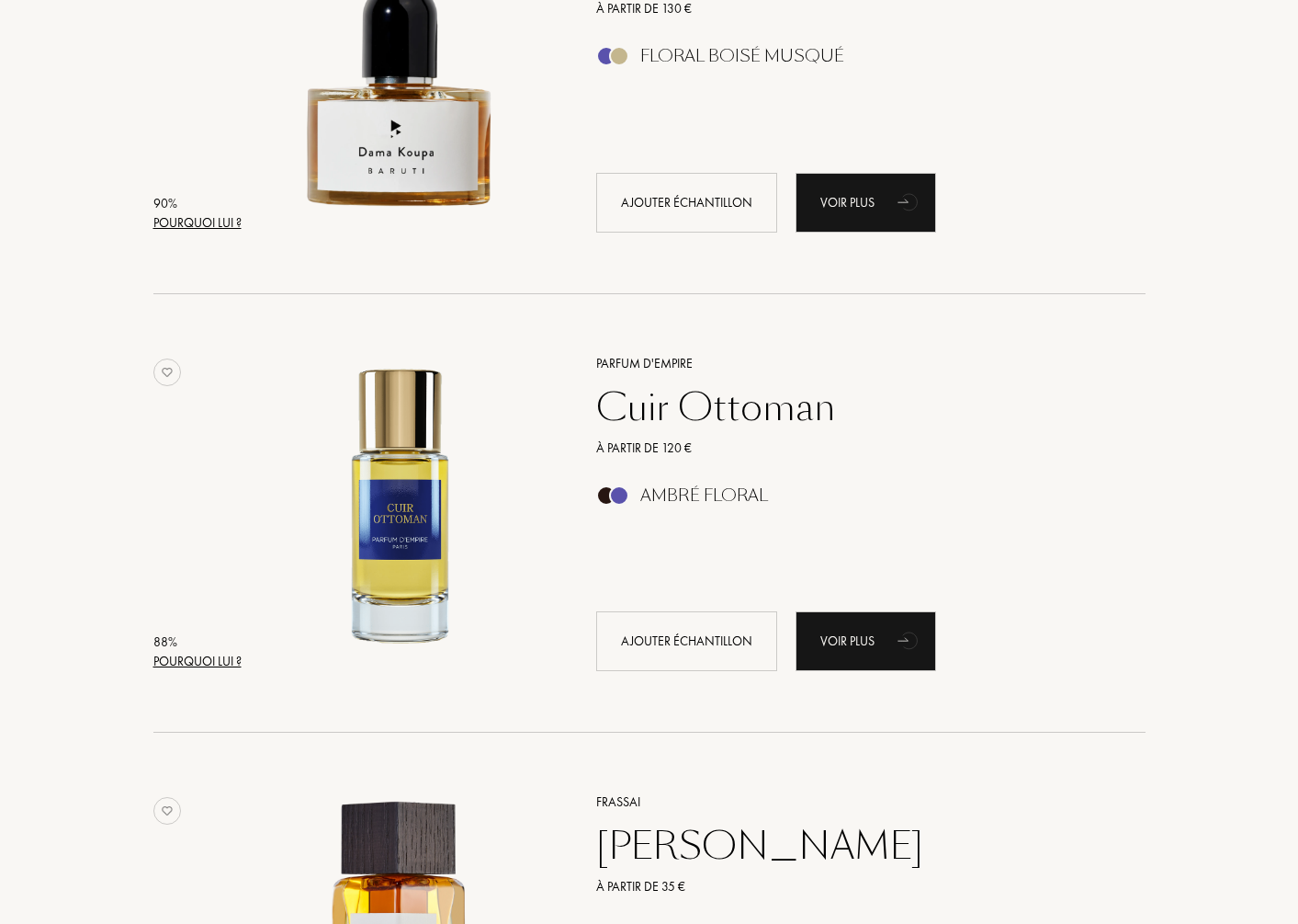
scroll to position [3492, 0]
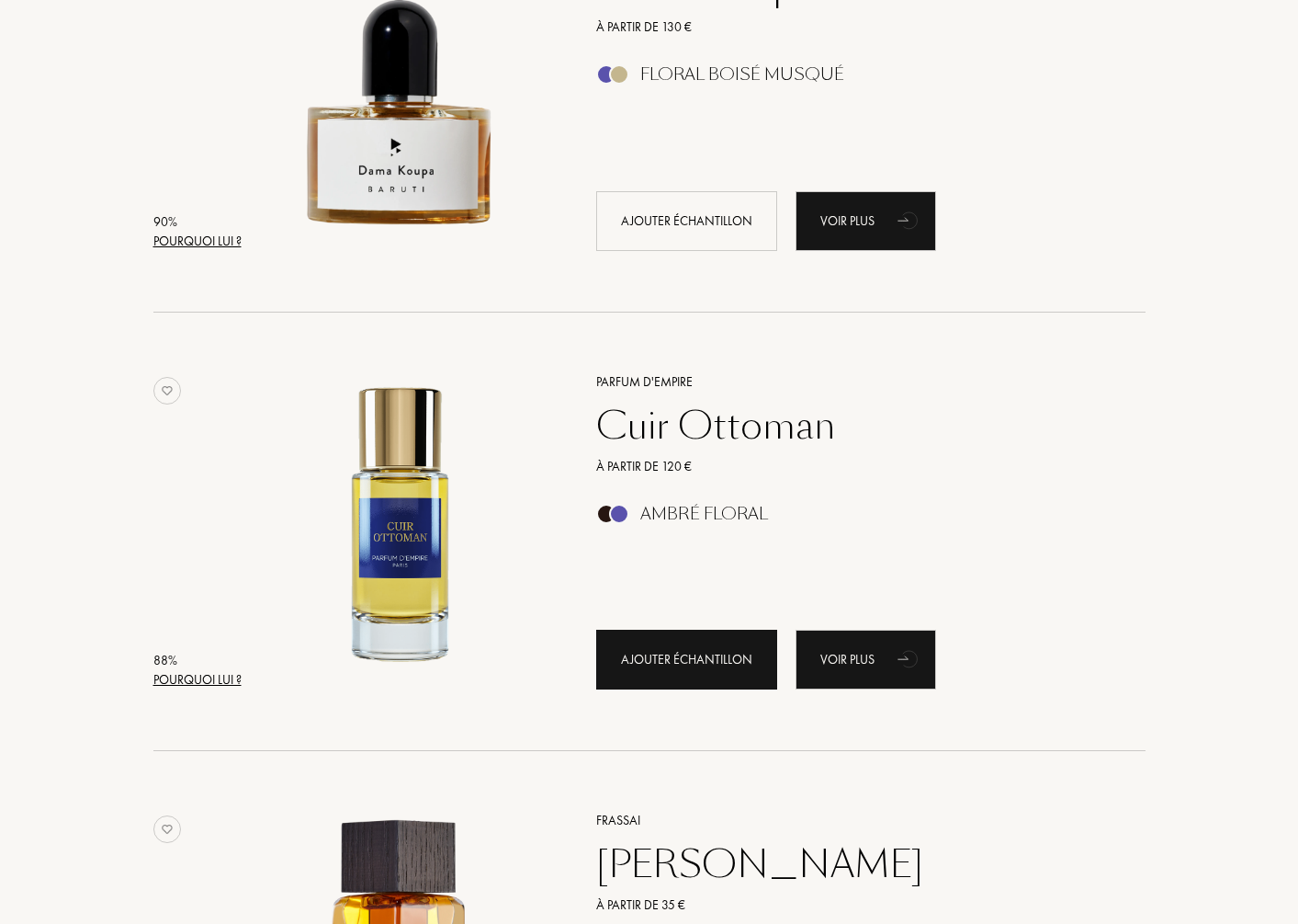
click at [698, 668] on div "Ajouter échantillon" at bounding box center [686, 659] width 181 height 60
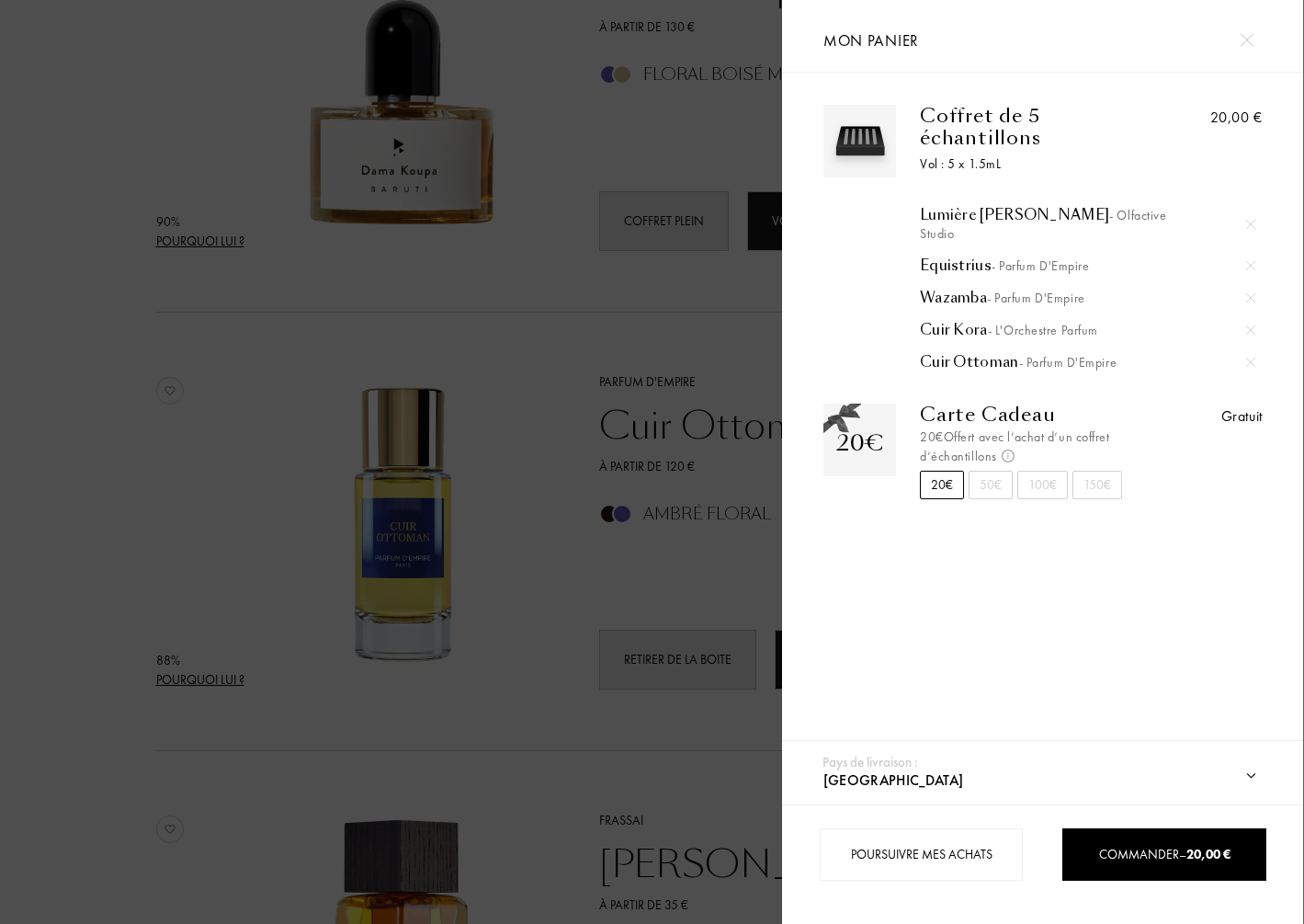
click at [594, 490] on div at bounding box center [391, 462] width 782 height 924
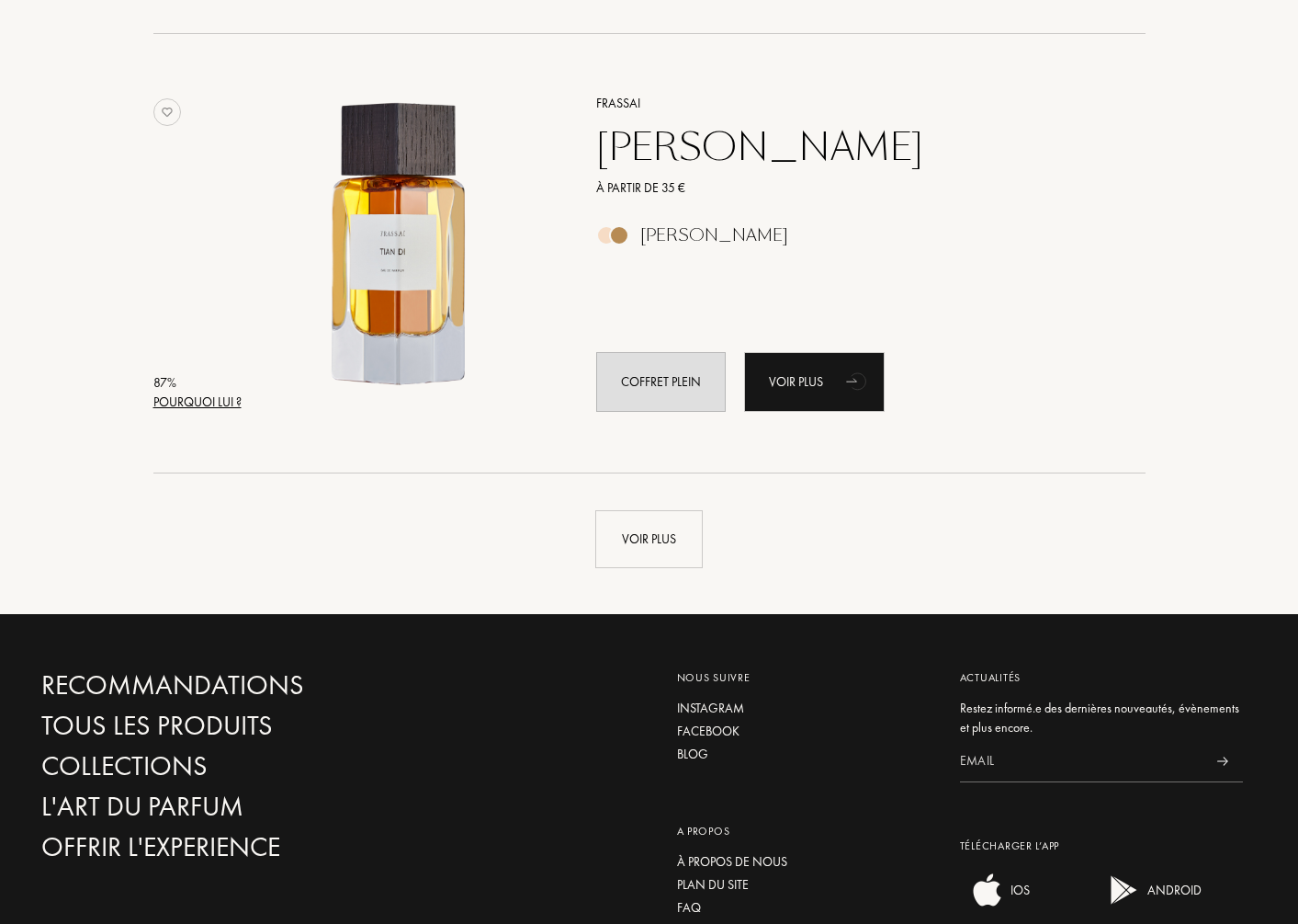
scroll to position [4227, 0]
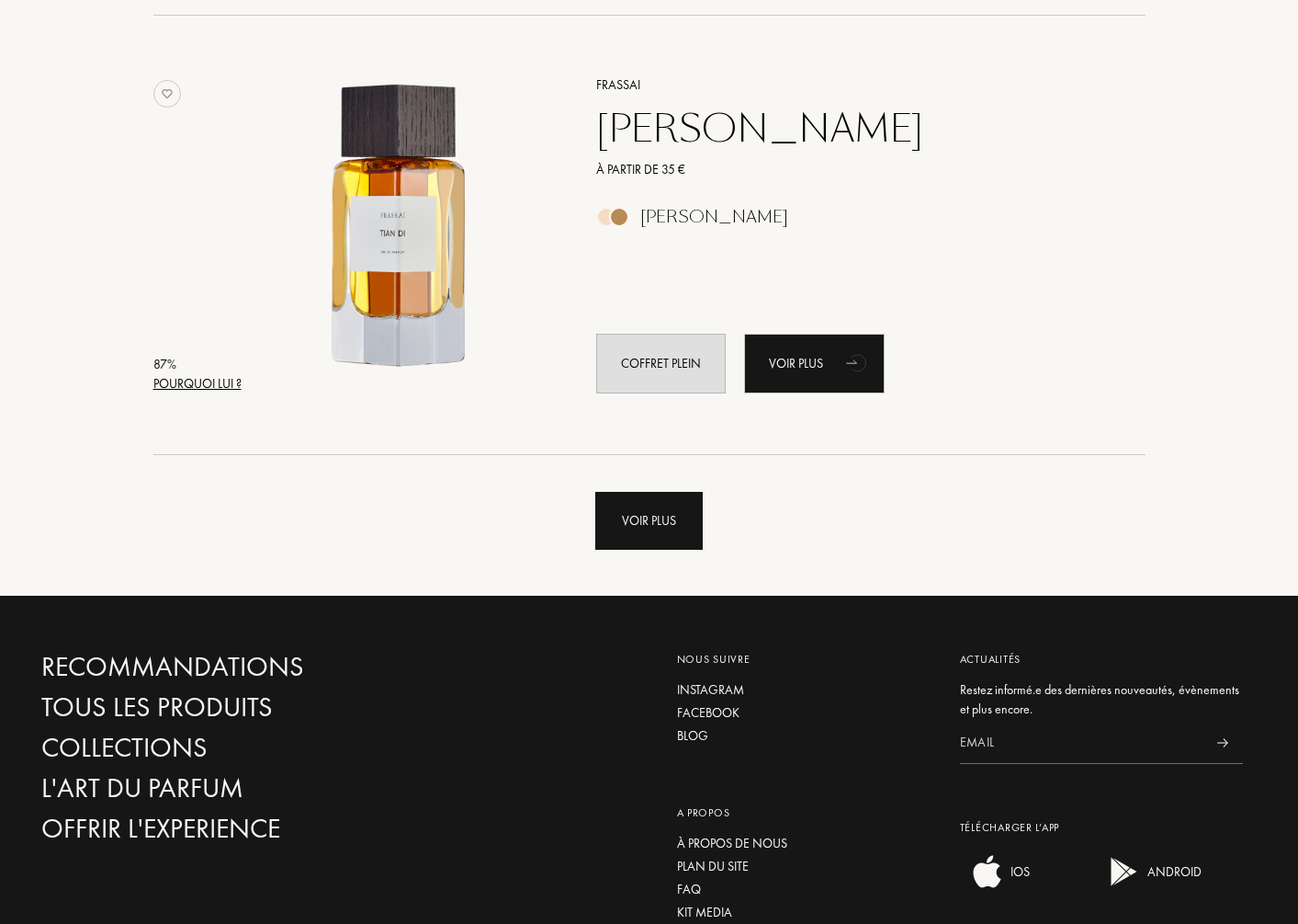
click at [664, 512] on div "Voir plus" at bounding box center [649, 520] width 107 height 58
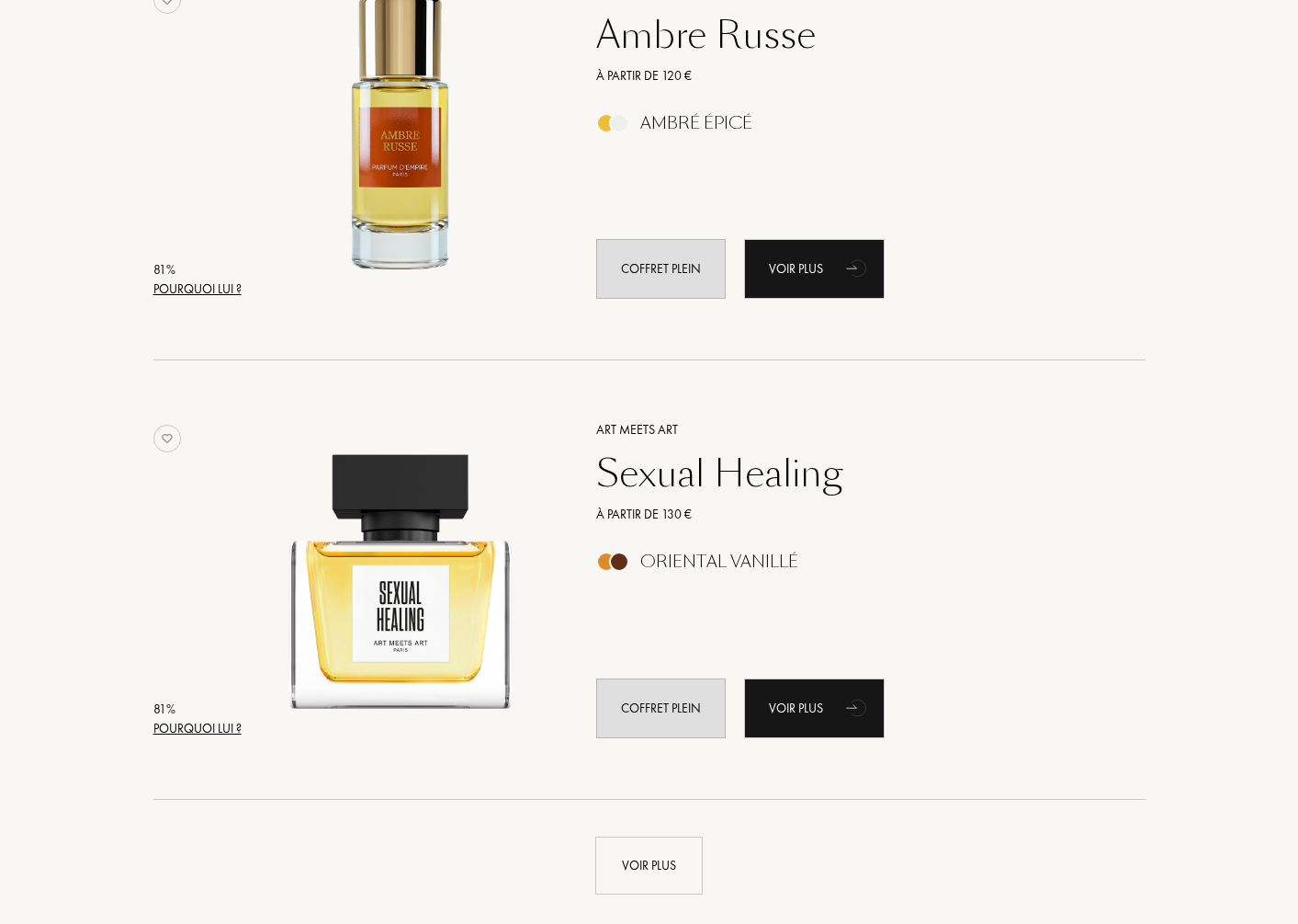
scroll to position [8731, 0]
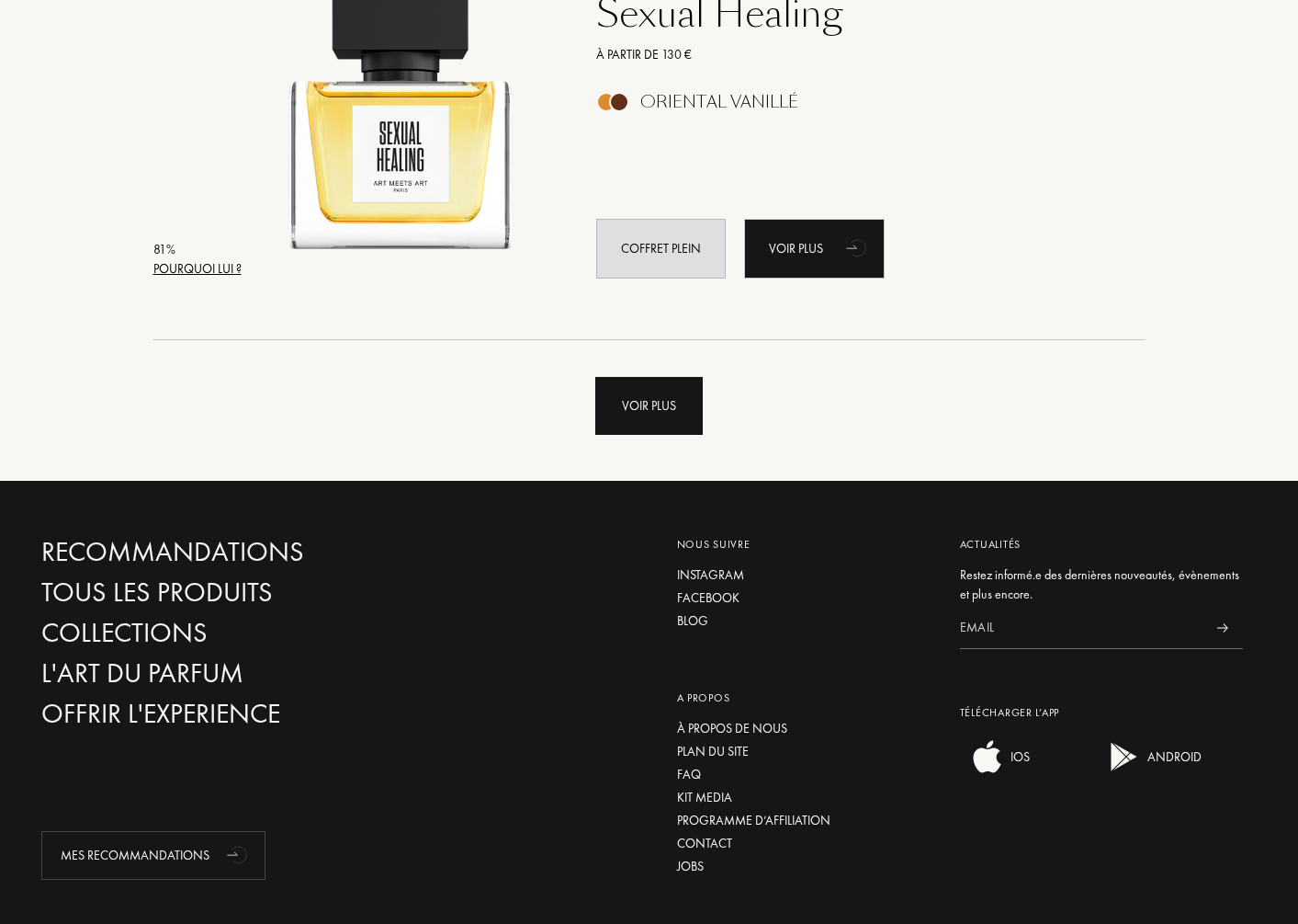
click at [619, 411] on div "Voir plus" at bounding box center [649, 406] width 107 height 58
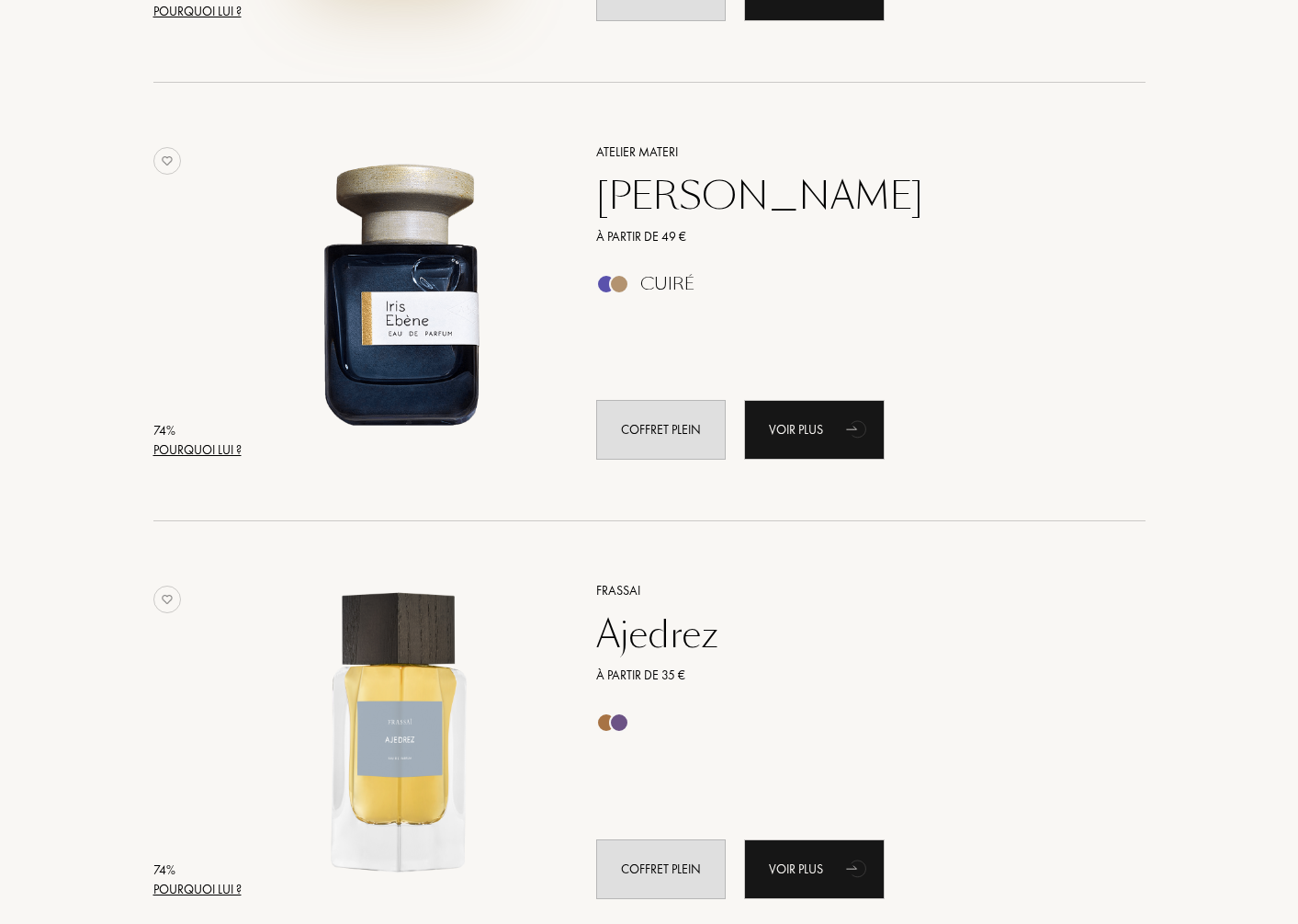
scroll to position [12958, 0]
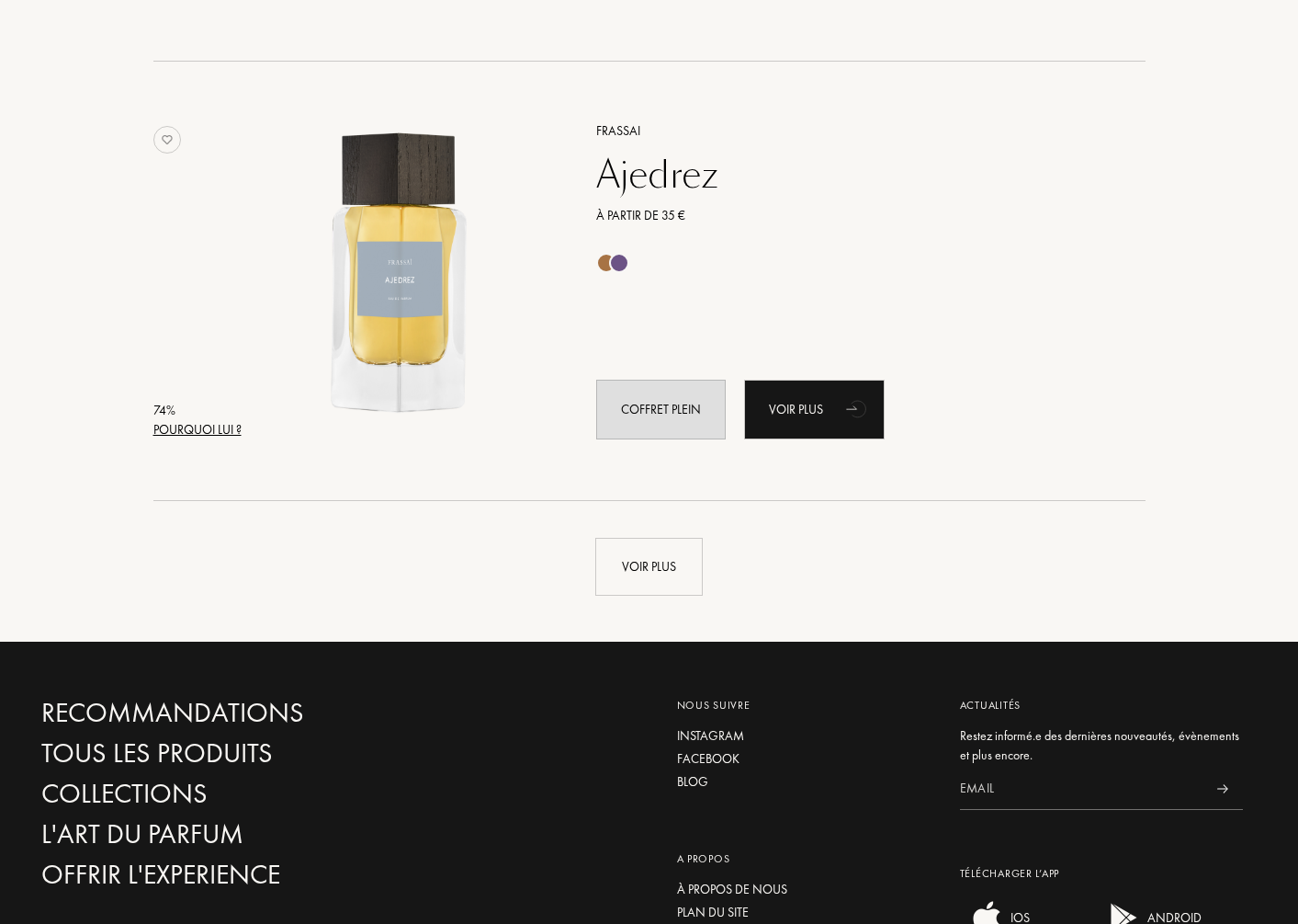
click at [706, 575] on div "Voir plus" at bounding box center [649, 548] width 1243 height 94
click at [695, 577] on div "Voir plus" at bounding box center [649, 566] width 107 height 58
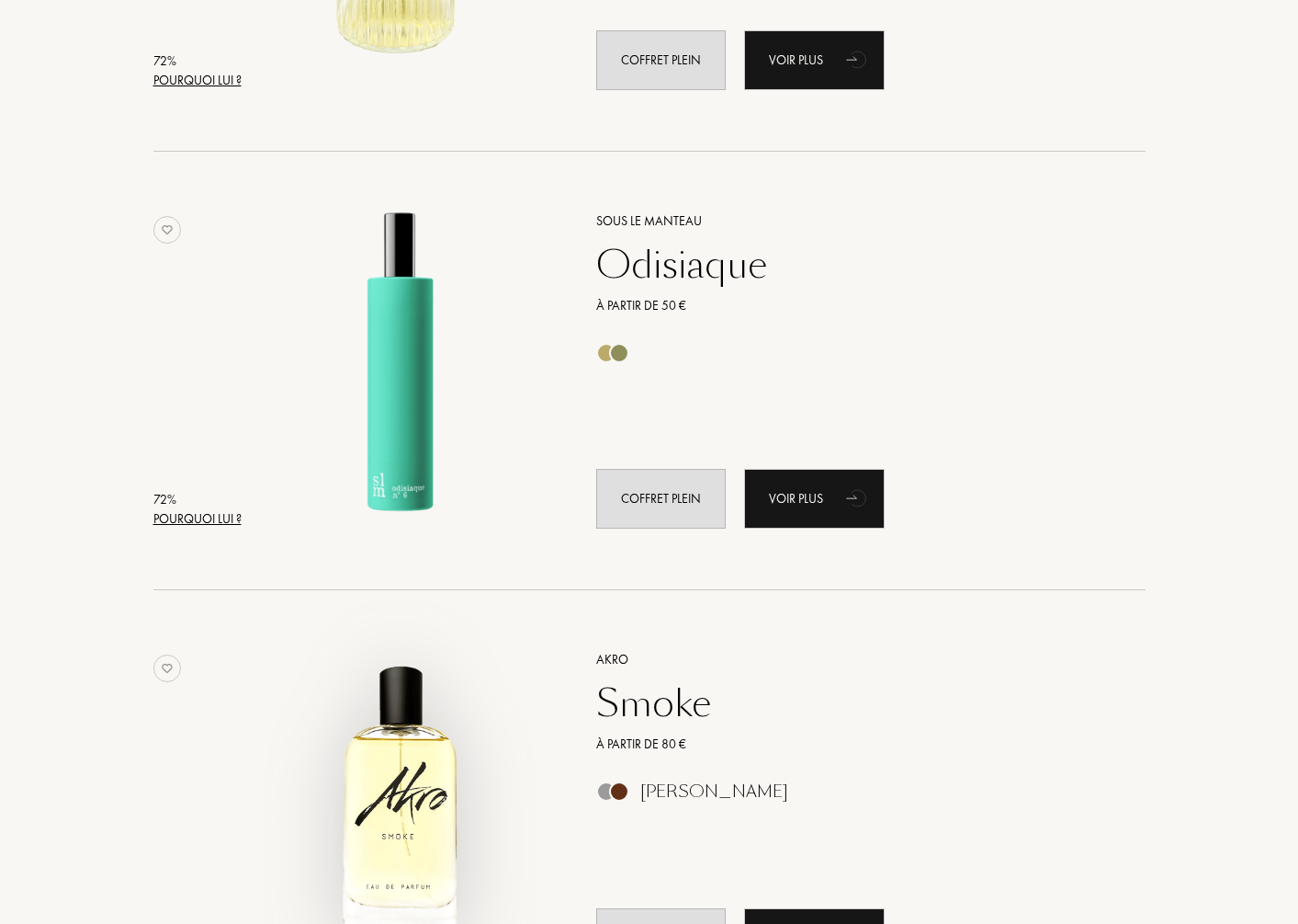
scroll to position [16541, 0]
